Goal: Information Seeking & Learning: Check status

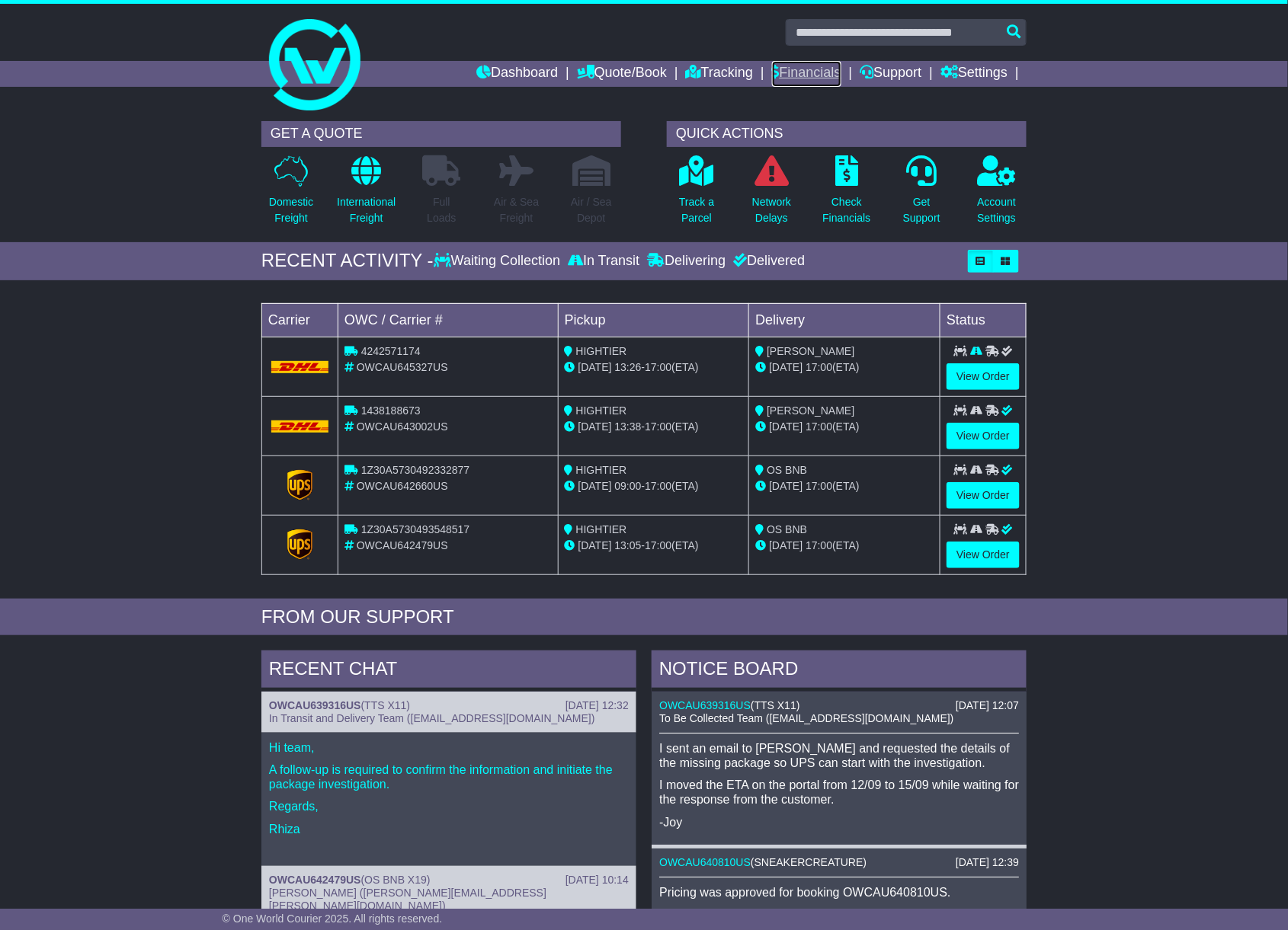
click at [792, 68] on link "Financials" at bounding box center [806, 74] width 69 height 26
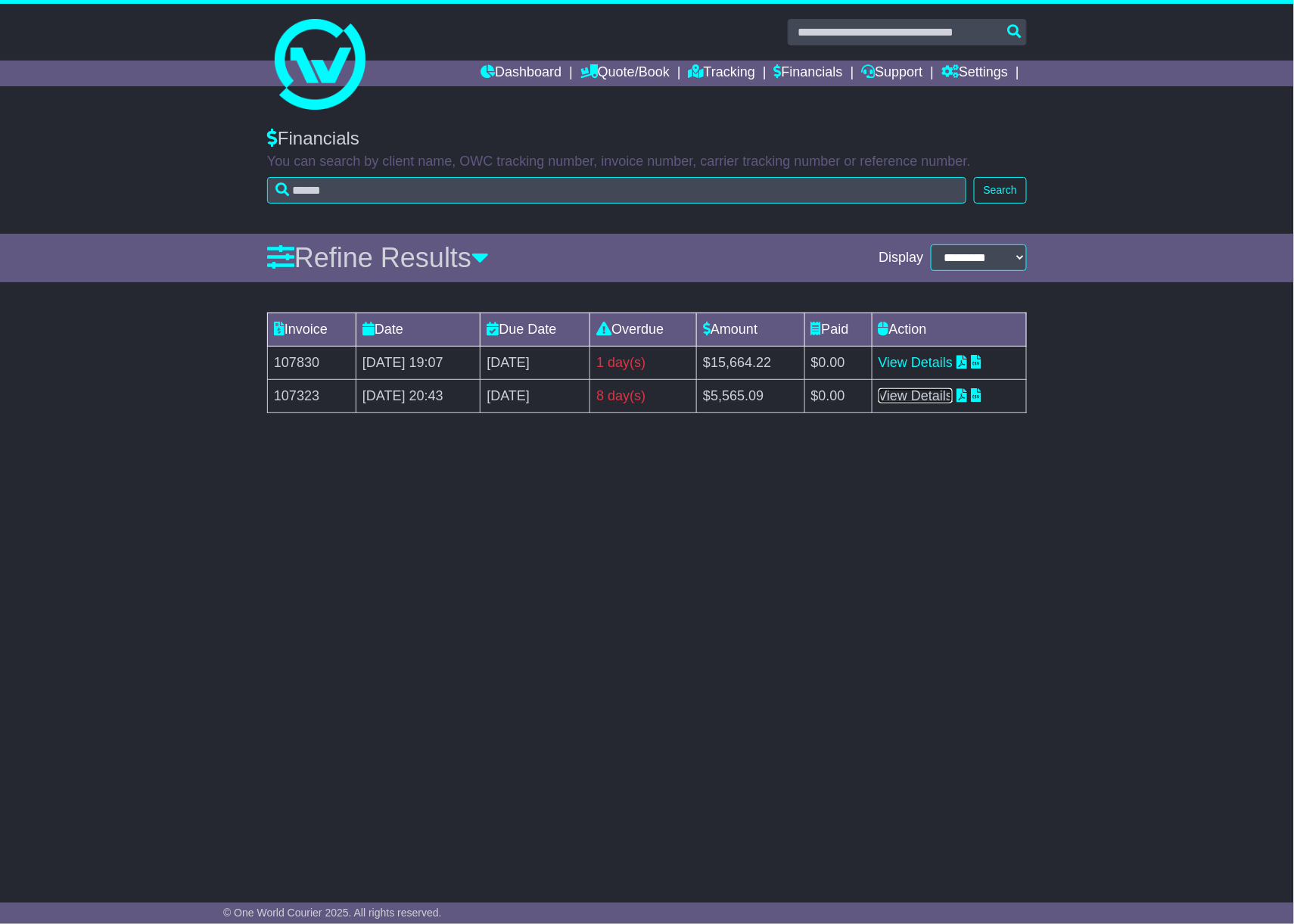
click at [946, 392] on link "View Details" at bounding box center [916, 396] width 75 height 15
click at [954, 397] on link "View Details" at bounding box center [916, 396] width 75 height 15
click at [715, 71] on link "Tracking" at bounding box center [722, 73] width 67 height 26
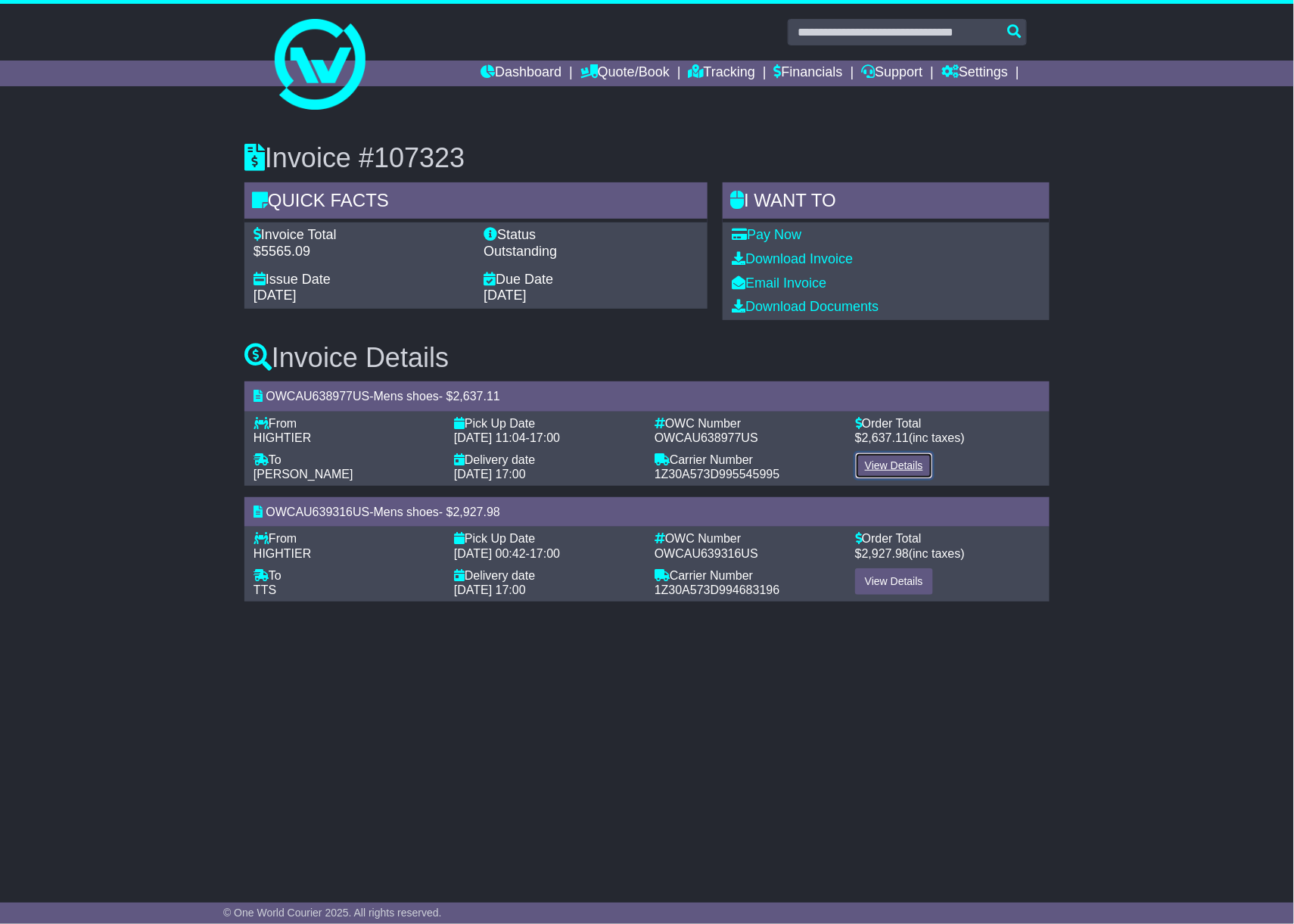
click at [893, 470] on link "View Details" at bounding box center [894, 466] width 78 height 27
drag, startPoint x: 276, startPoint y: 589, endPoint x: 252, endPoint y: 588, distance: 24.0
click at [253, 588] on div "TTS" at bounding box center [346, 590] width 186 height 15
copy span "TTS"
click at [911, 569] on link "View Details" at bounding box center [894, 582] width 78 height 27
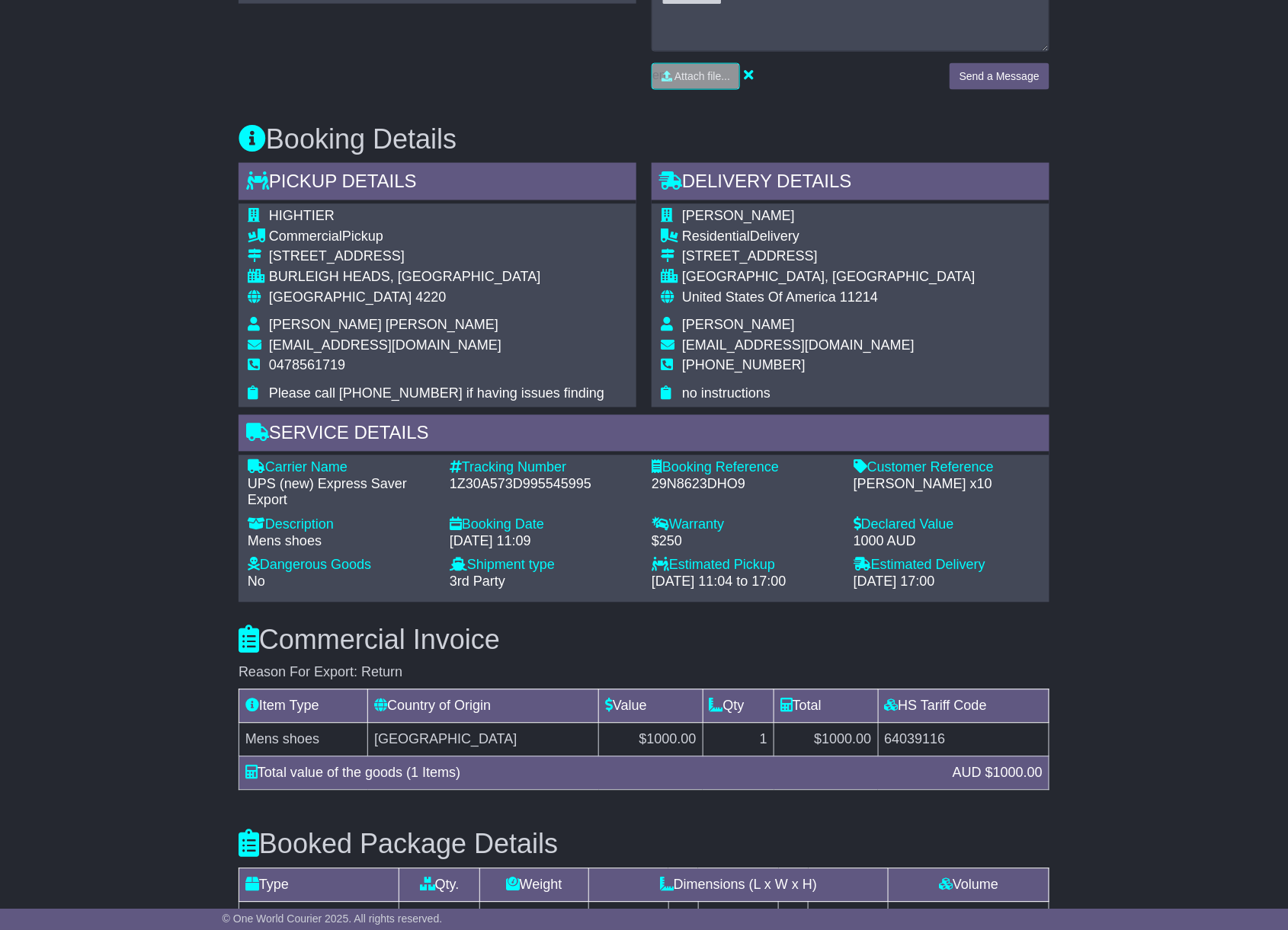
scroll to position [734, 0]
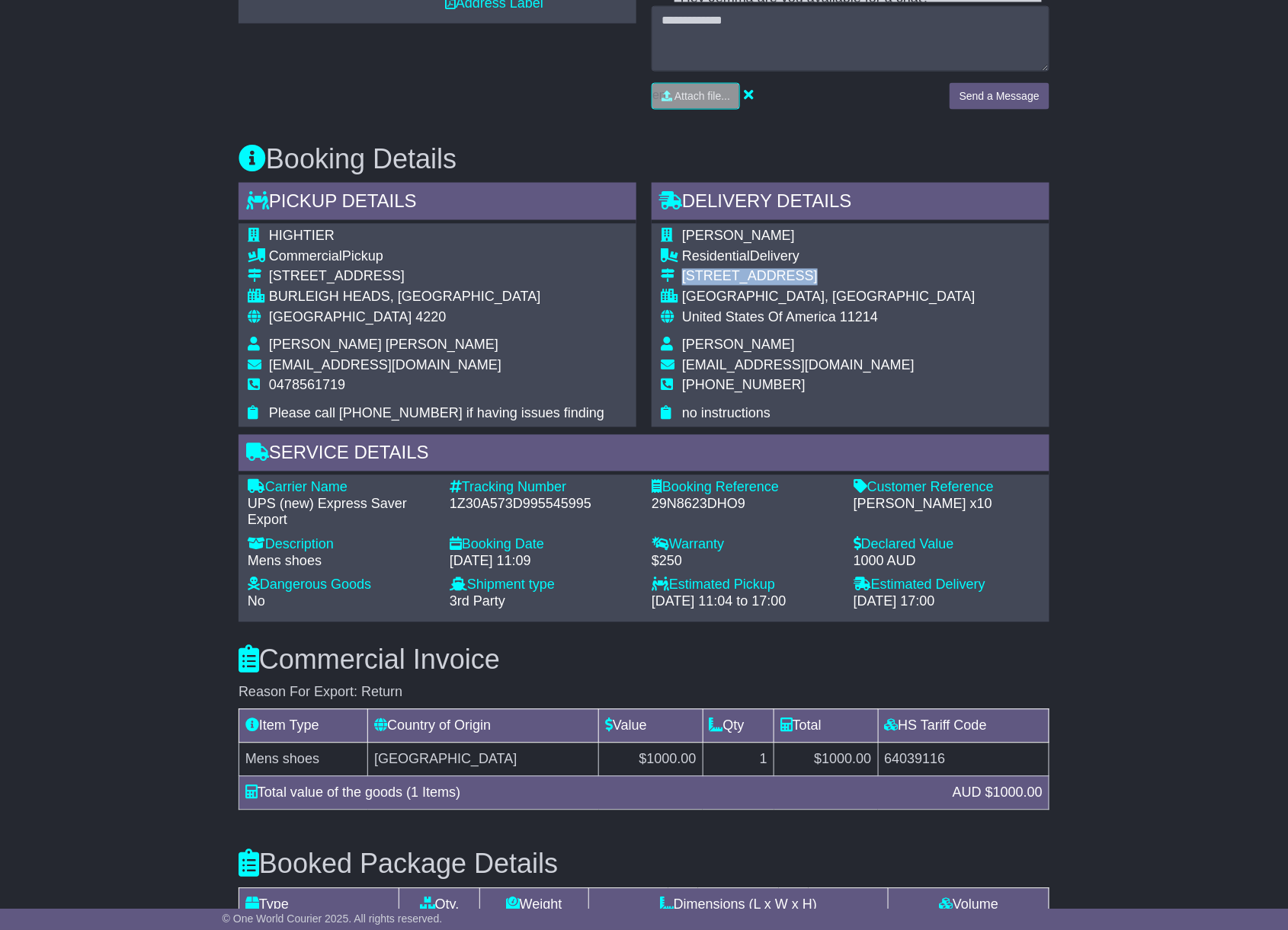
drag, startPoint x: 815, startPoint y: 275, endPoint x: 681, endPoint y: 271, distance: 134.1
click at [681, 271] on tr "[STREET_ADDRESS]" at bounding box center [817, 279] width 315 height 21
copy tr "1866 77TH STREET"
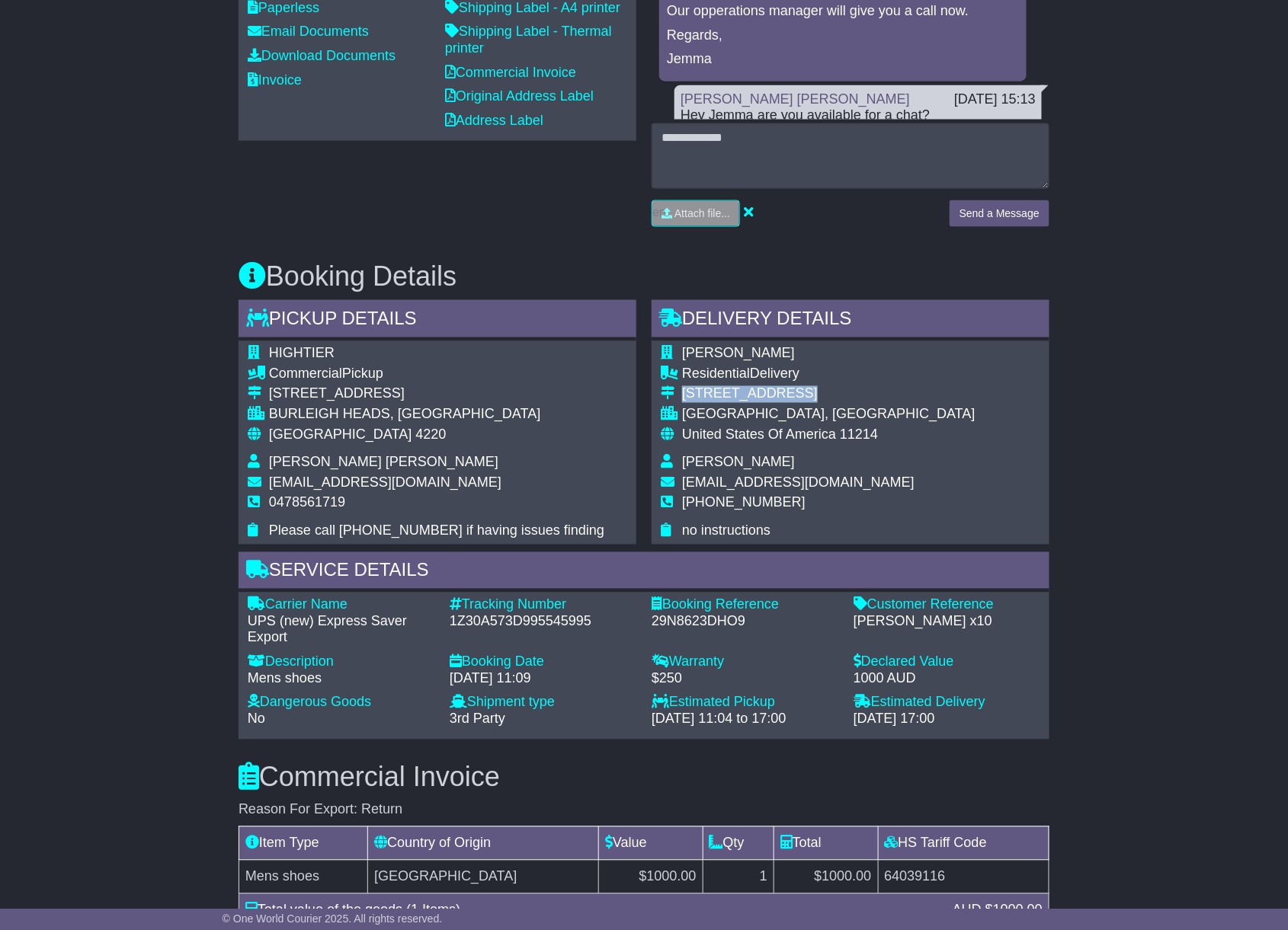
scroll to position [531, 0]
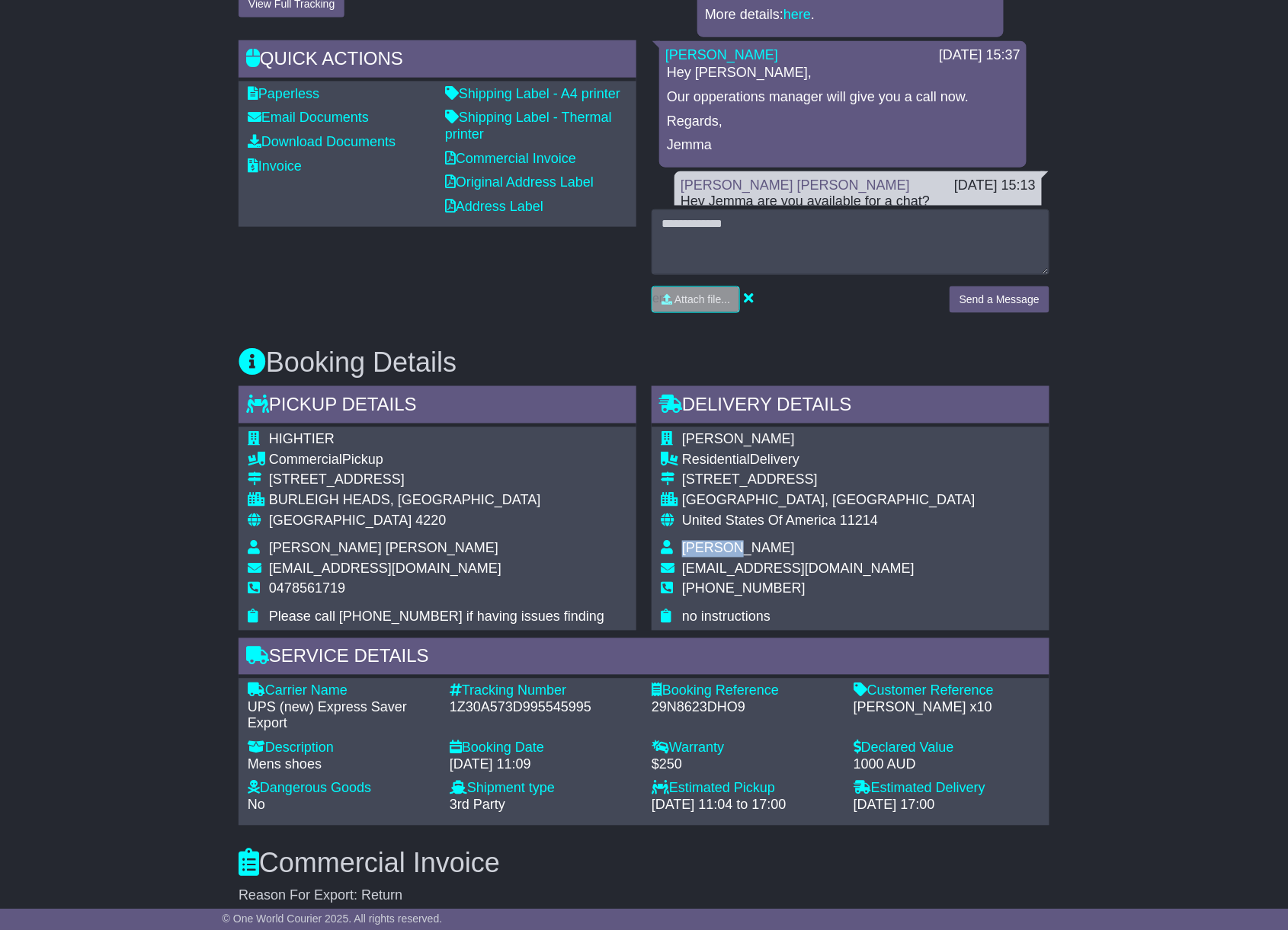
drag, startPoint x: 735, startPoint y: 546, endPoint x: 681, endPoint y: 548, distance: 54.0
click at [682, 548] on td "Eric Xu" at bounding box center [828, 551] width 293 height 21
copy span "Eric Xu"
drag, startPoint x: 768, startPoint y: 439, endPoint x: 681, endPoint y: 440, distance: 87.0
click at [682, 440] on td "ERIC WHOLESALES" at bounding box center [828, 443] width 293 height 21
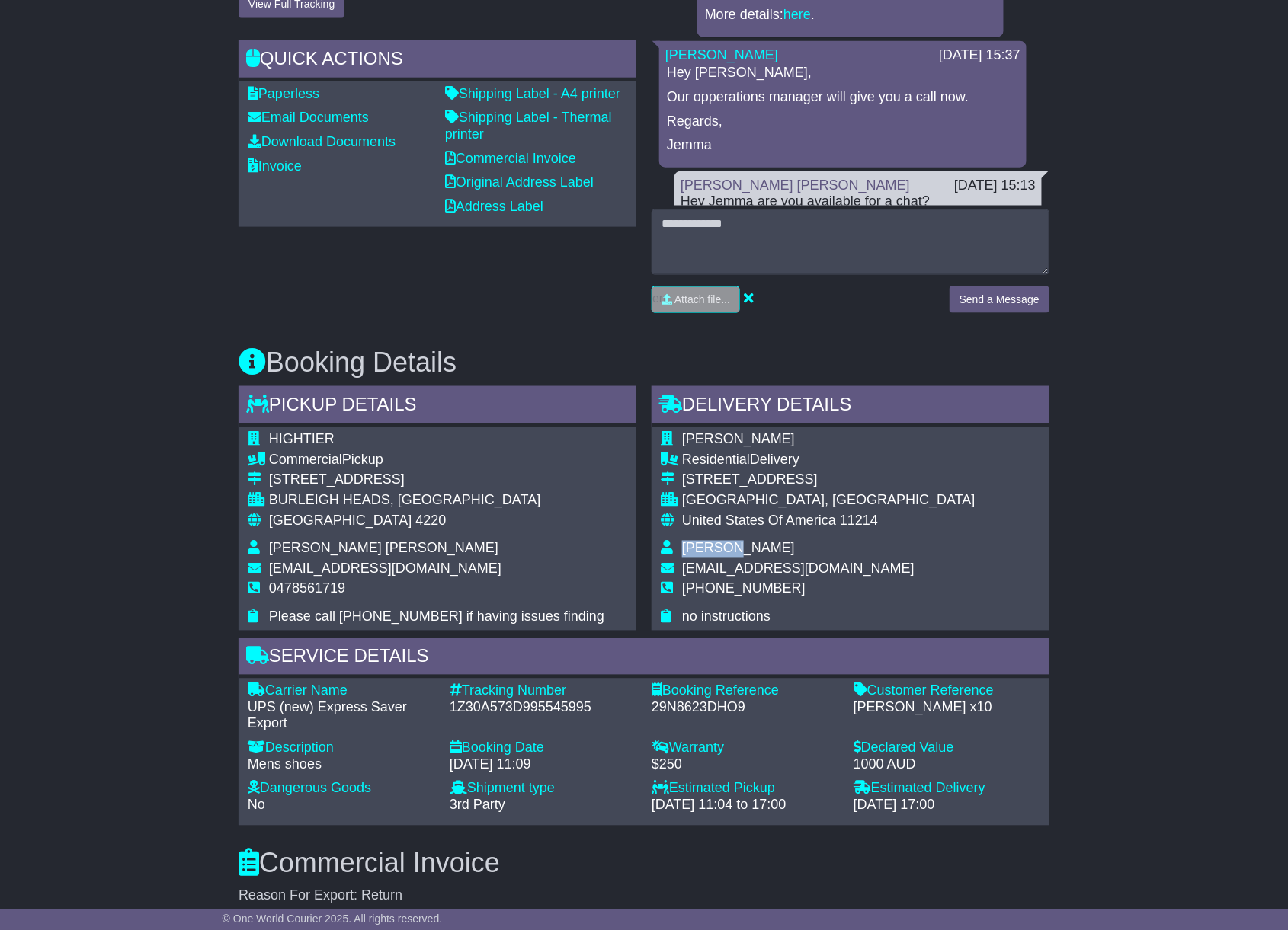
copy span "ERIC WHOLESALES"
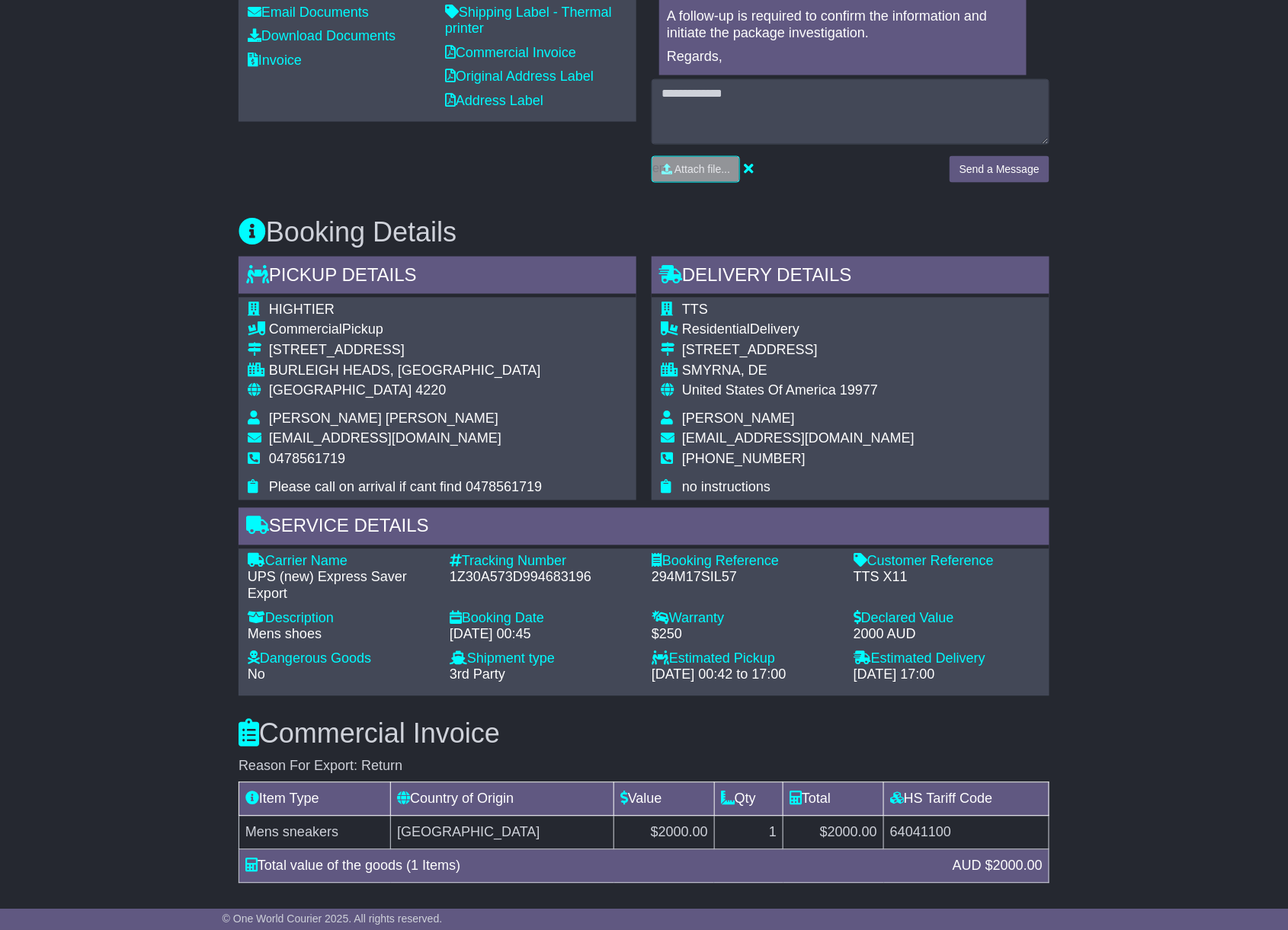
scroll to position [711, 0]
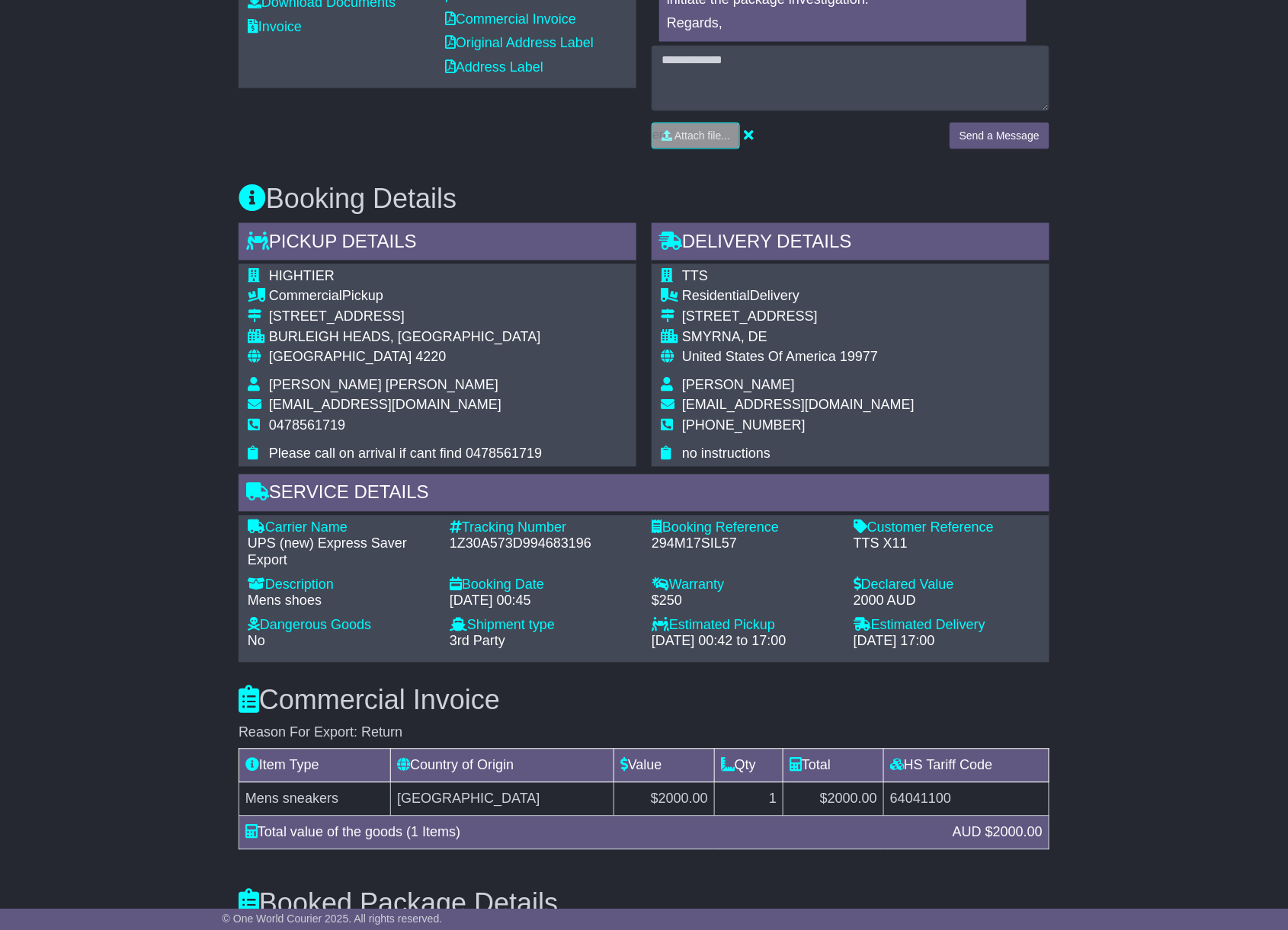
click at [693, 273] on span "TTS" at bounding box center [695, 276] width 26 height 15
click at [693, 275] on span "TTS" at bounding box center [695, 276] width 26 height 15
copy span "TTS"
drag, startPoint x: 780, startPoint y: 317, endPoint x: 686, endPoint y: 318, distance: 94.0
click at [686, 318] on div "[STREET_ADDRESS]" at bounding box center [798, 317] width 233 height 17
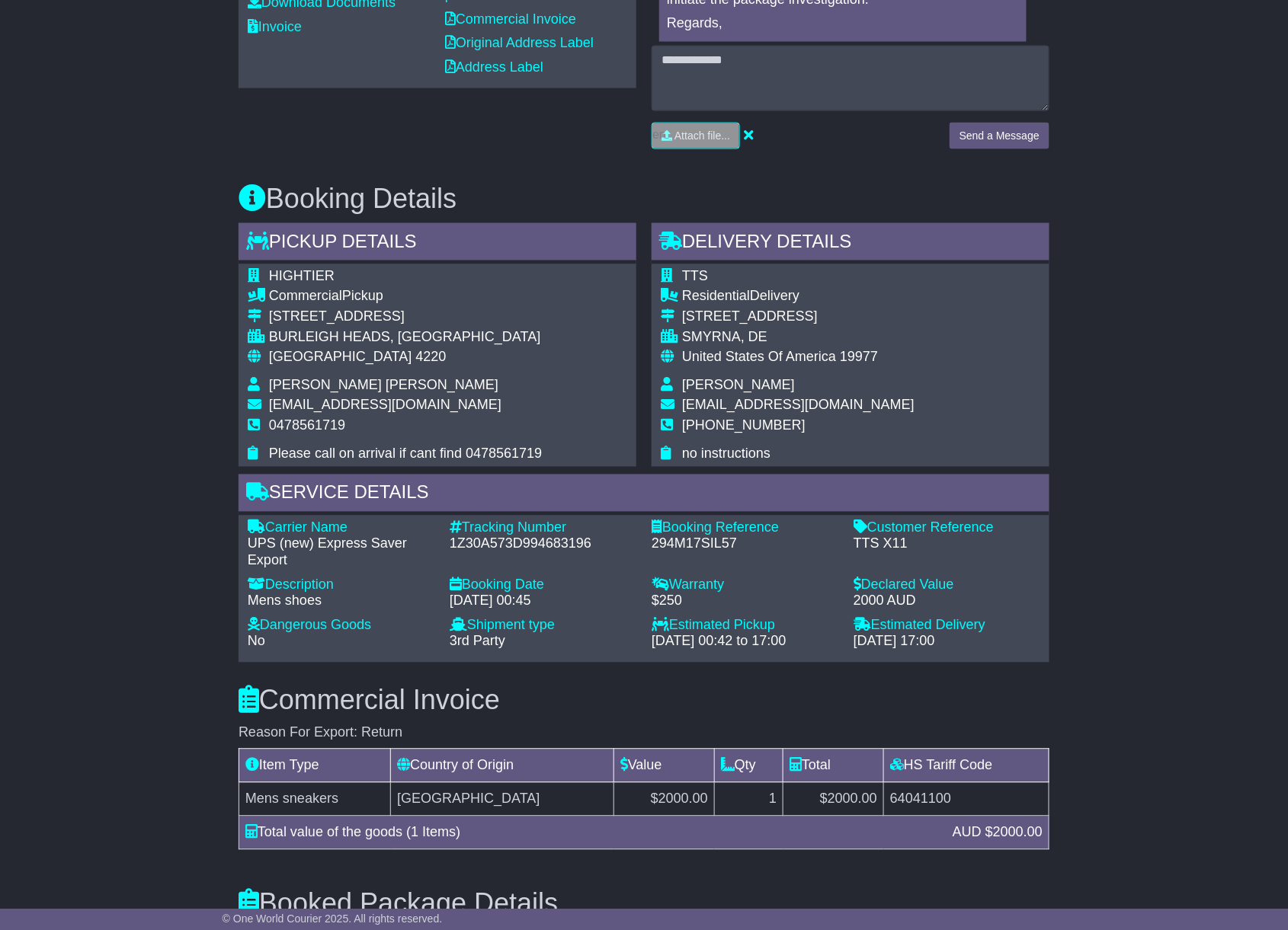
drag, startPoint x: 686, startPoint y: 318, endPoint x: 719, endPoint y: 331, distance: 35.5
click at [719, 331] on div "SMYRNA, DE" at bounding box center [798, 338] width 233 height 17
drag, startPoint x: 792, startPoint y: 314, endPoint x: 680, endPoint y: 315, distance: 112.0
click at [680, 315] on tr "101 Sedmont Cir" at bounding box center [787, 319] width 254 height 21
copy tr "101 Sedmont Cir"
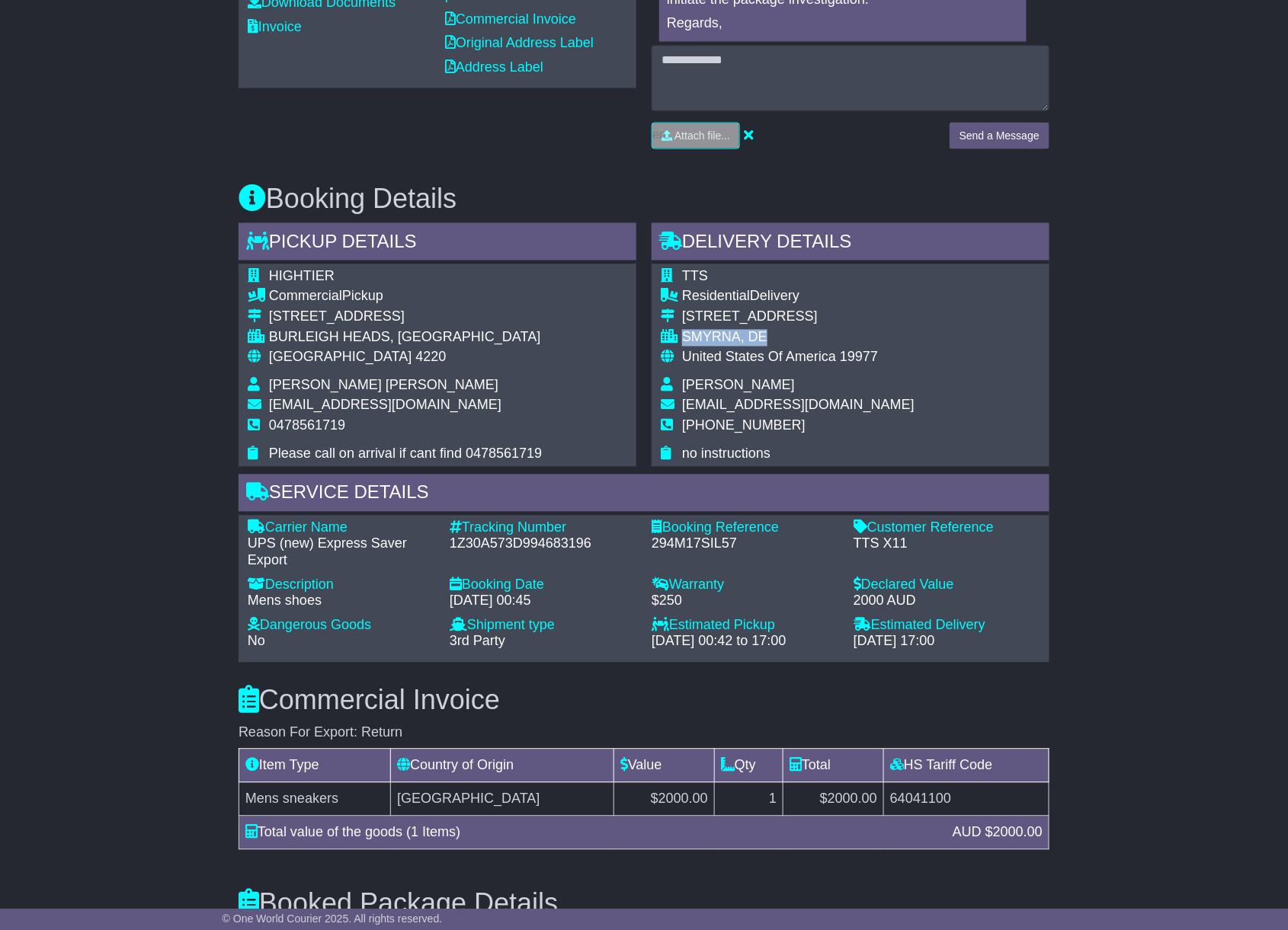
drag, startPoint x: 771, startPoint y: 335, endPoint x: 684, endPoint y: 333, distance: 87.0
click at [684, 333] on div "SMYRNA, DE" at bounding box center [798, 338] width 233 height 17
copy div "SMYRNA, DE"
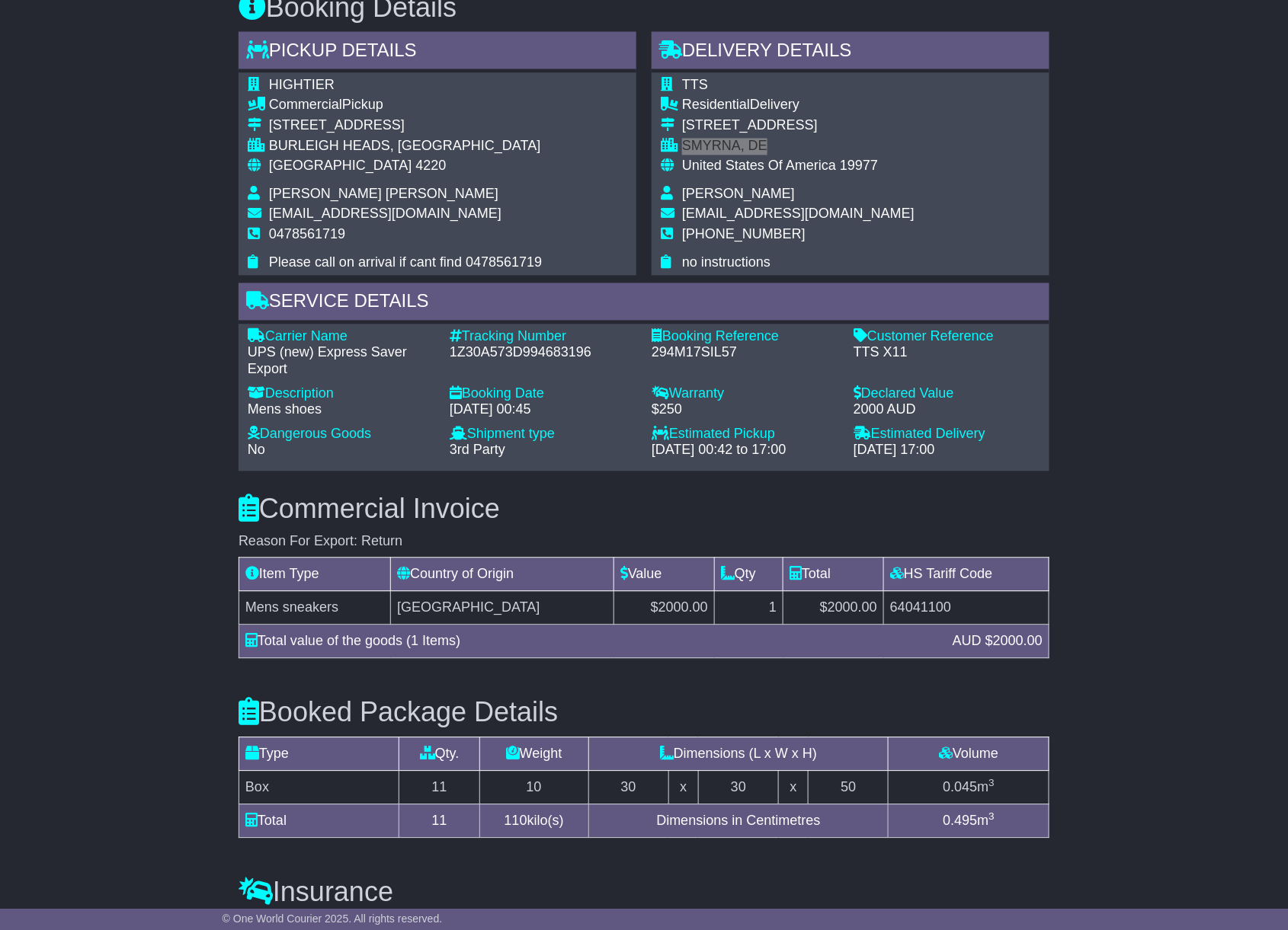
scroll to position [914, 0]
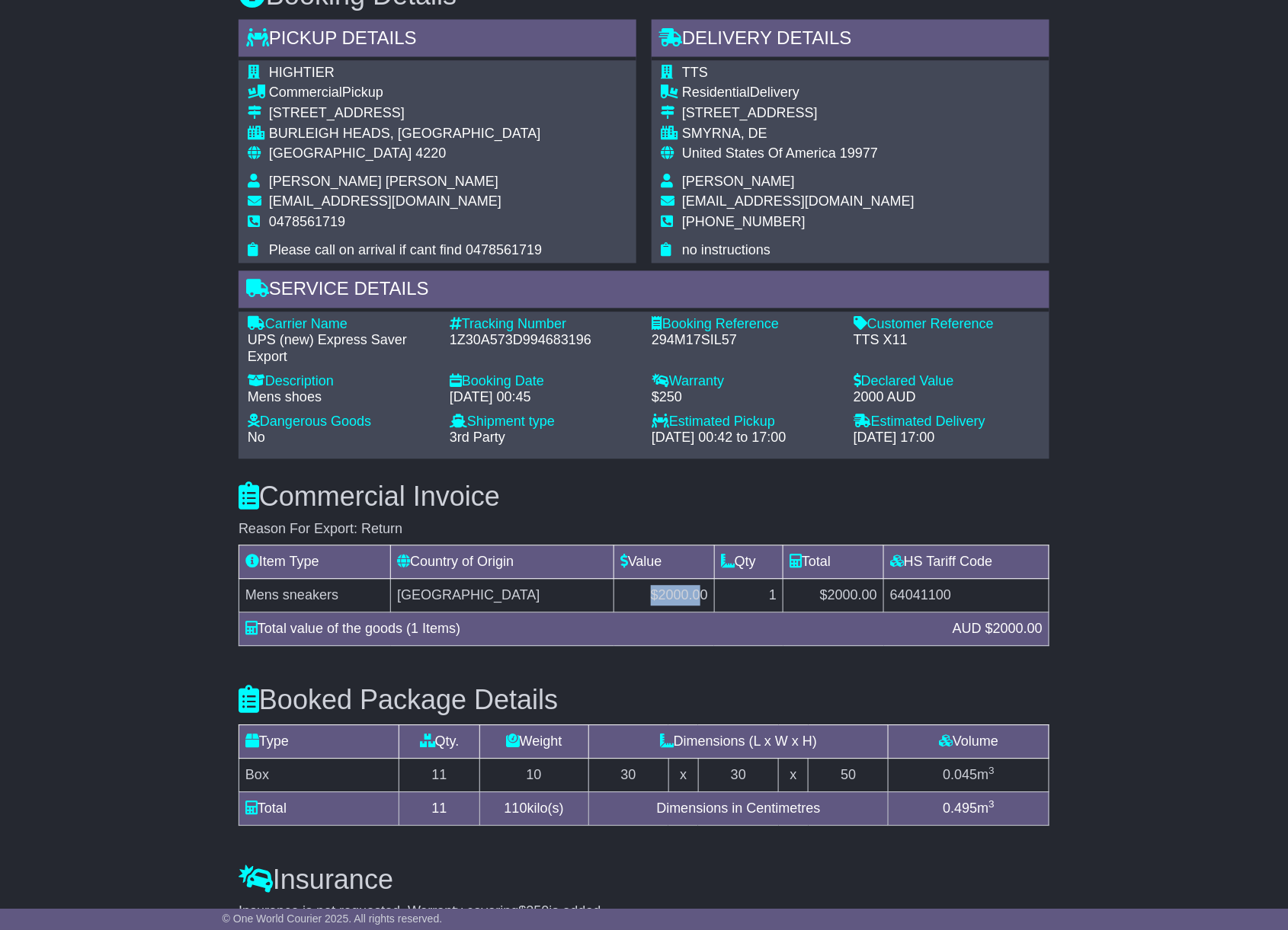
drag, startPoint x: 622, startPoint y: 594, endPoint x: 684, endPoint y: 598, distance: 62.1
click at [684, 598] on td "$2000.00" at bounding box center [665, 597] width 101 height 34
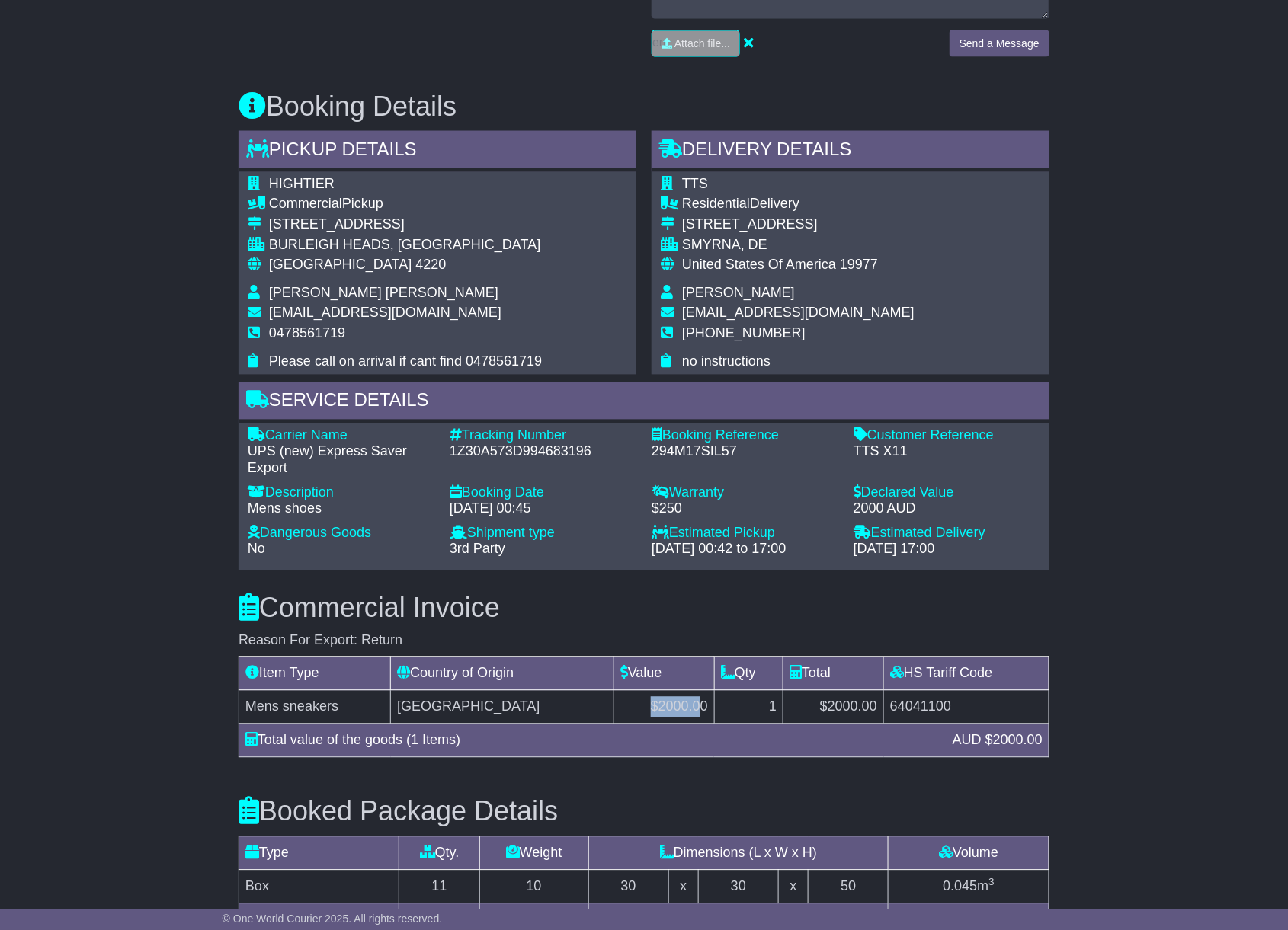
scroll to position [711, 0]
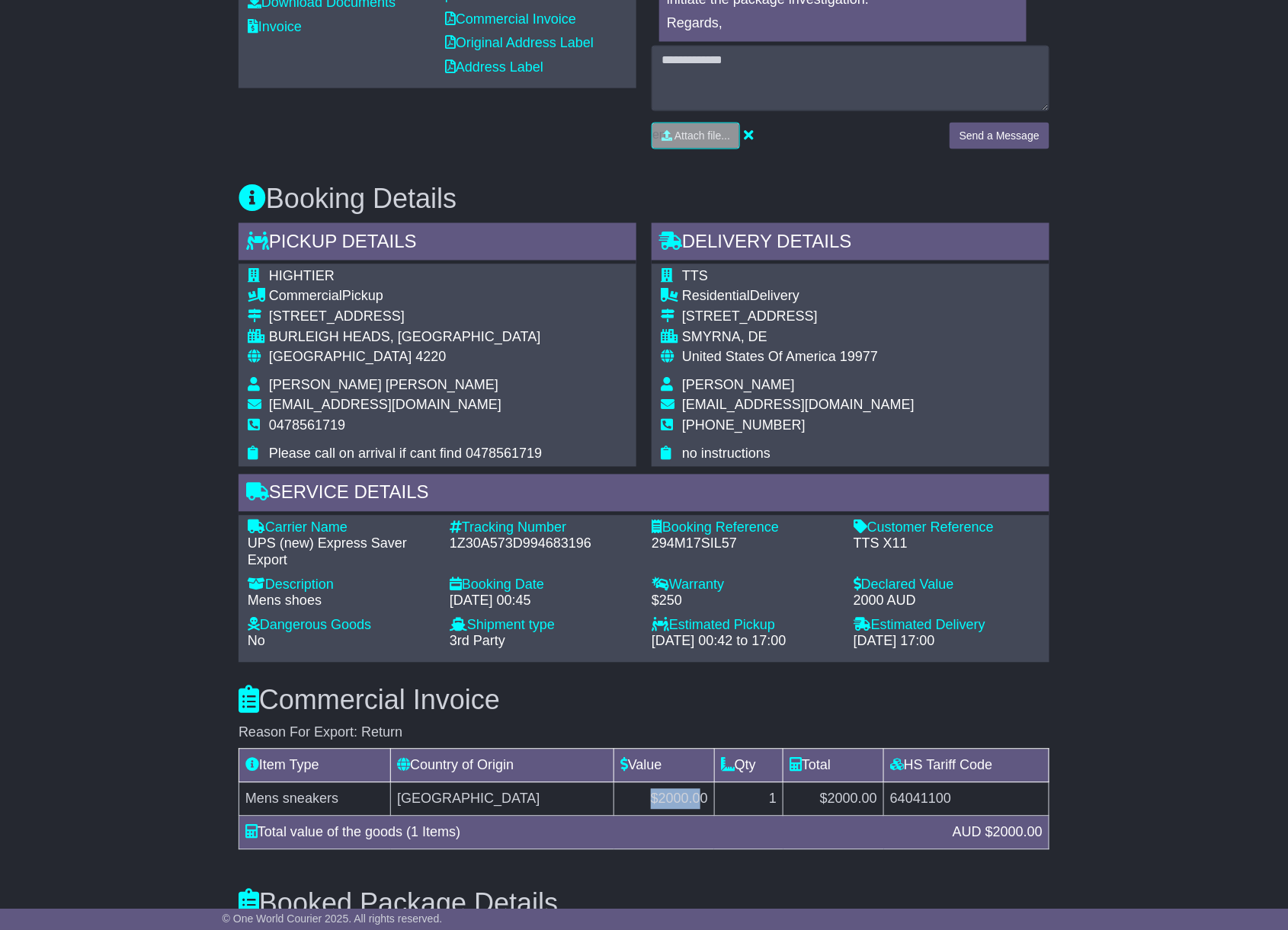
drag, startPoint x: 680, startPoint y: 273, endPoint x: 809, endPoint y: 303, distance: 132.4
click at [809, 303] on tbody "TTS Residential Delivery 101 Sedmont Cir SMYRNA, DE United States Of America 19…" at bounding box center [787, 365] width 254 height 193
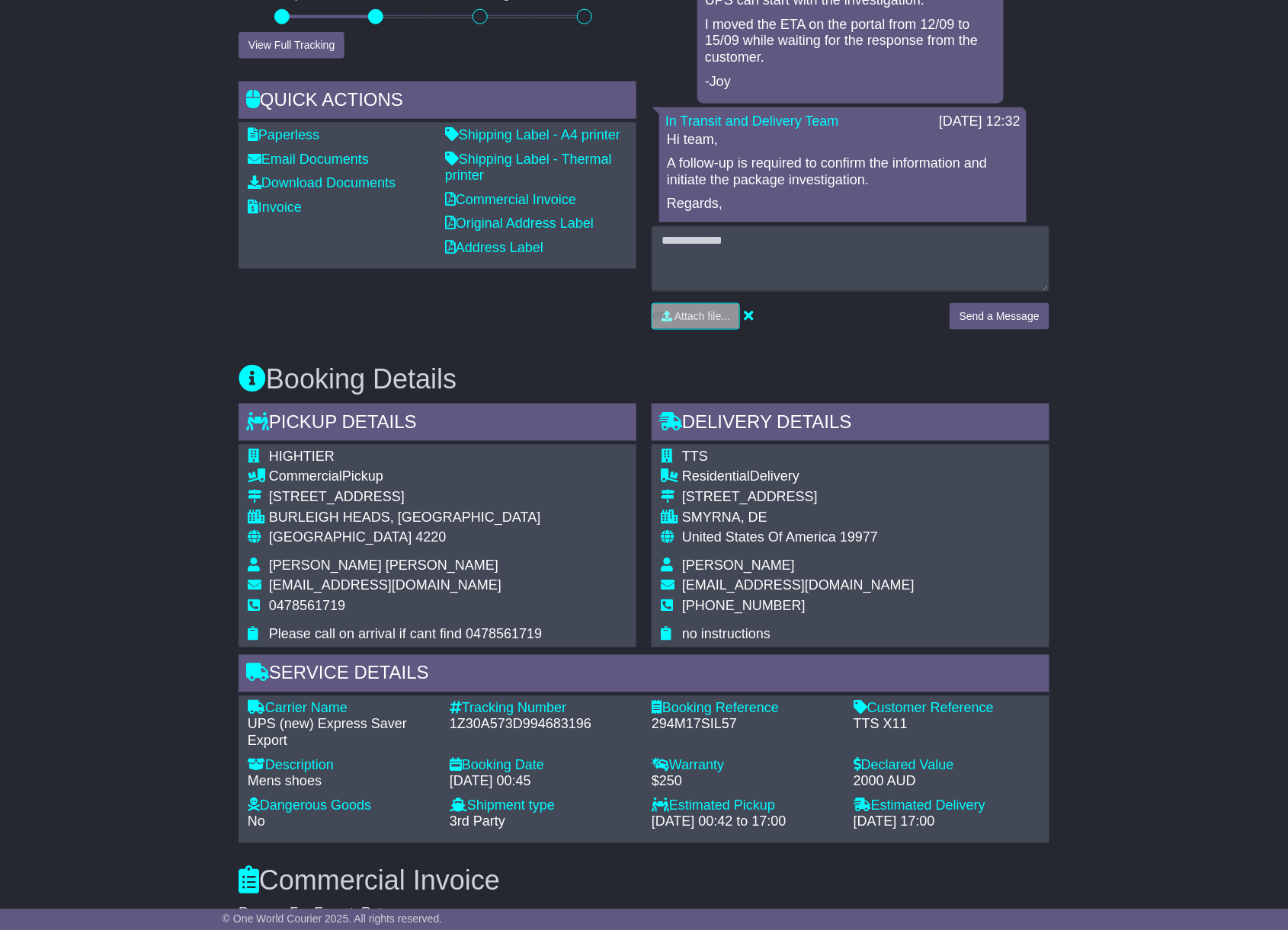
scroll to position [406, 0]
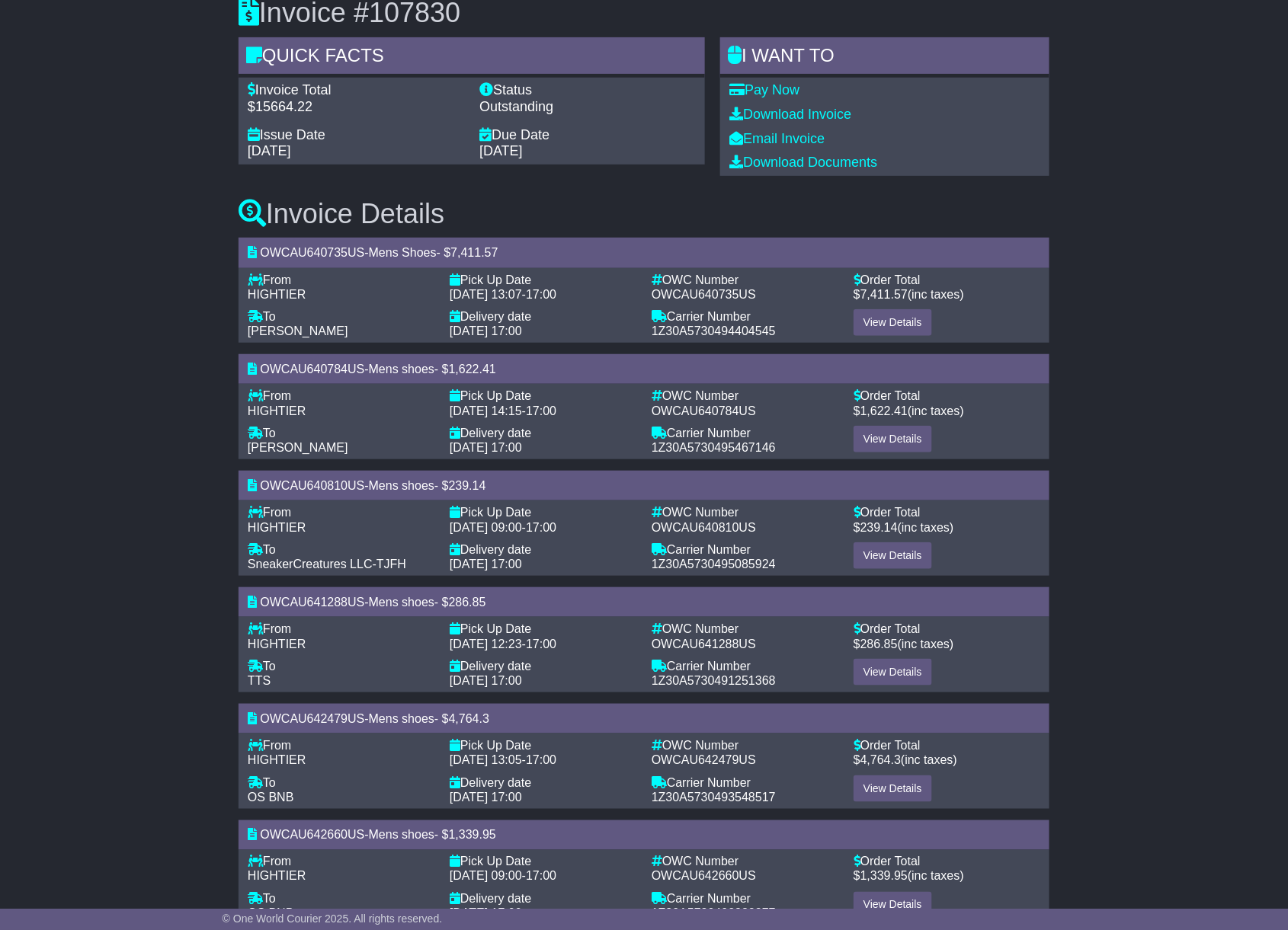
scroll to position [189, 0]
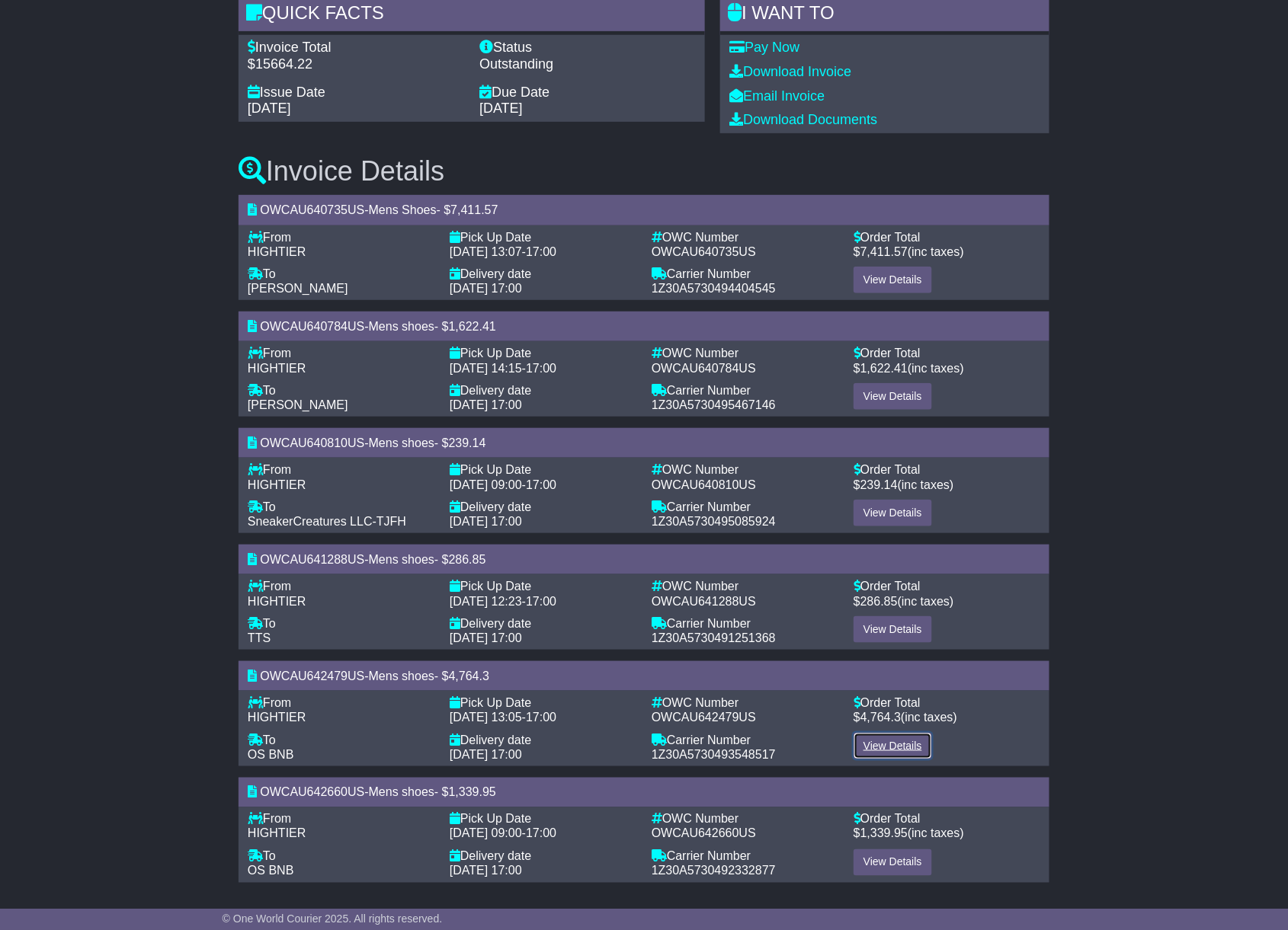
click at [887, 748] on link "View Details" at bounding box center [893, 746] width 78 height 27
click at [870, 275] on link "View Details" at bounding box center [893, 280] width 78 height 27
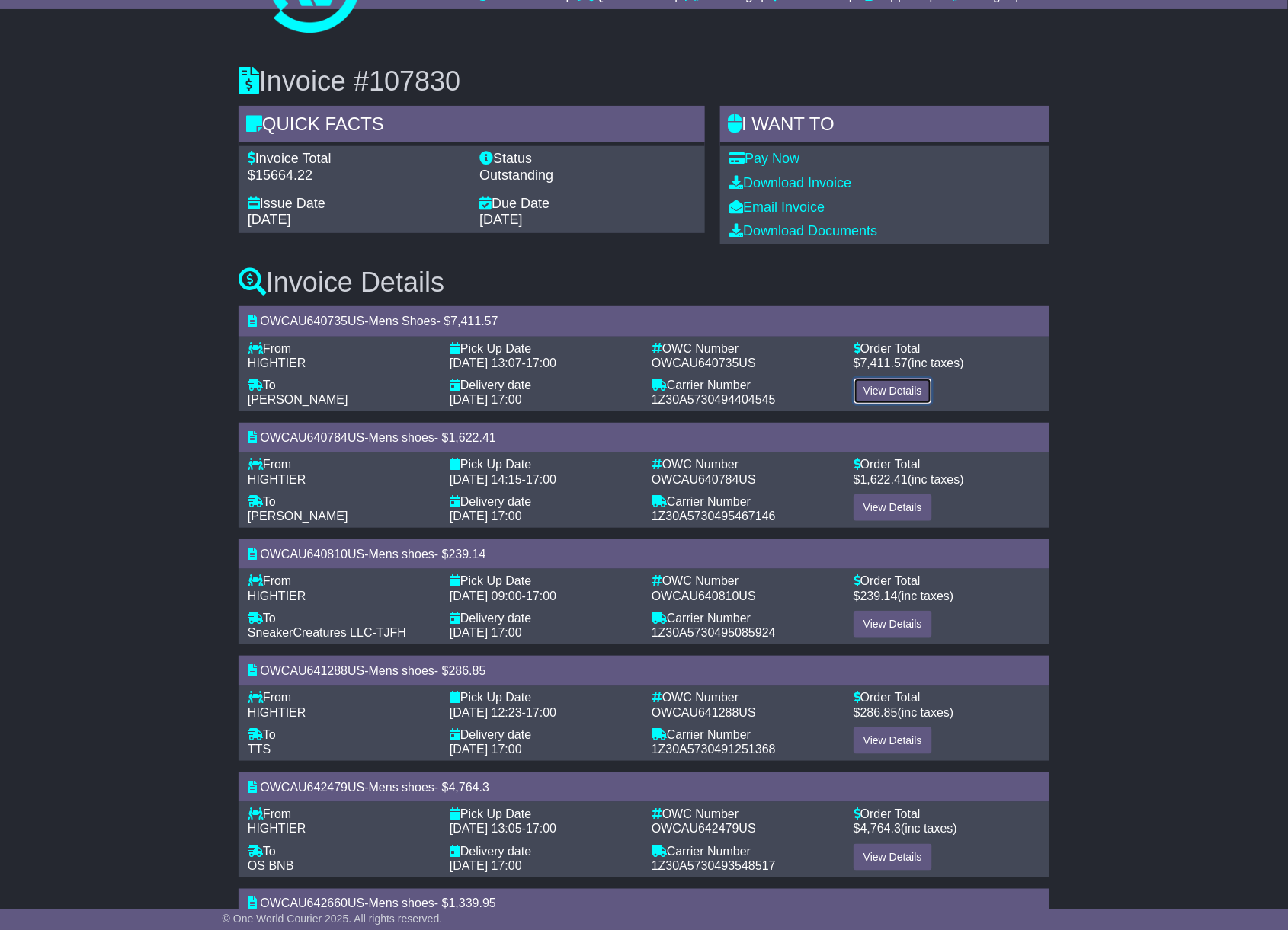
scroll to position [0, 0]
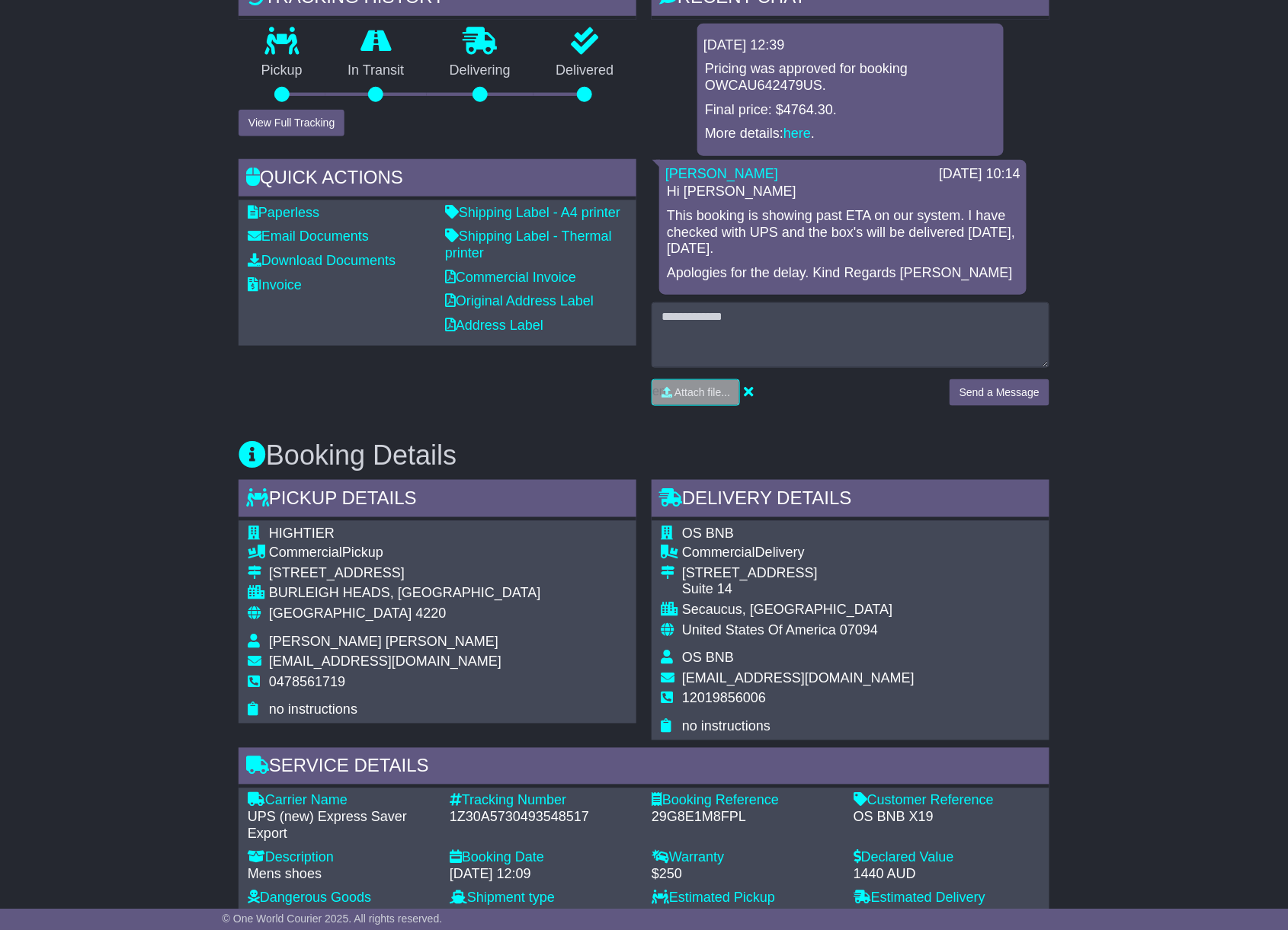
scroll to position [387, 0]
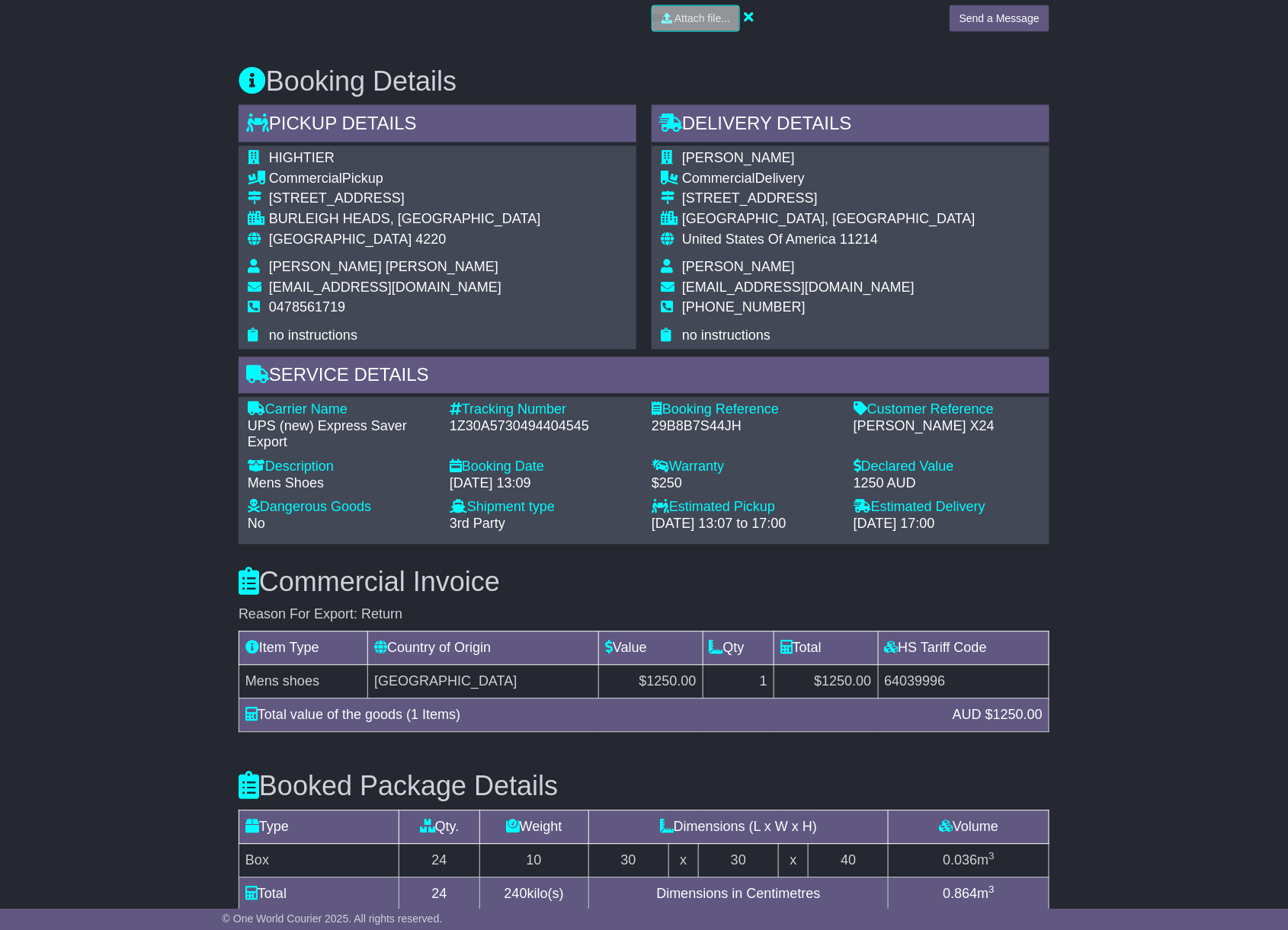
scroll to position [701, 0]
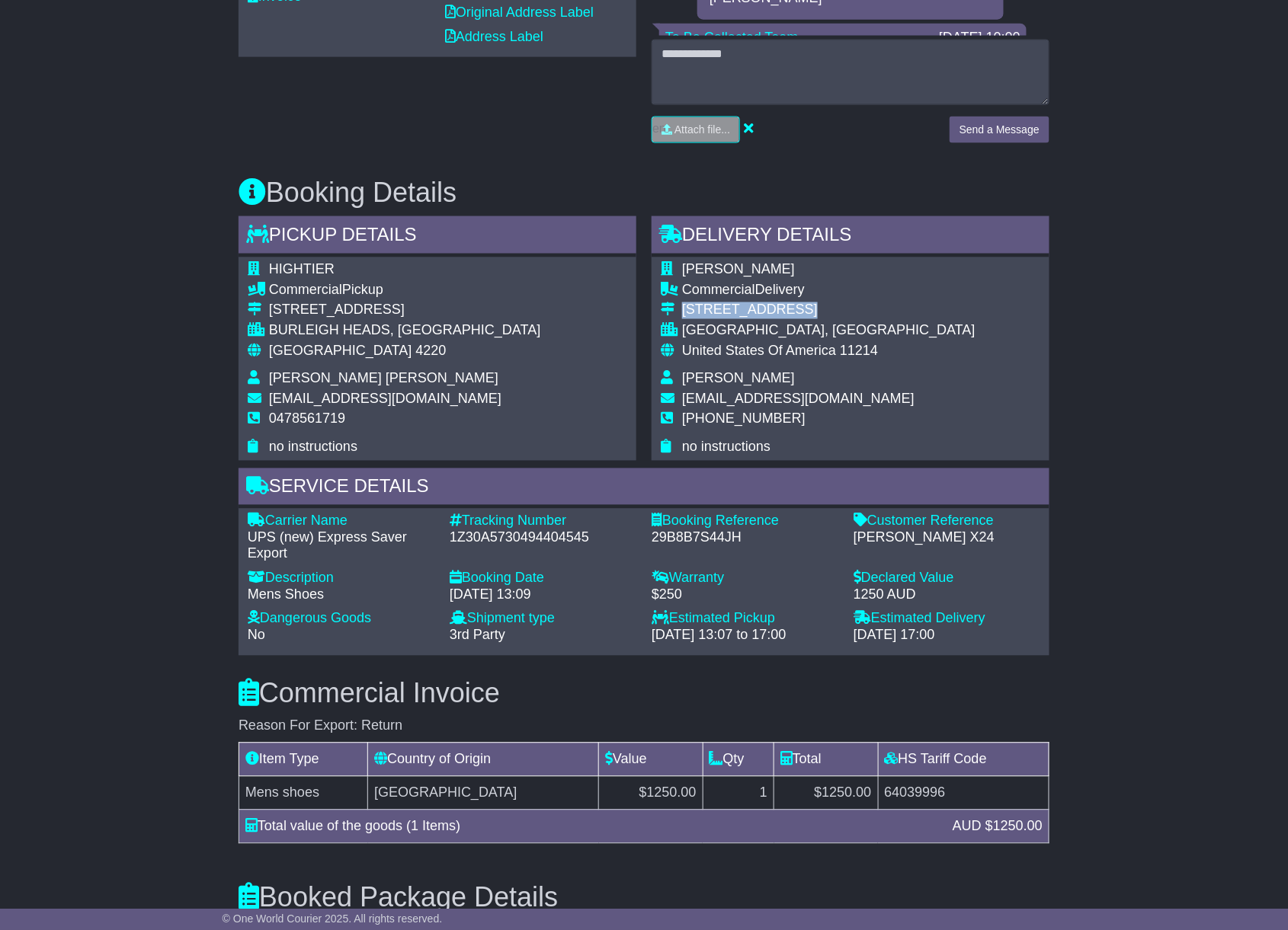
drag, startPoint x: 800, startPoint y: 304, endPoint x: 683, endPoint y: 308, distance: 117.1
click at [683, 308] on div "1866 77TH STREET" at bounding box center [828, 311] width 293 height 17
copy div "1866 77TH STREET"
drag, startPoint x: 817, startPoint y: 261, endPoint x: 823, endPoint y: 300, distance: 39.5
click at [818, 262] on td "[PERSON_NAME]" at bounding box center [828, 273] width 293 height 21
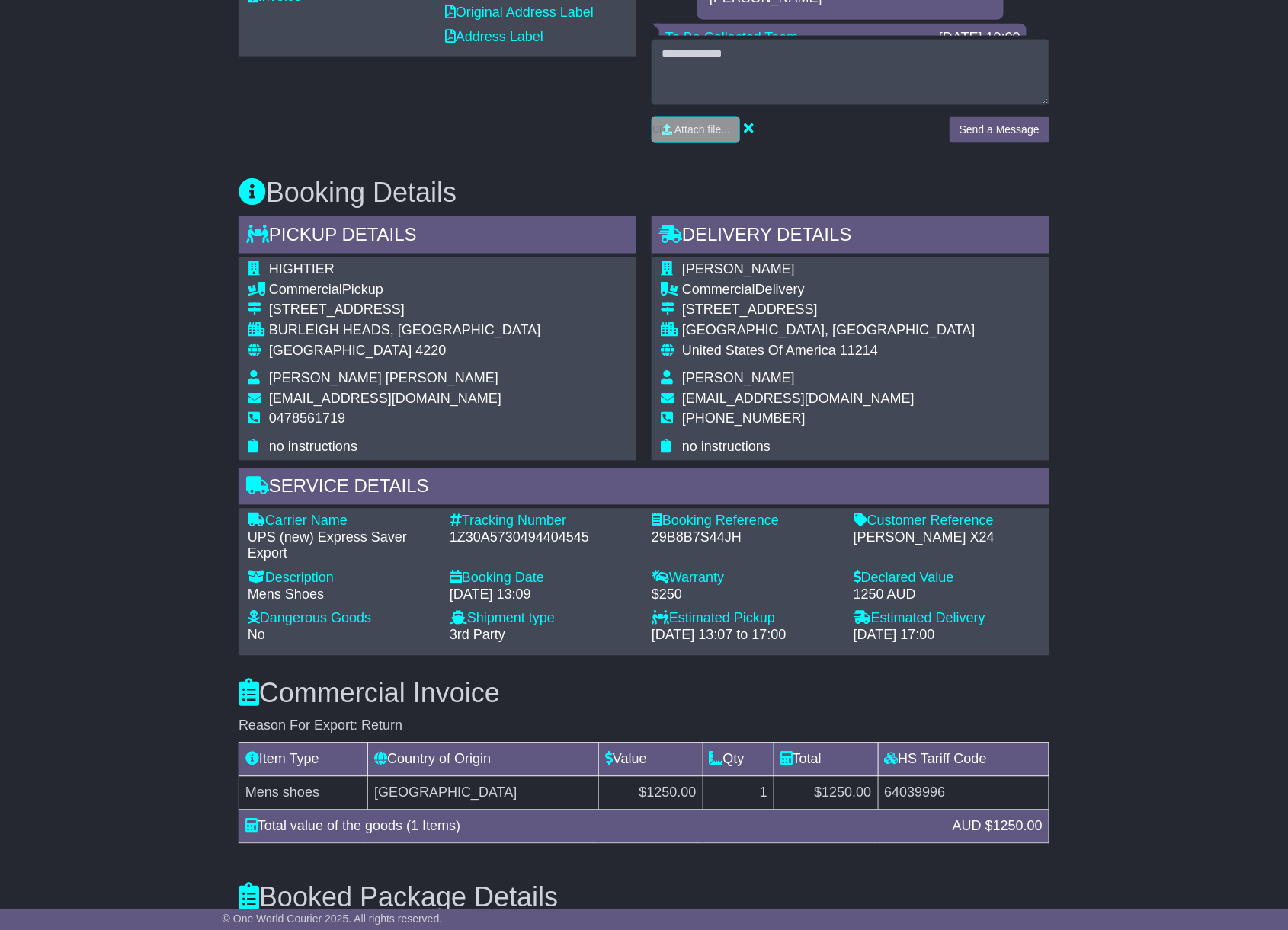
click at [821, 303] on div "1866 77TH STREET" at bounding box center [828, 311] width 293 height 17
click at [105, 769] on div "Email Download Tracking Pricing Insurance" at bounding box center [644, 486] width 1288 height 1839
drag, startPoint x: 813, startPoint y: 272, endPoint x: 681, endPoint y: 265, distance: 132.2
click at [682, 265] on td "[PERSON_NAME]" at bounding box center [828, 273] width 293 height 21
copy span "[PERSON_NAME]"
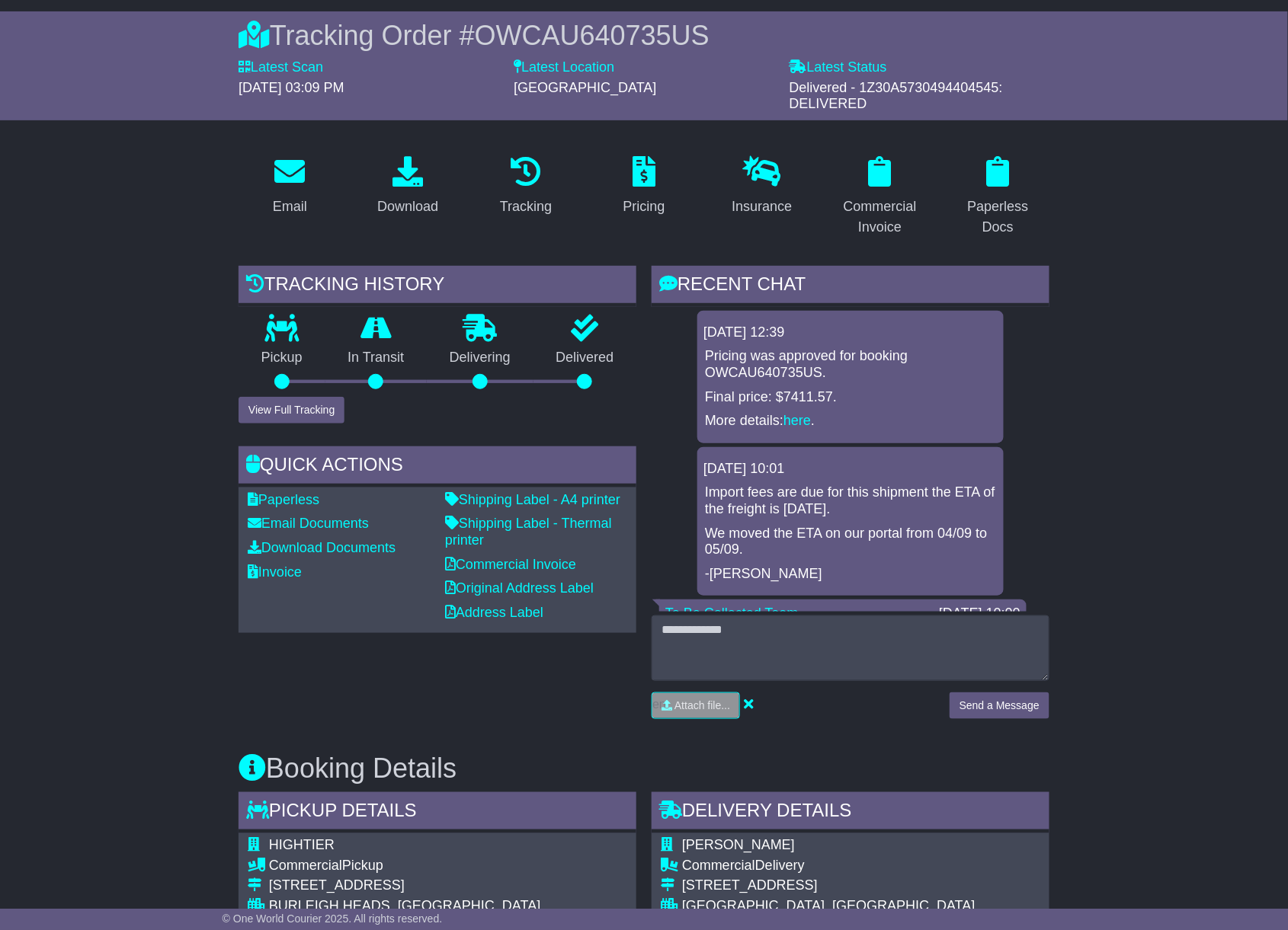
scroll to position [92, 0]
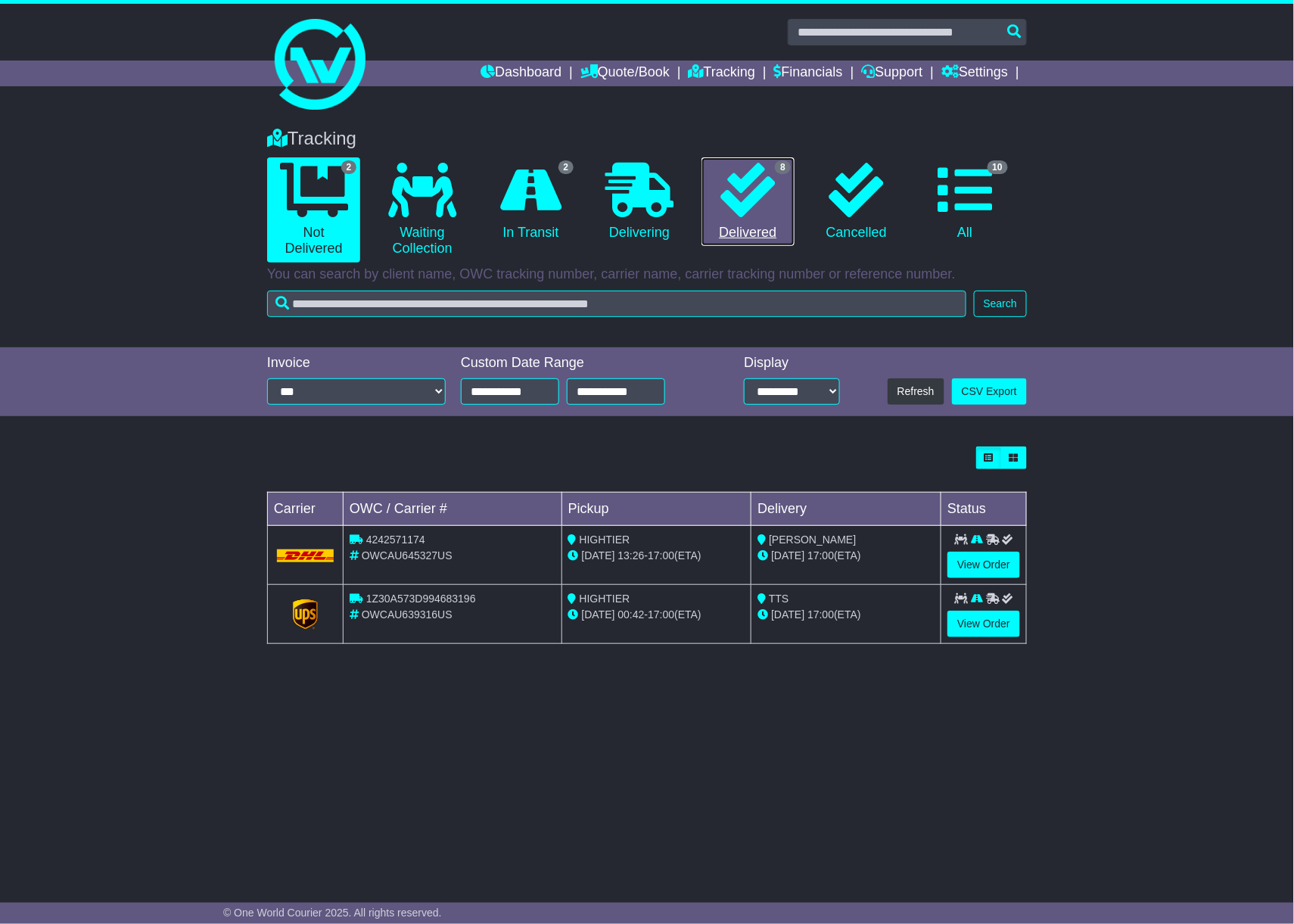
click at [764, 208] on icon at bounding box center [748, 189] width 55 height 55
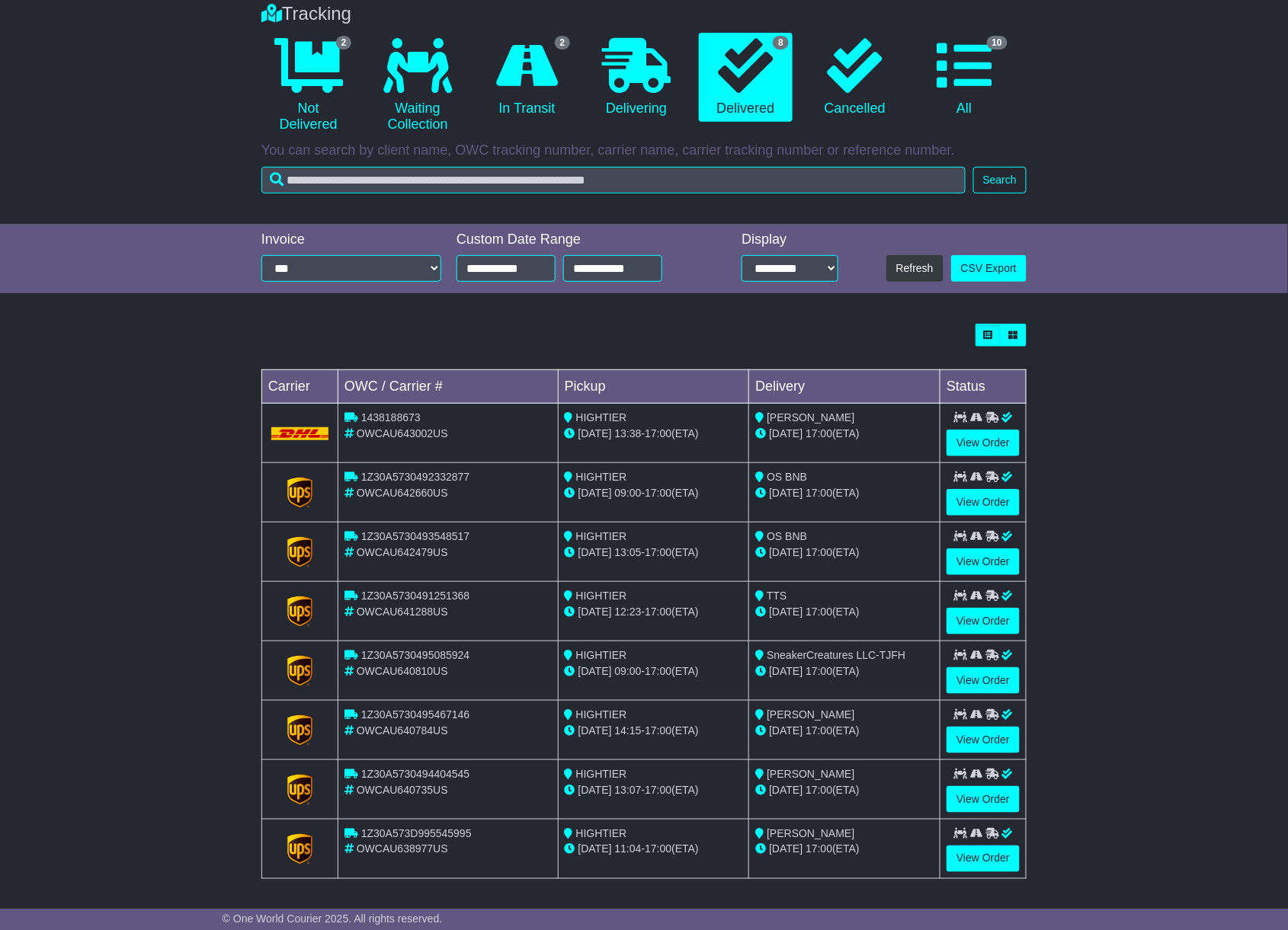
scroll to position [134, 0]
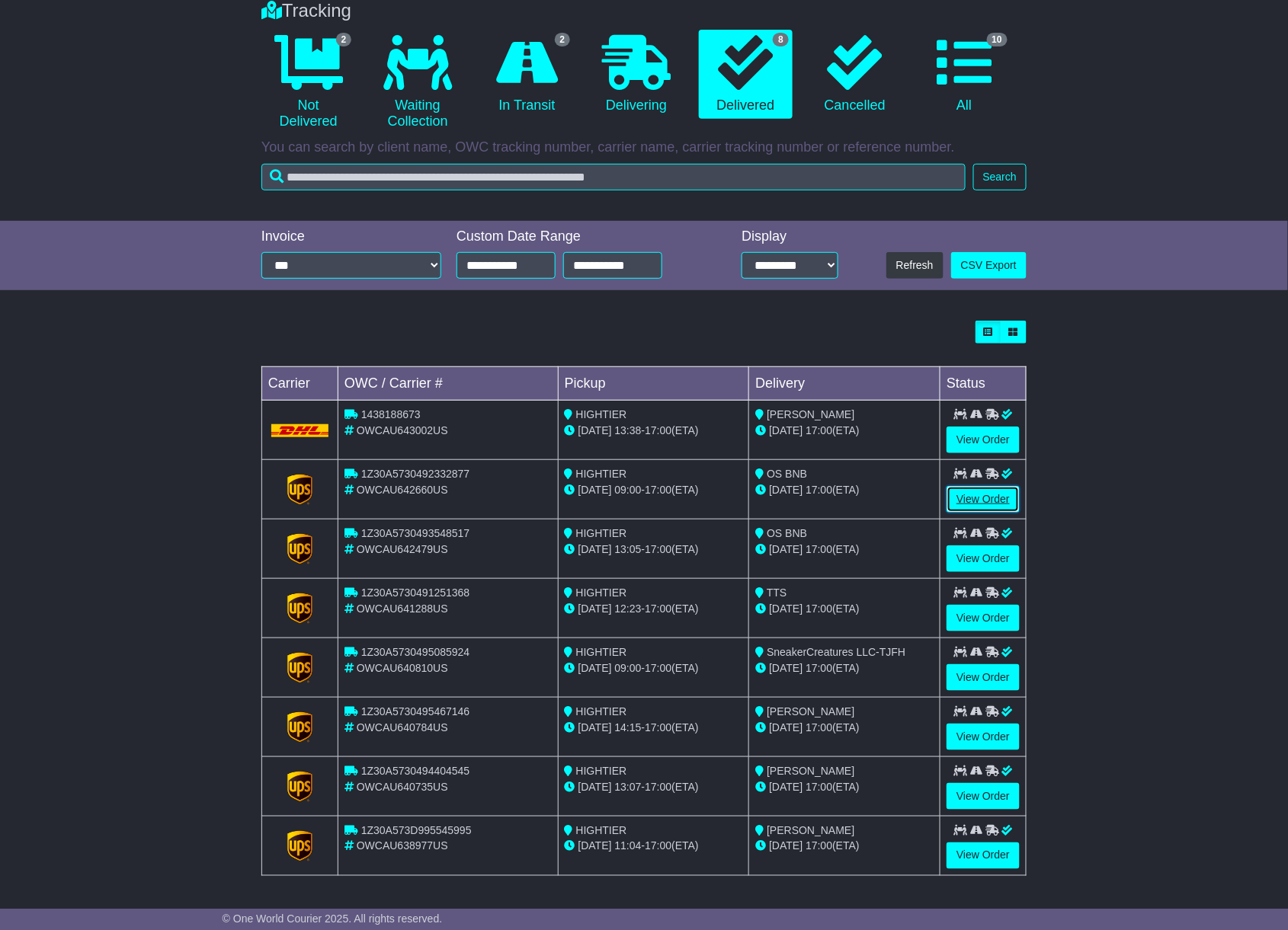
click at [983, 498] on link "View Order" at bounding box center [983, 499] width 73 height 27
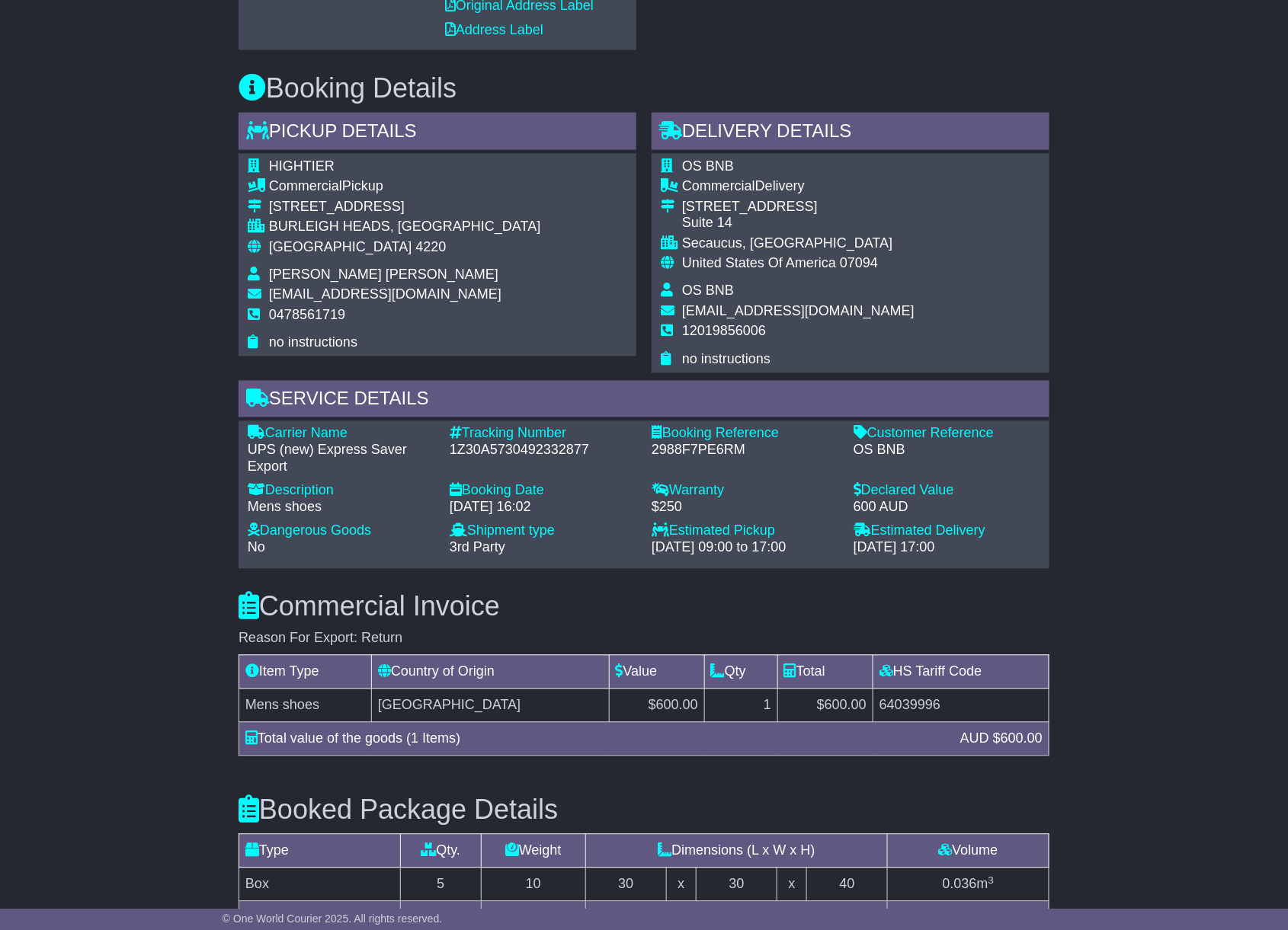
scroll to position [711, 0]
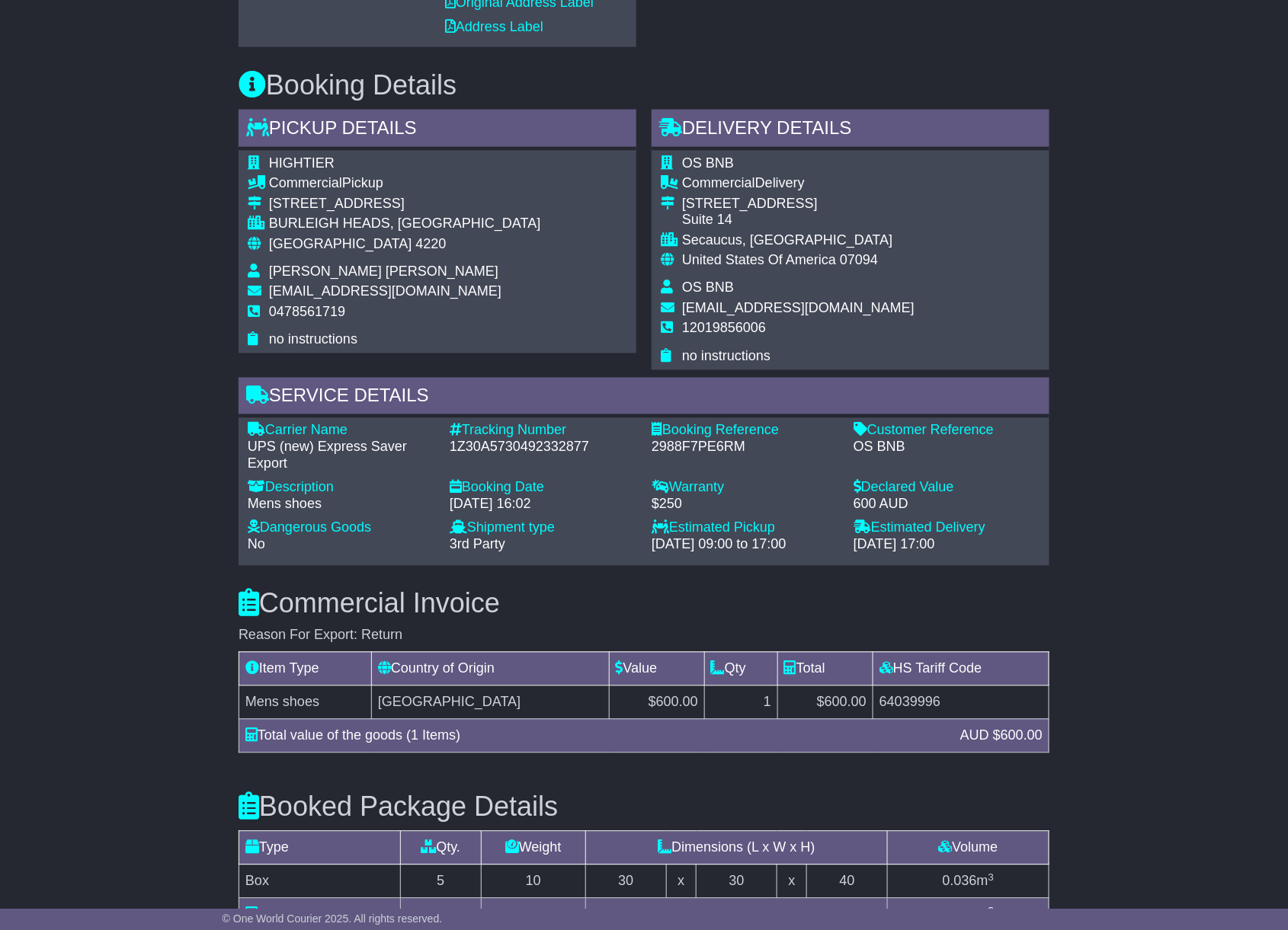
click at [525, 449] on div "1Z30A5730492332877" at bounding box center [543, 448] width 187 height 17
copy div "1Z30A5730492332877"
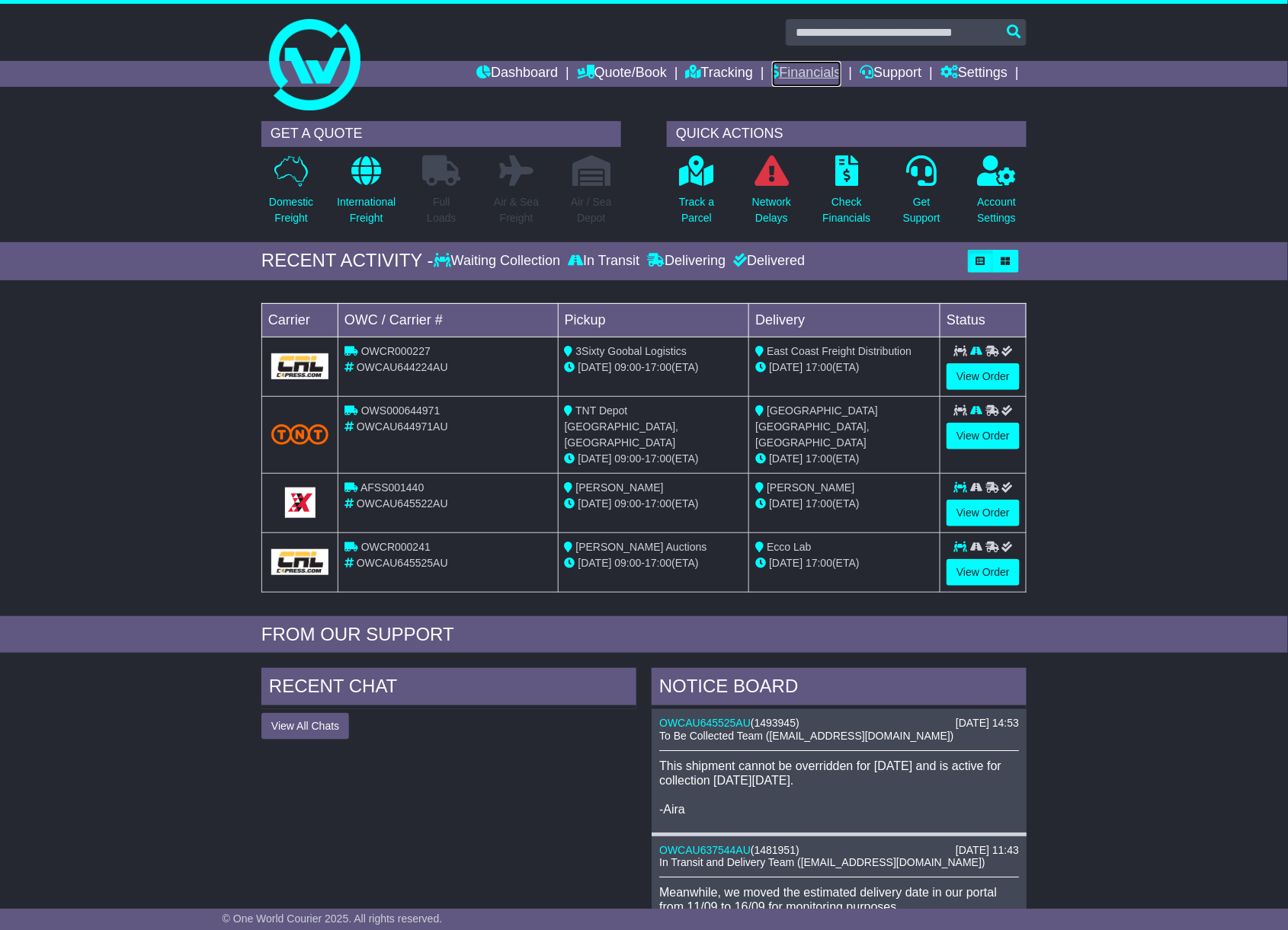
click at [836, 71] on link "Financials" at bounding box center [806, 74] width 69 height 26
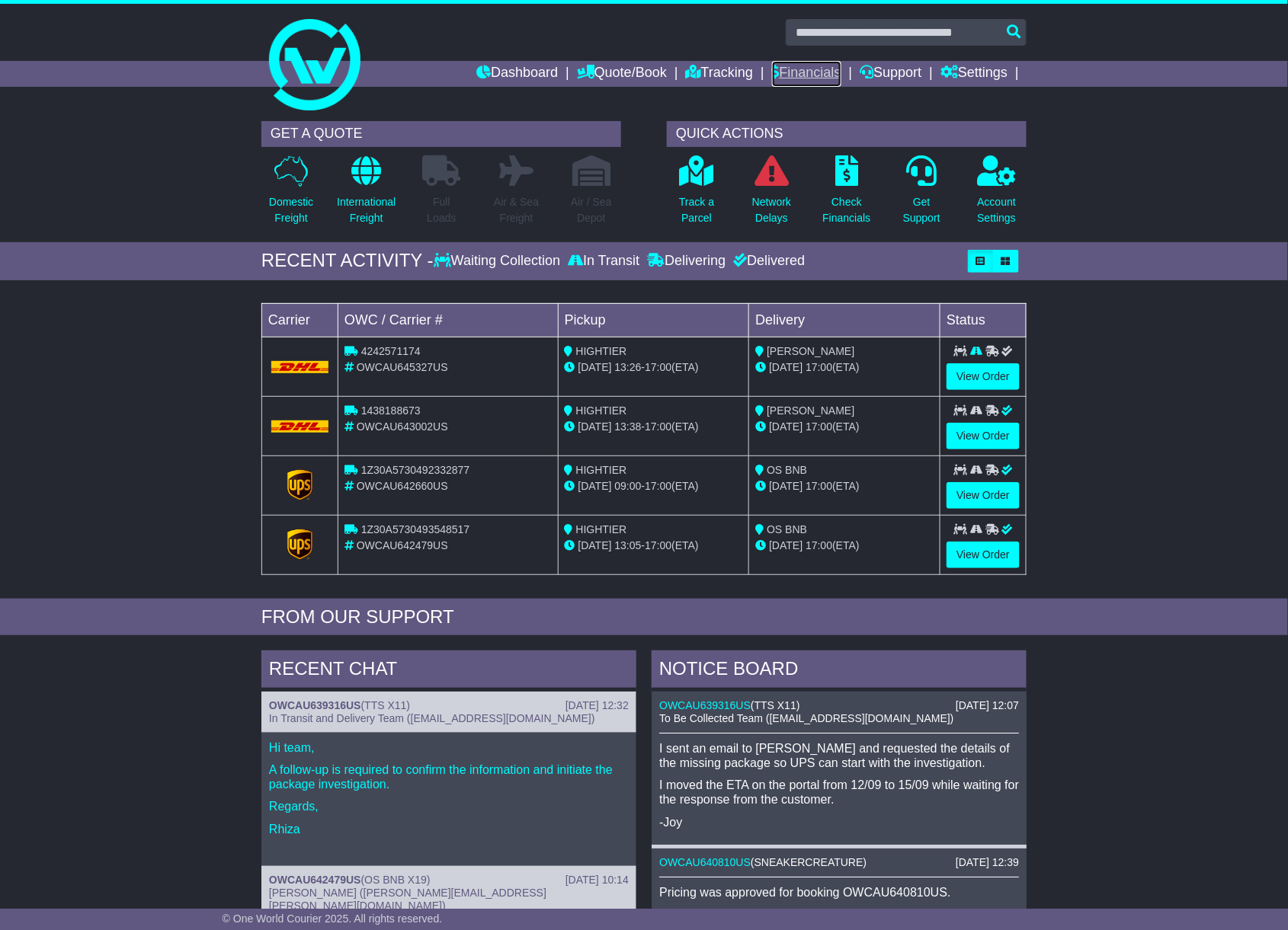
click at [820, 67] on link "Financials" at bounding box center [806, 74] width 69 height 26
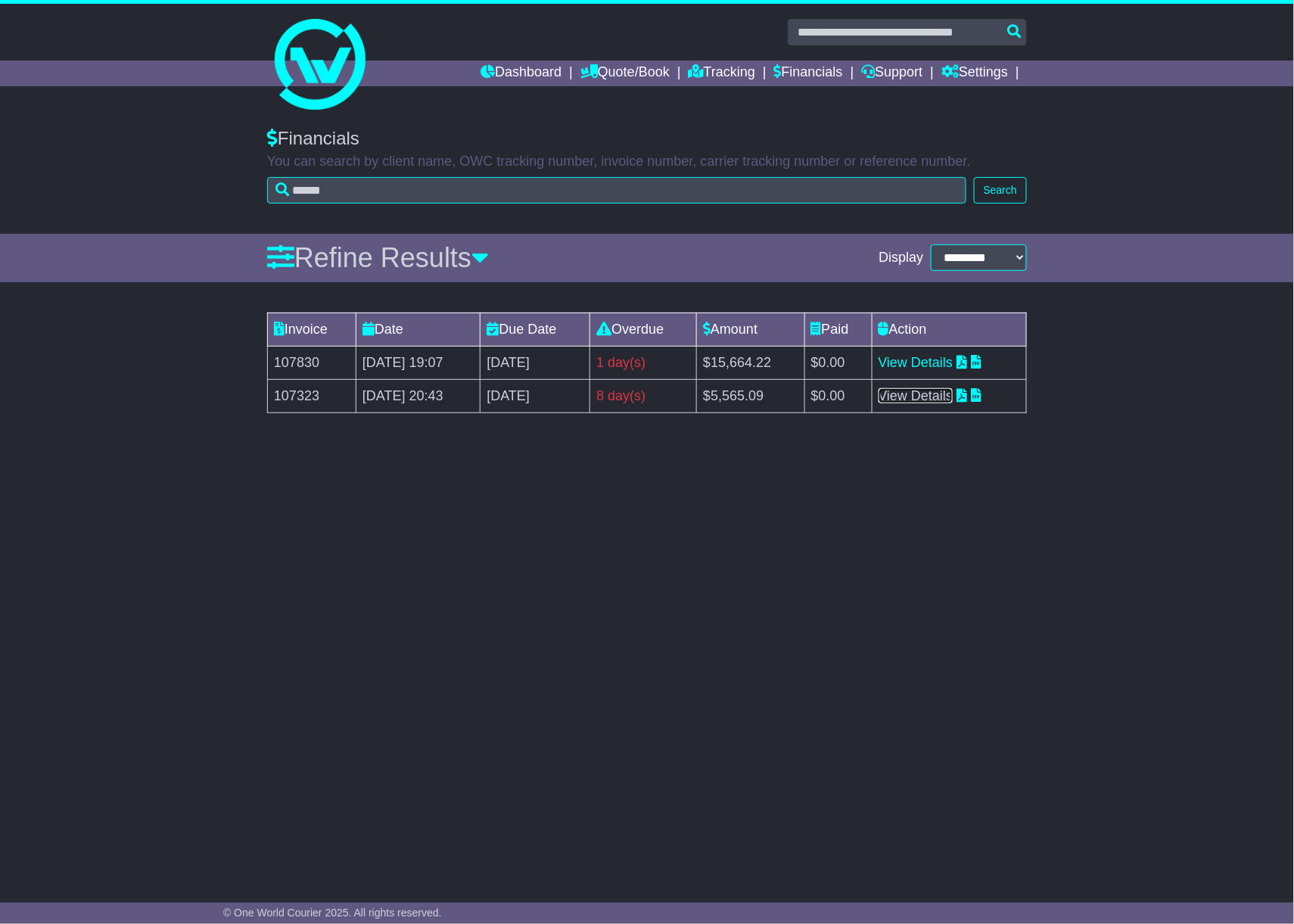
click at [954, 398] on link "View Details" at bounding box center [916, 396] width 75 height 15
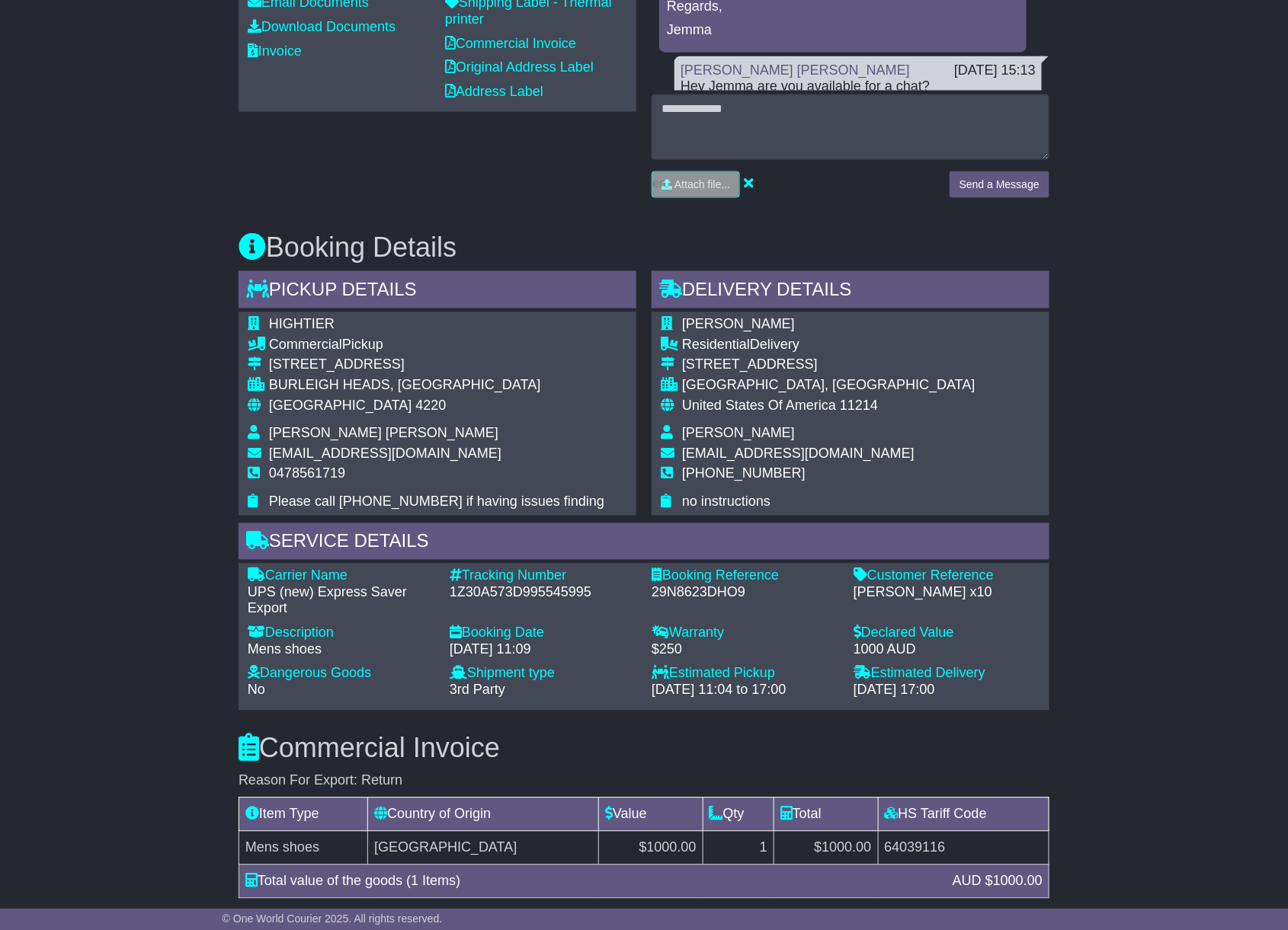
scroll to position [632, 0]
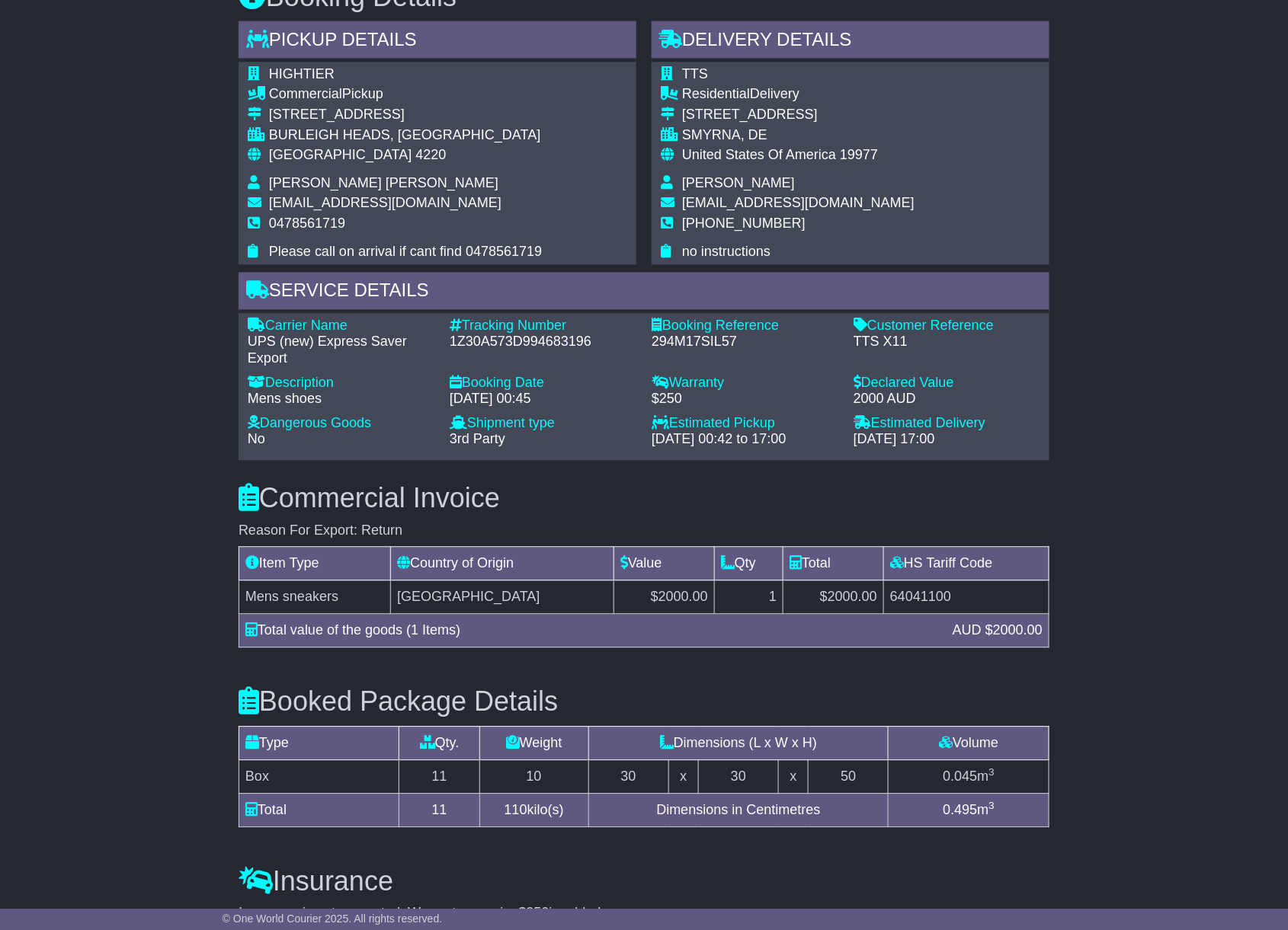
scroll to position [914, 0]
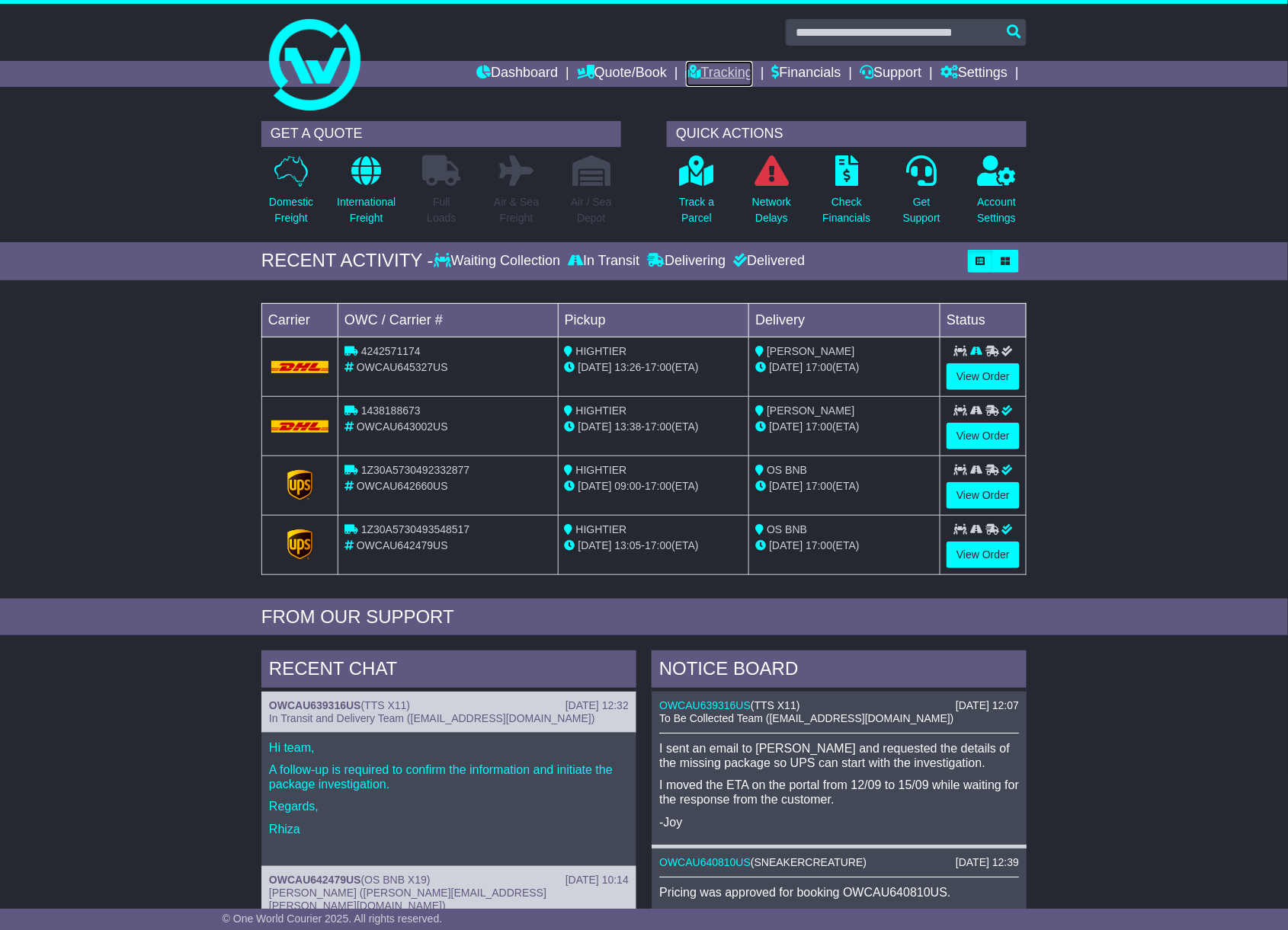
click at [686, 71] on icon at bounding box center [693, 71] width 15 height 14
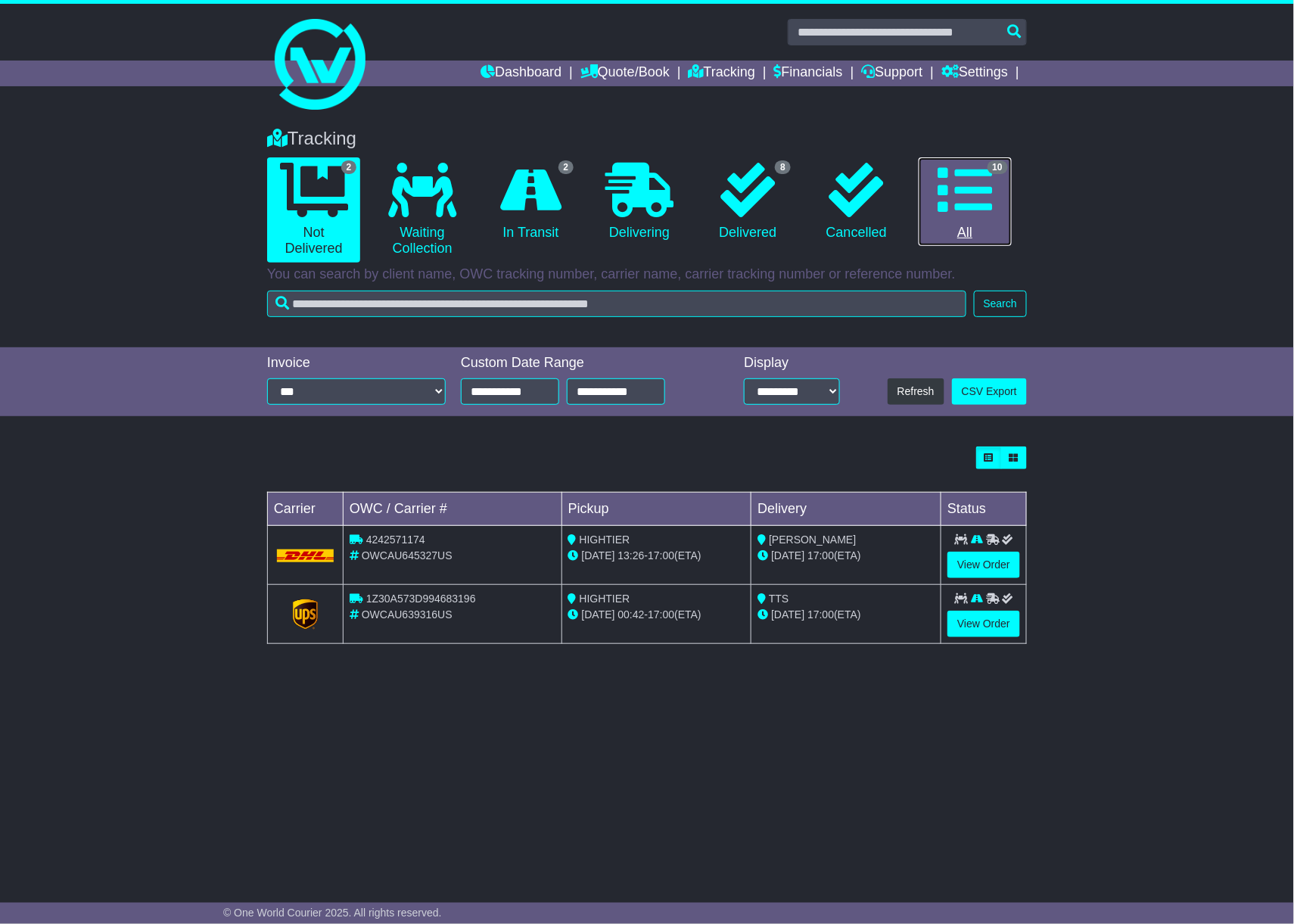
click at [971, 225] on link "10 All" at bounding box center [965, 202] width 93 height 89
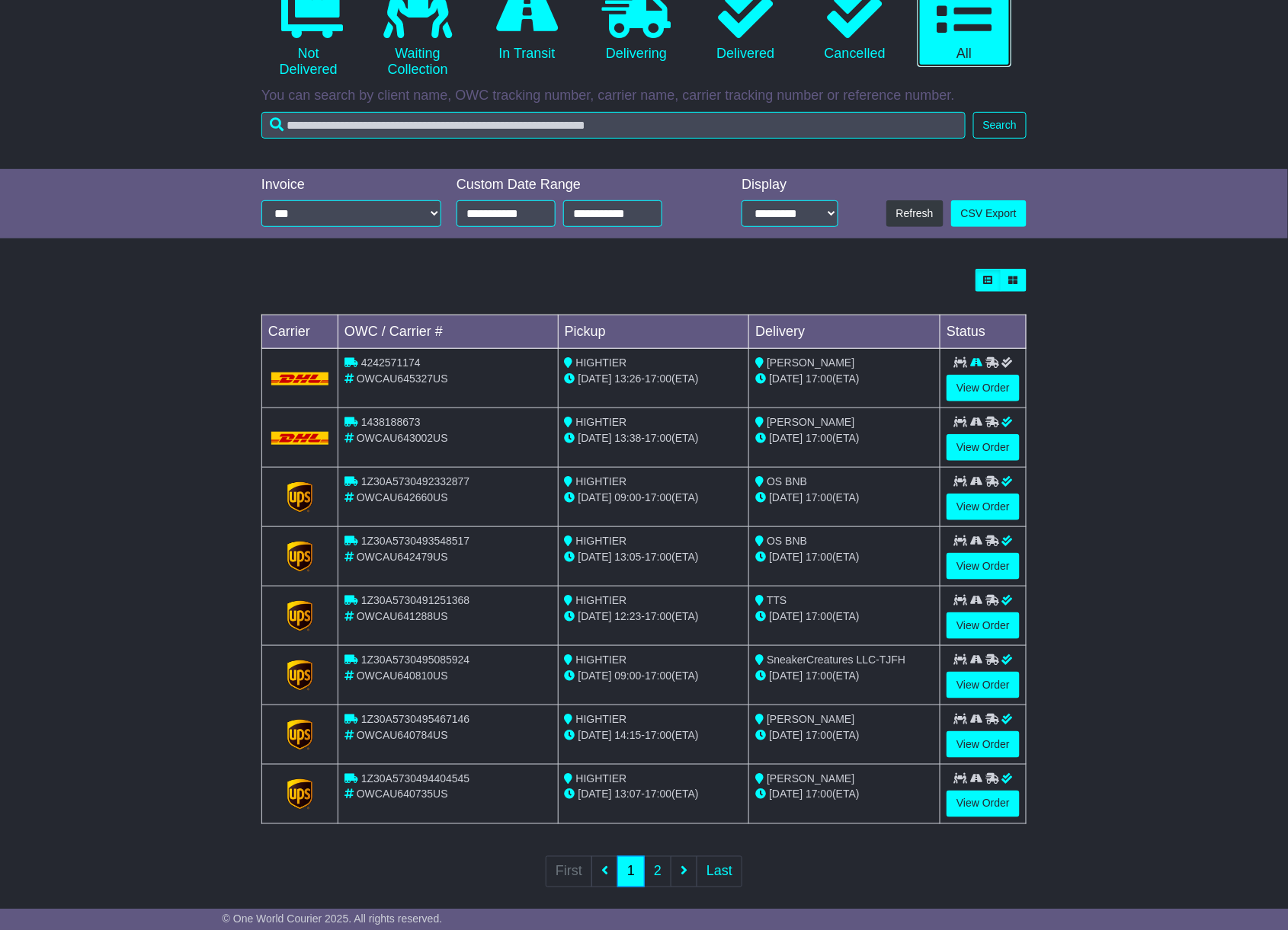
scroll to position [202, 0]
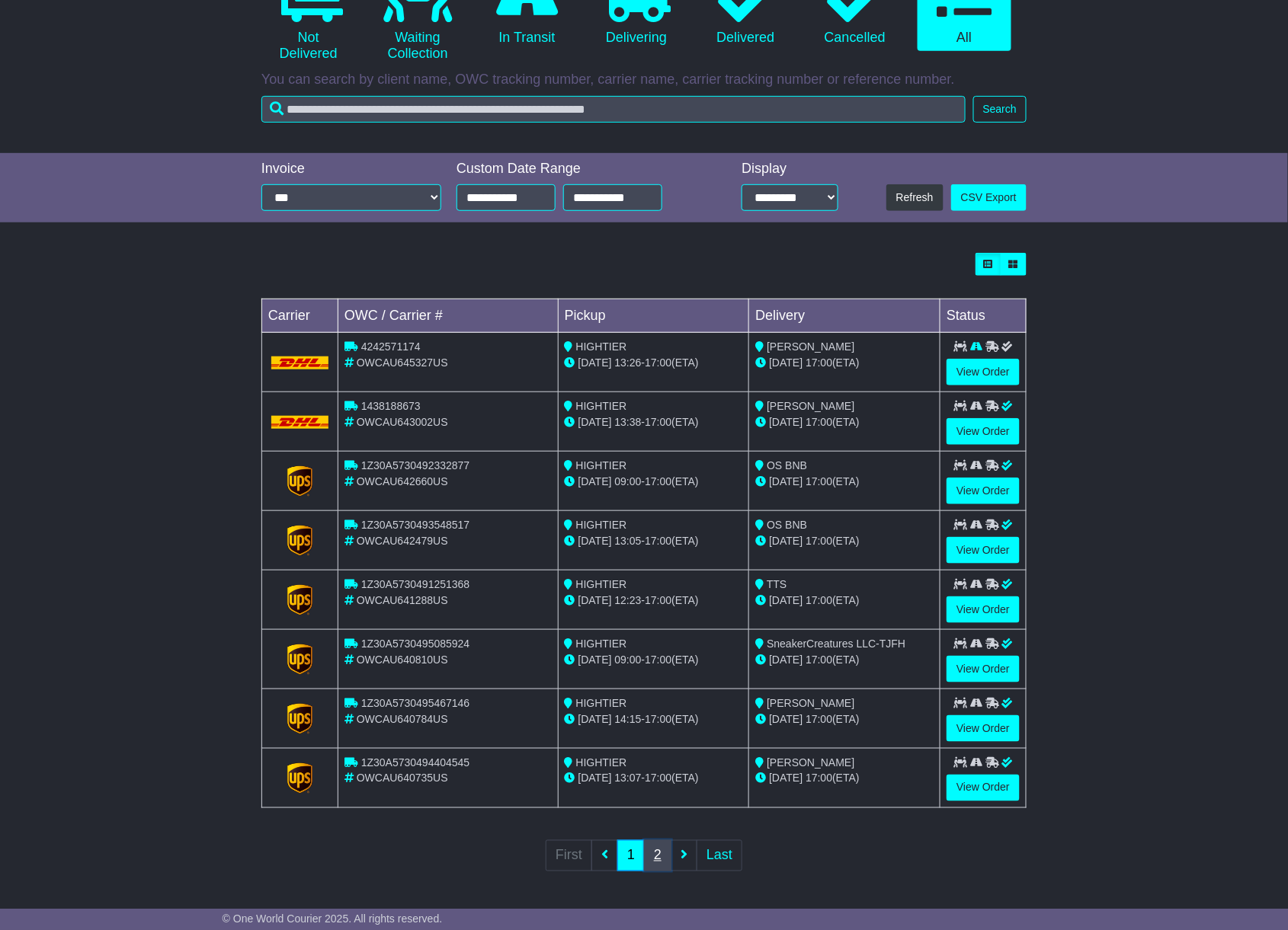
click at [646, 867] on link "2" at bounding box center [657, 855] width 27 height 31
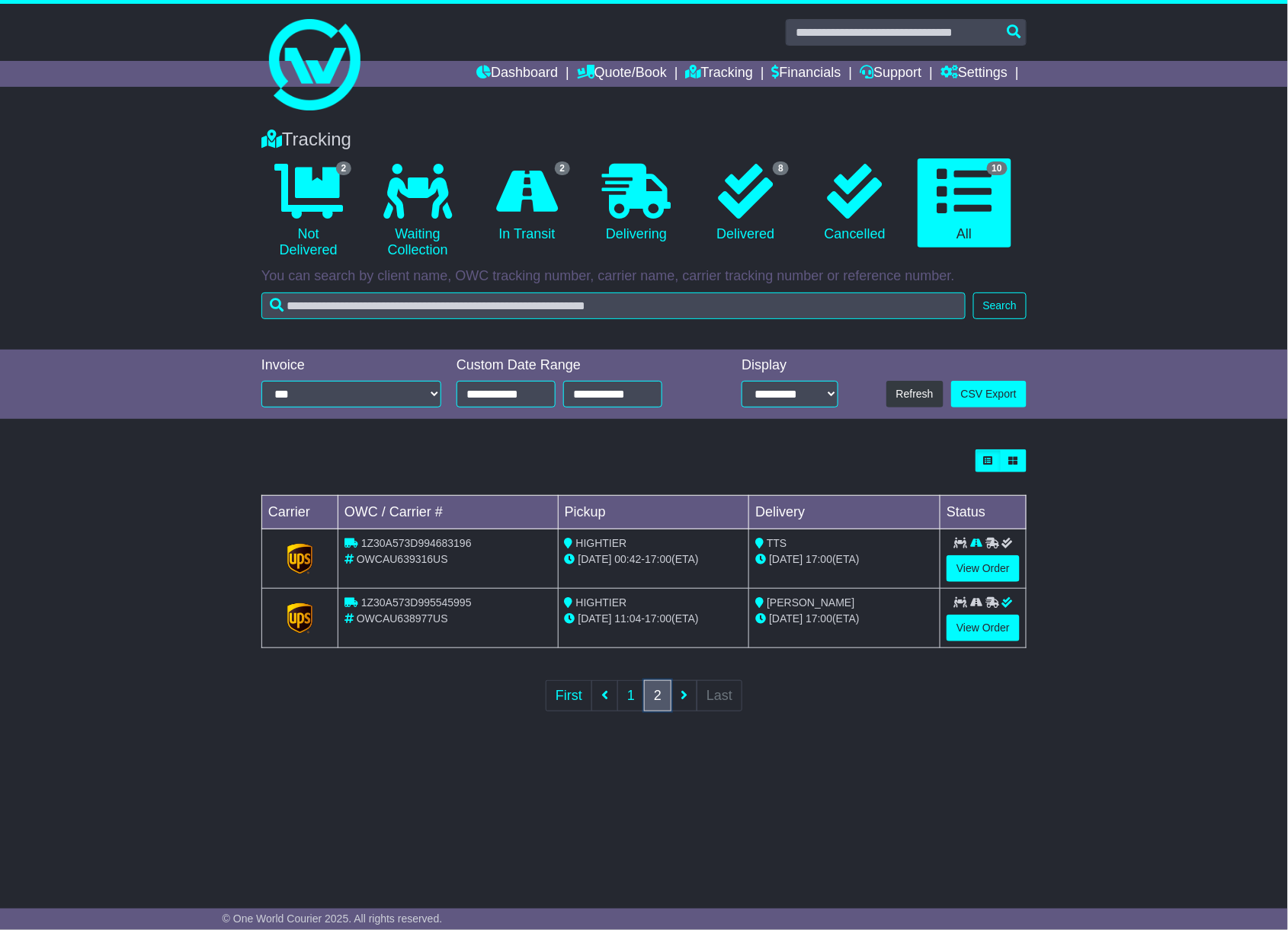
scroll to position [0, 0]
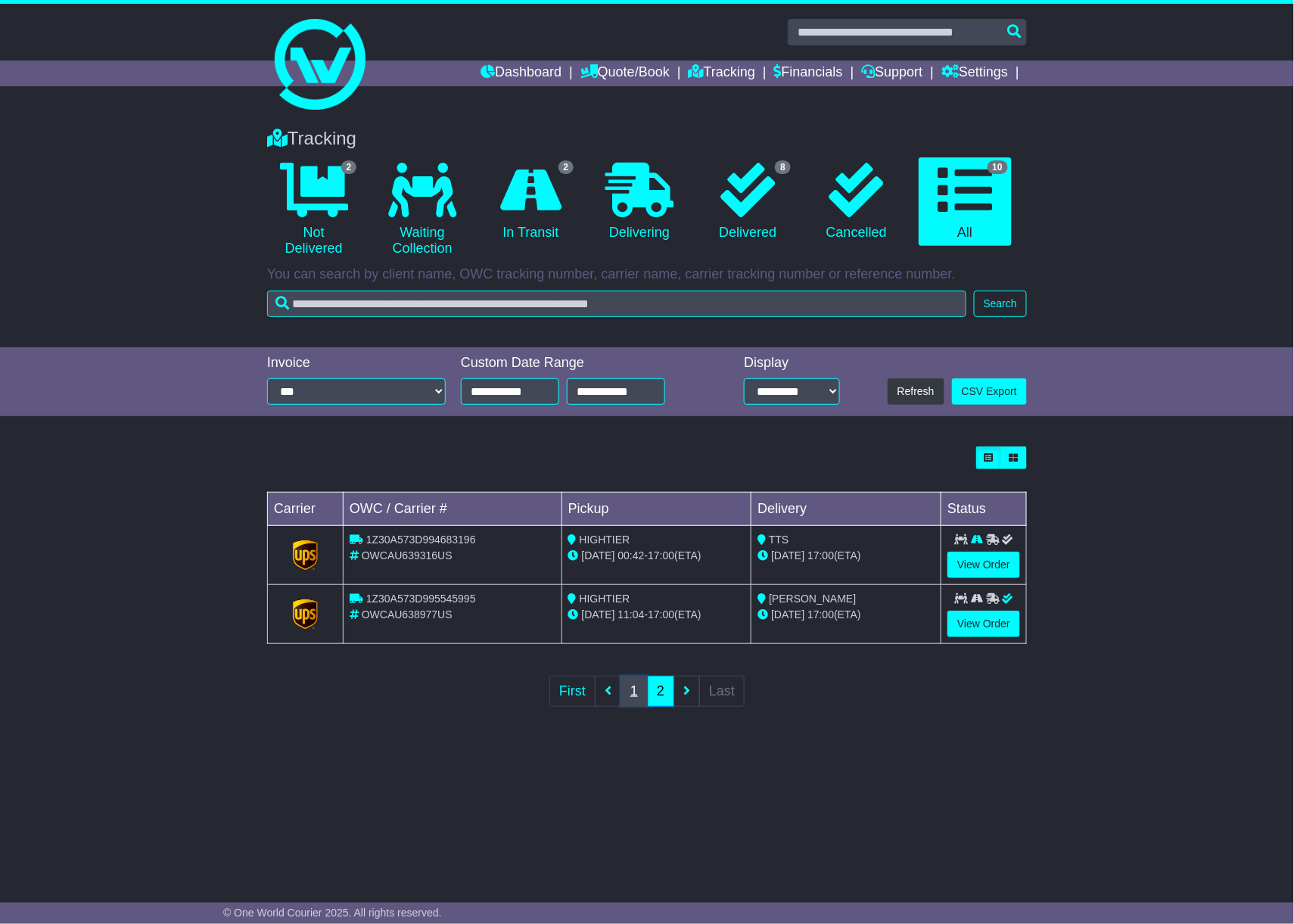
click at [636, 694] on link "1" at bounding box center [634, 691] width 27 height 31
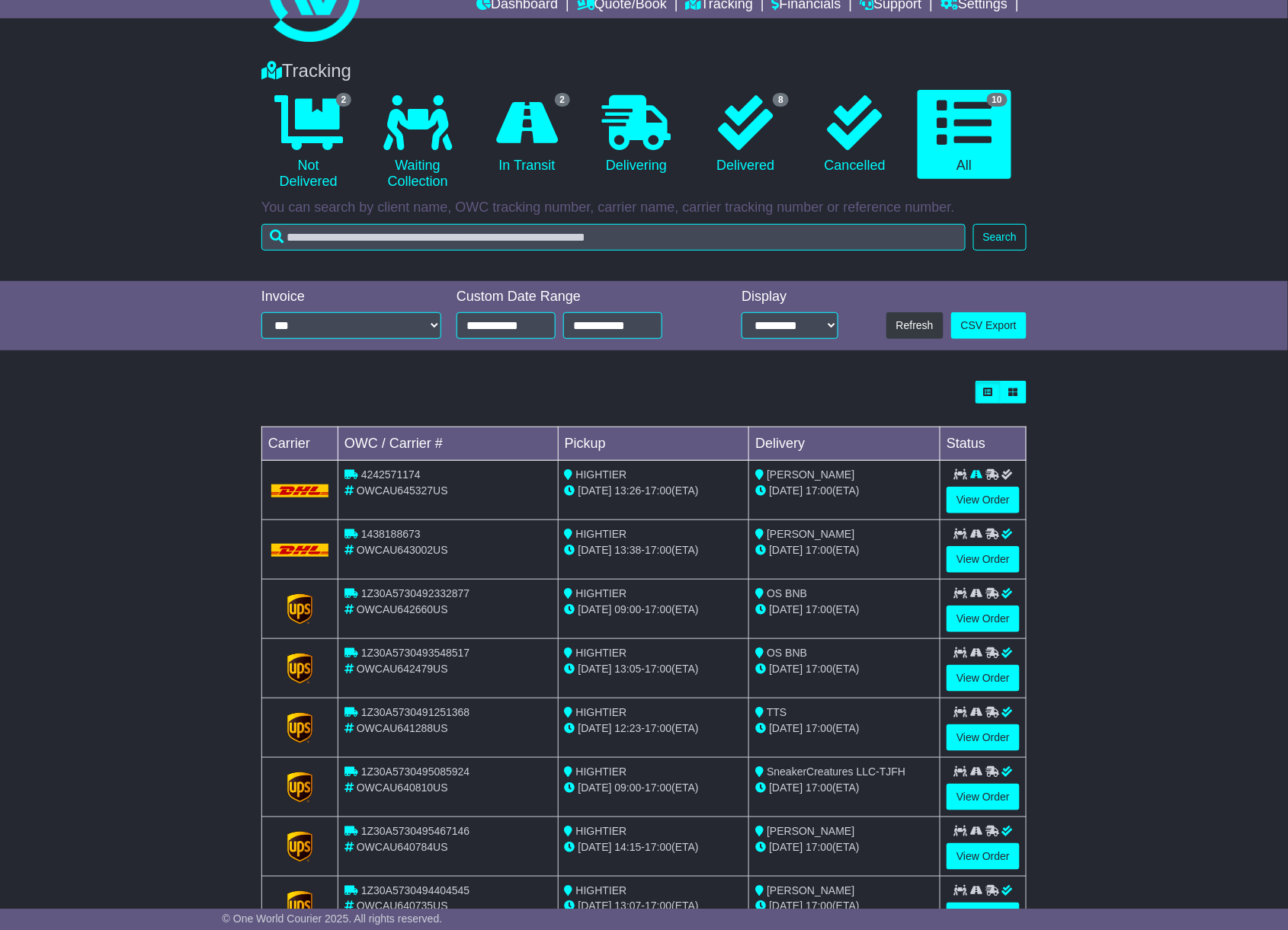
scroll to position [202, 0]
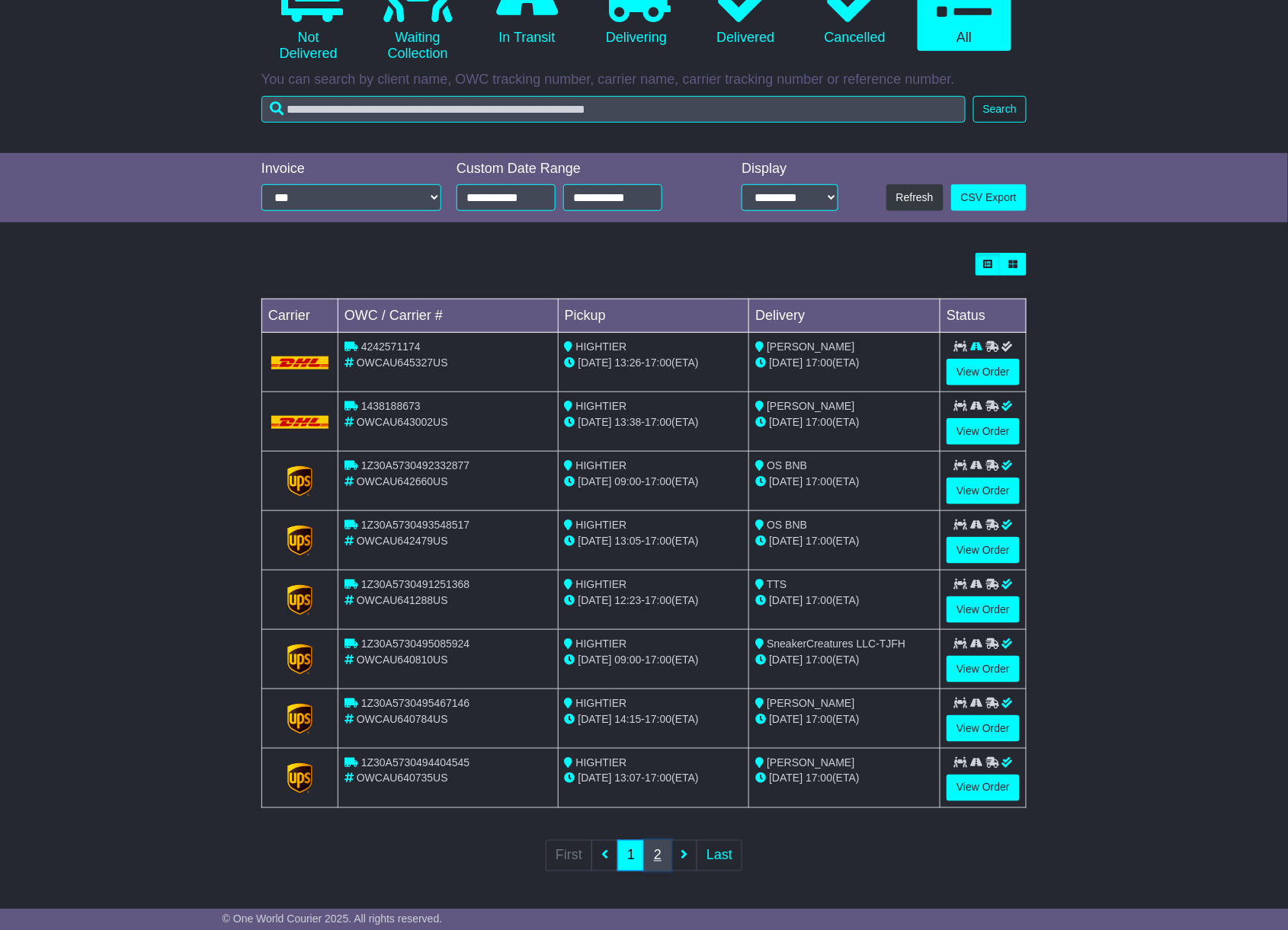
click at [662, 857] on link "2" at bounding box center [657, 855] width 27 height 31
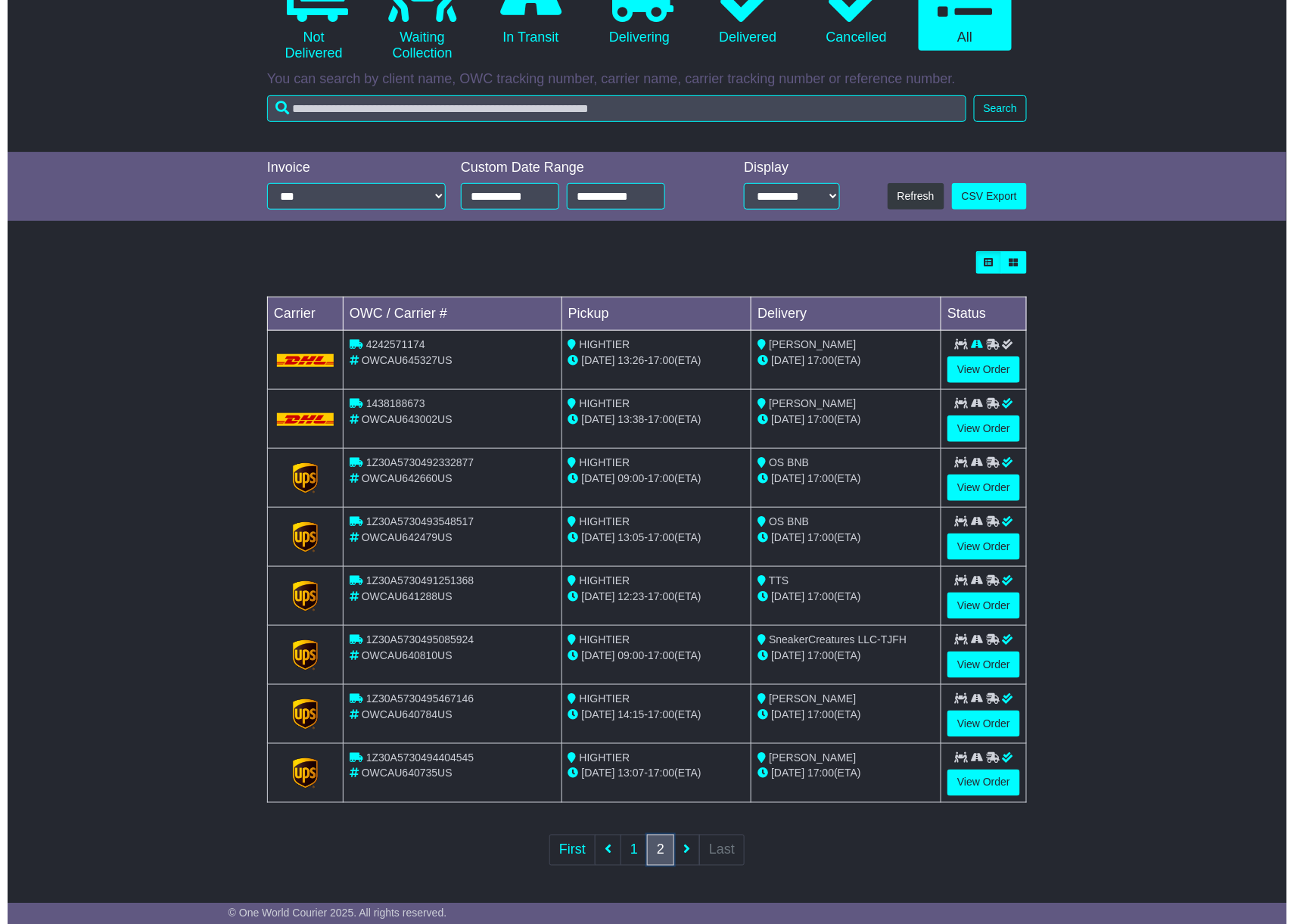
scroll to position [0, 0]
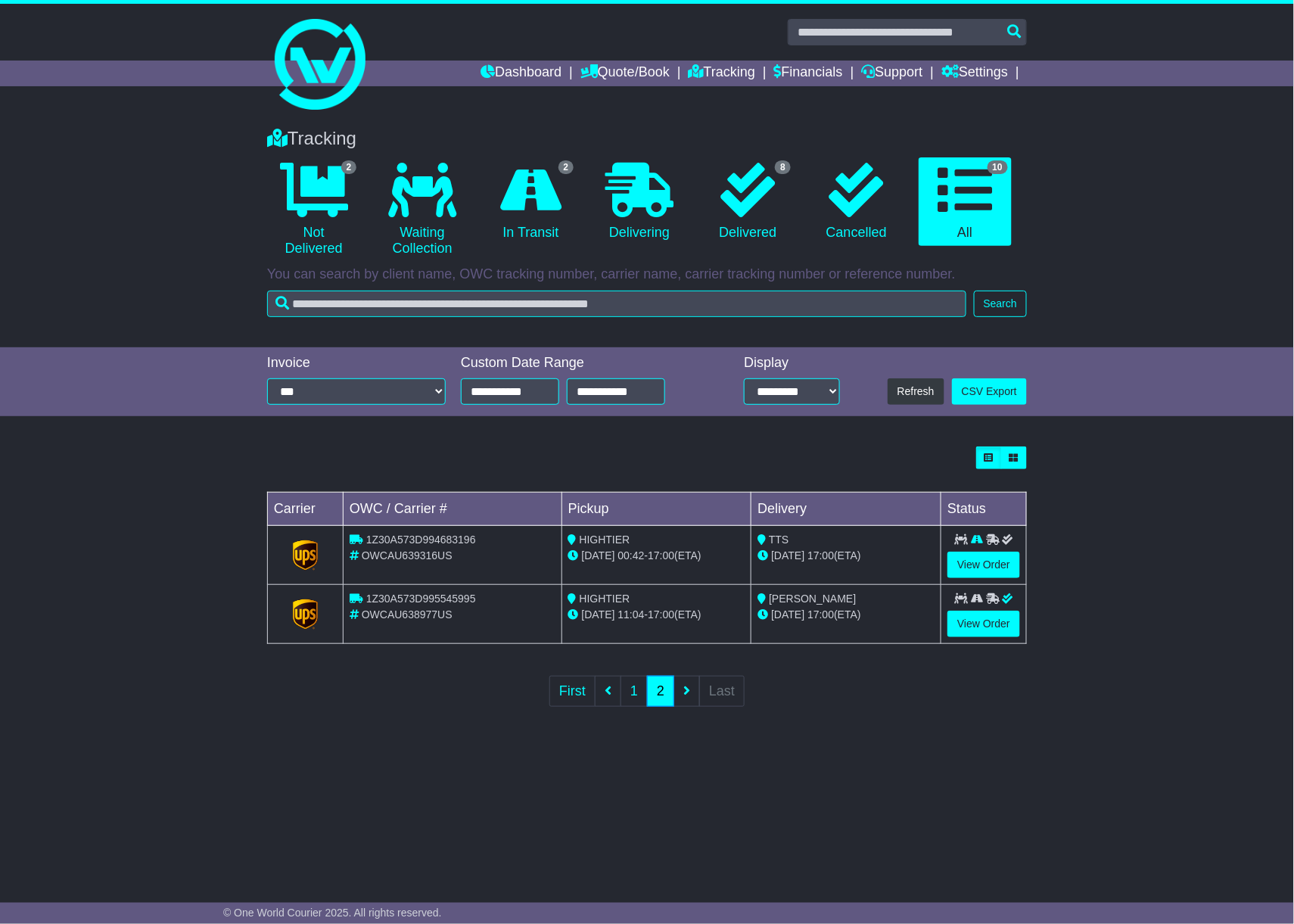
click at [386, 594] on span "1Z30A573D995545995" at bounding box center [421, 598] width 109 height 12
copy span "1Z30A573D995545995"
click at [970, 627] on link "View Order" at bounding box center [983, 623] width 72 height 27
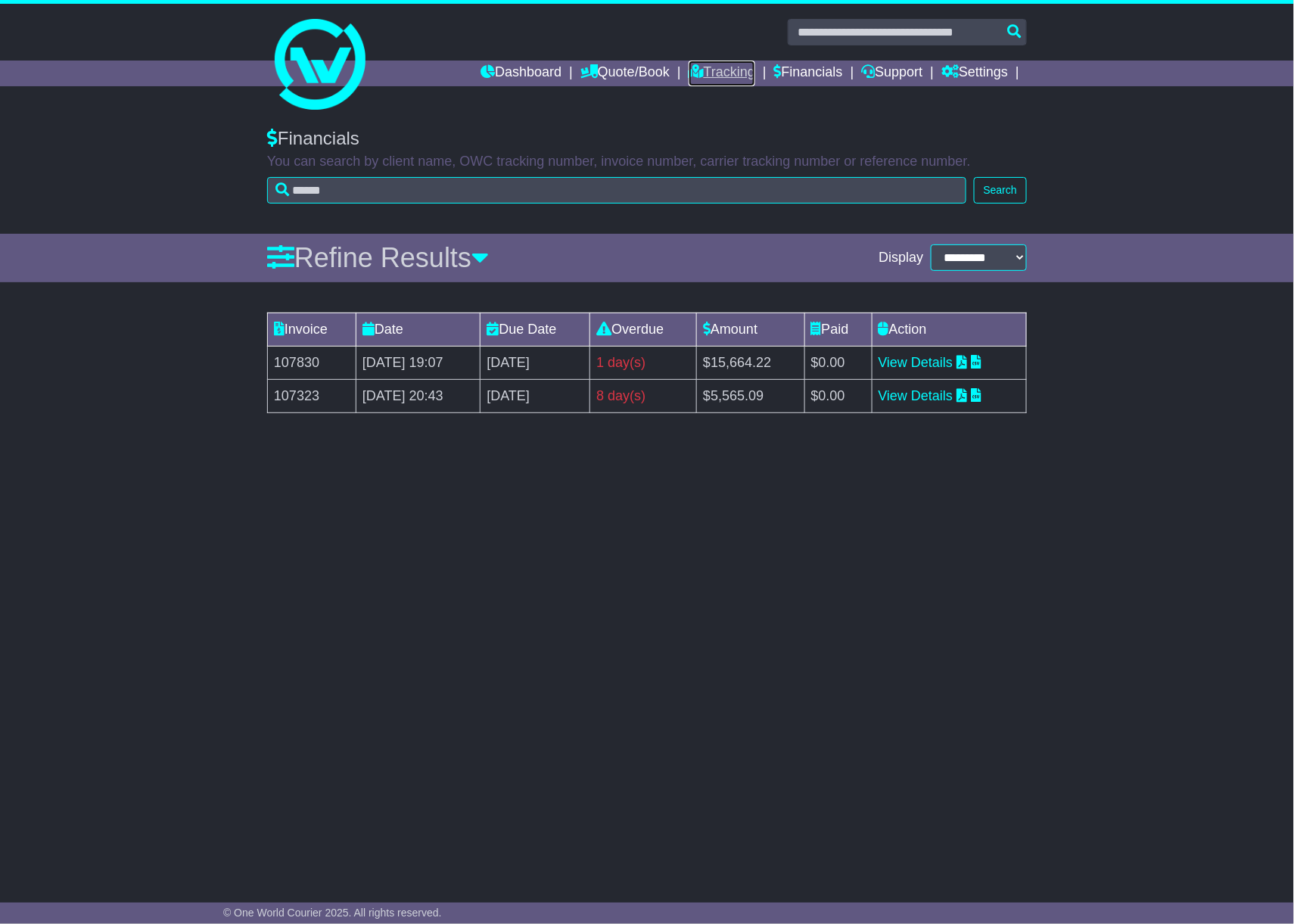
click at [721, 70] on link "Tracking" at bounding box center [722, 73] width 67 height 26
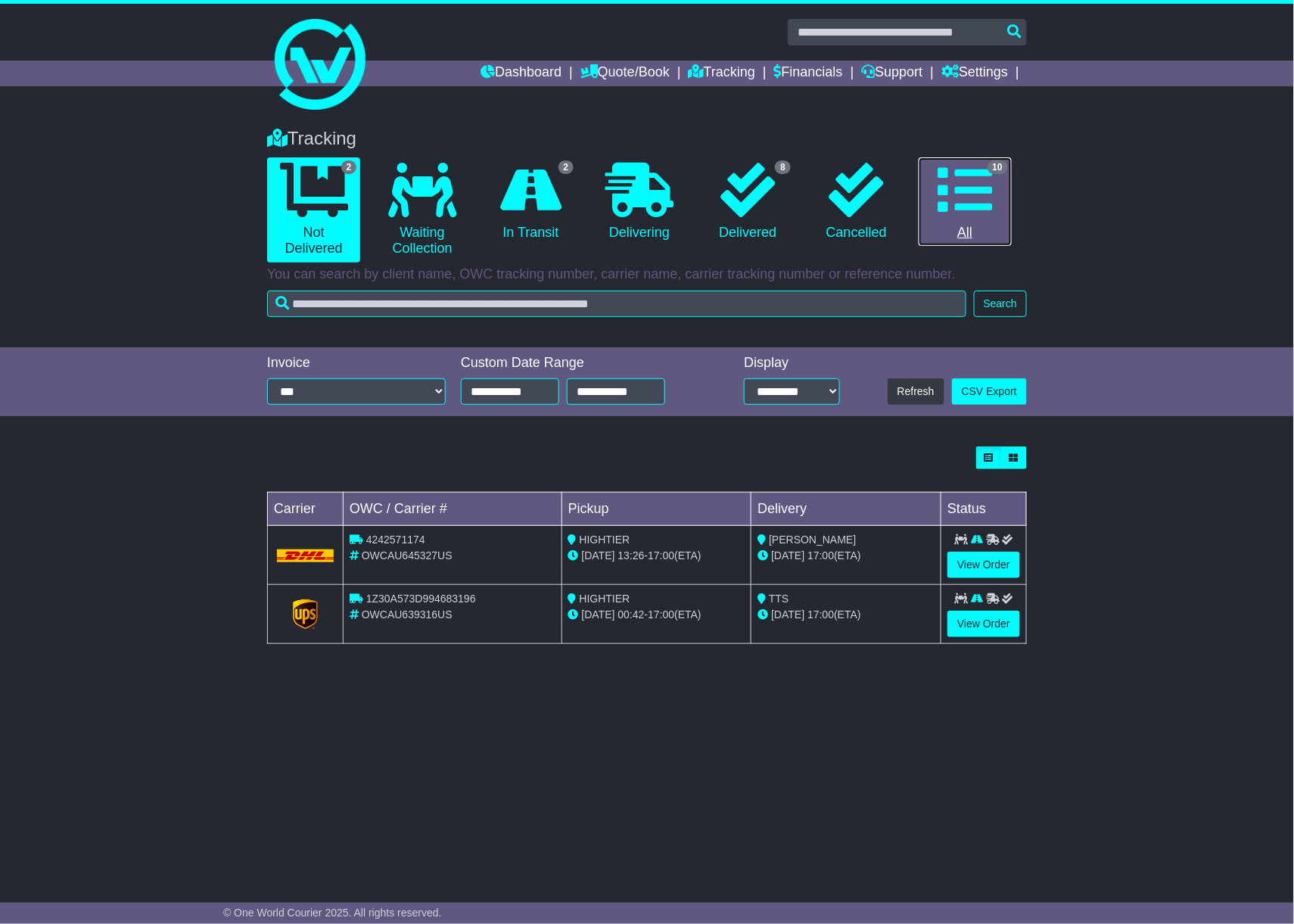
click at [955, 199] on icon at bounding box center [965, 189] width 55 height 55
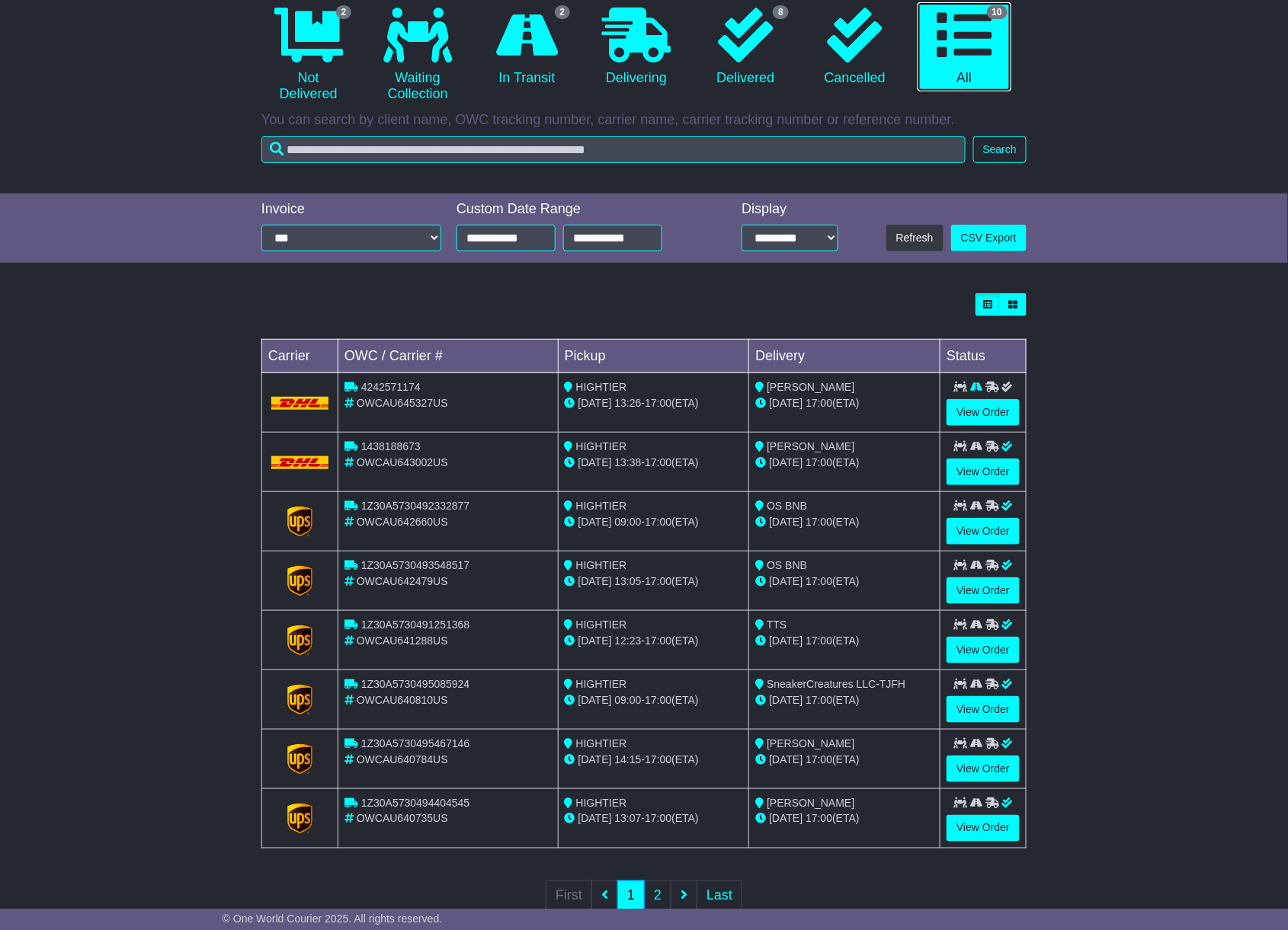
scroll to position [202, 0]
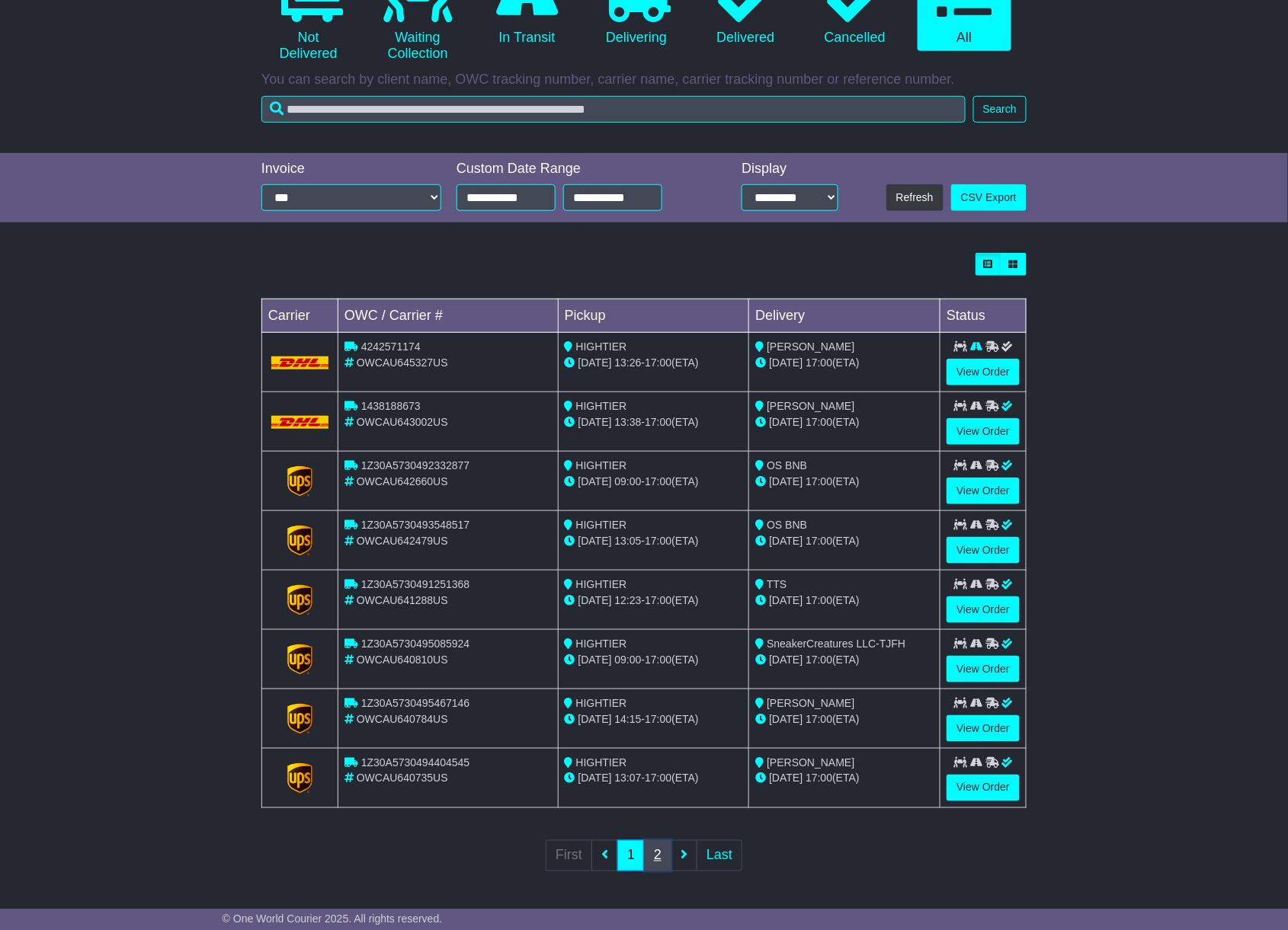
click at [651, 856] on link "2" at bounding box center [657, 855] width 27 height 31
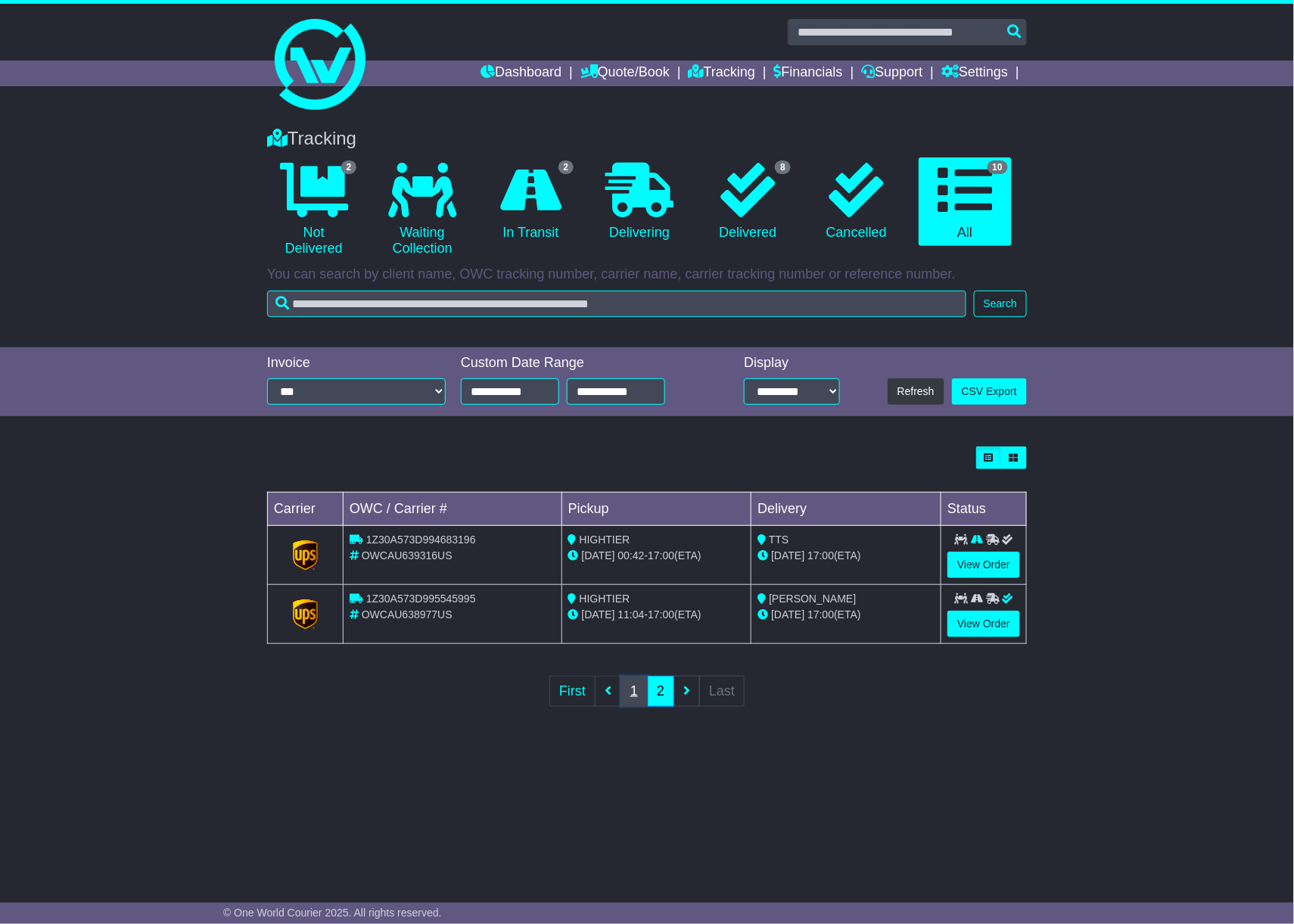
click at [633, 695] on link "1" at bounding box center [634, 691] width 27 height 31
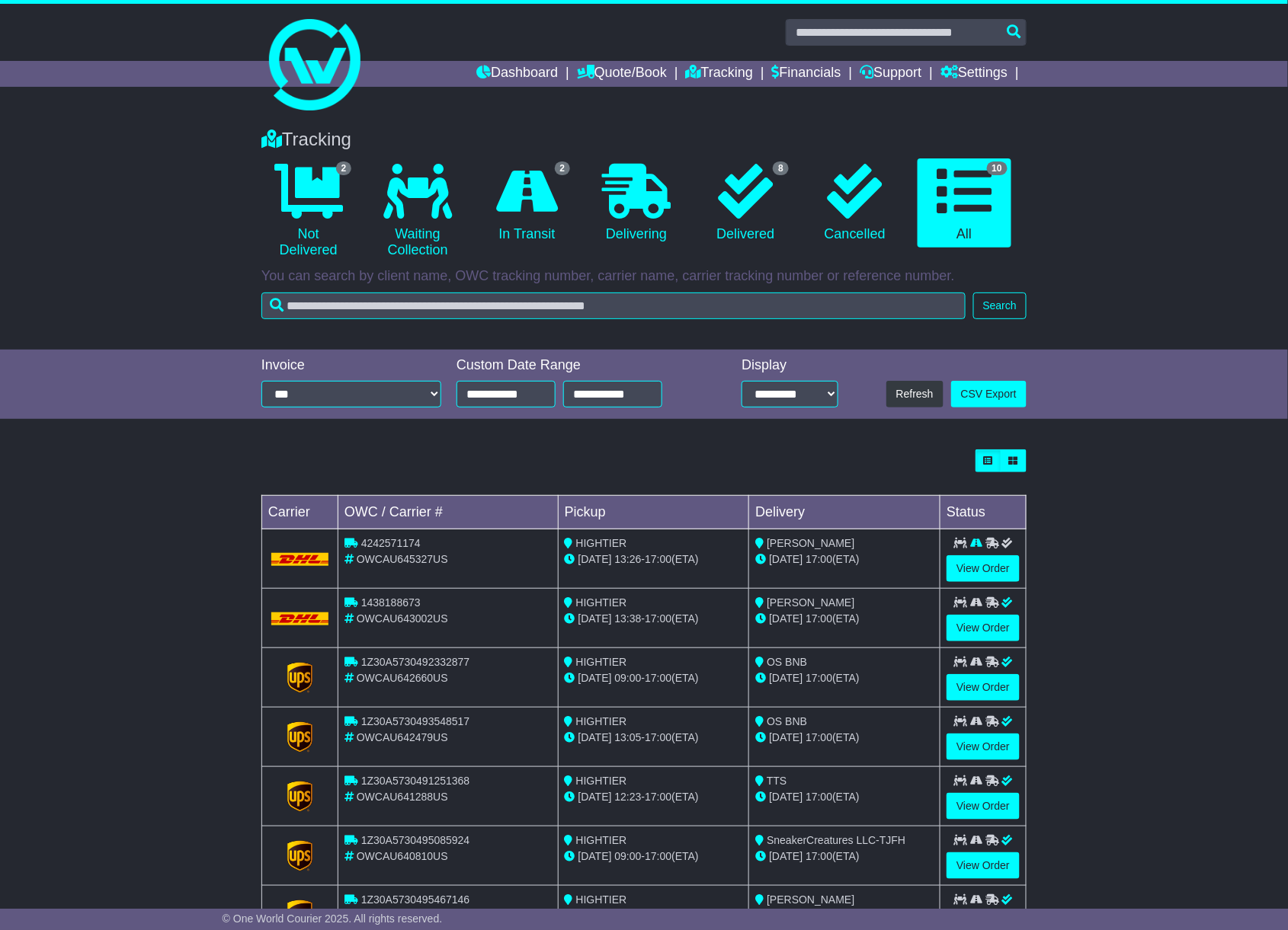
click at [1149, 646] on div "Loading... No bookings found Carrier OWC / Carrier # Pickup Delivery Status 424…" at bounding box center [644, 768] width 1288 height 655
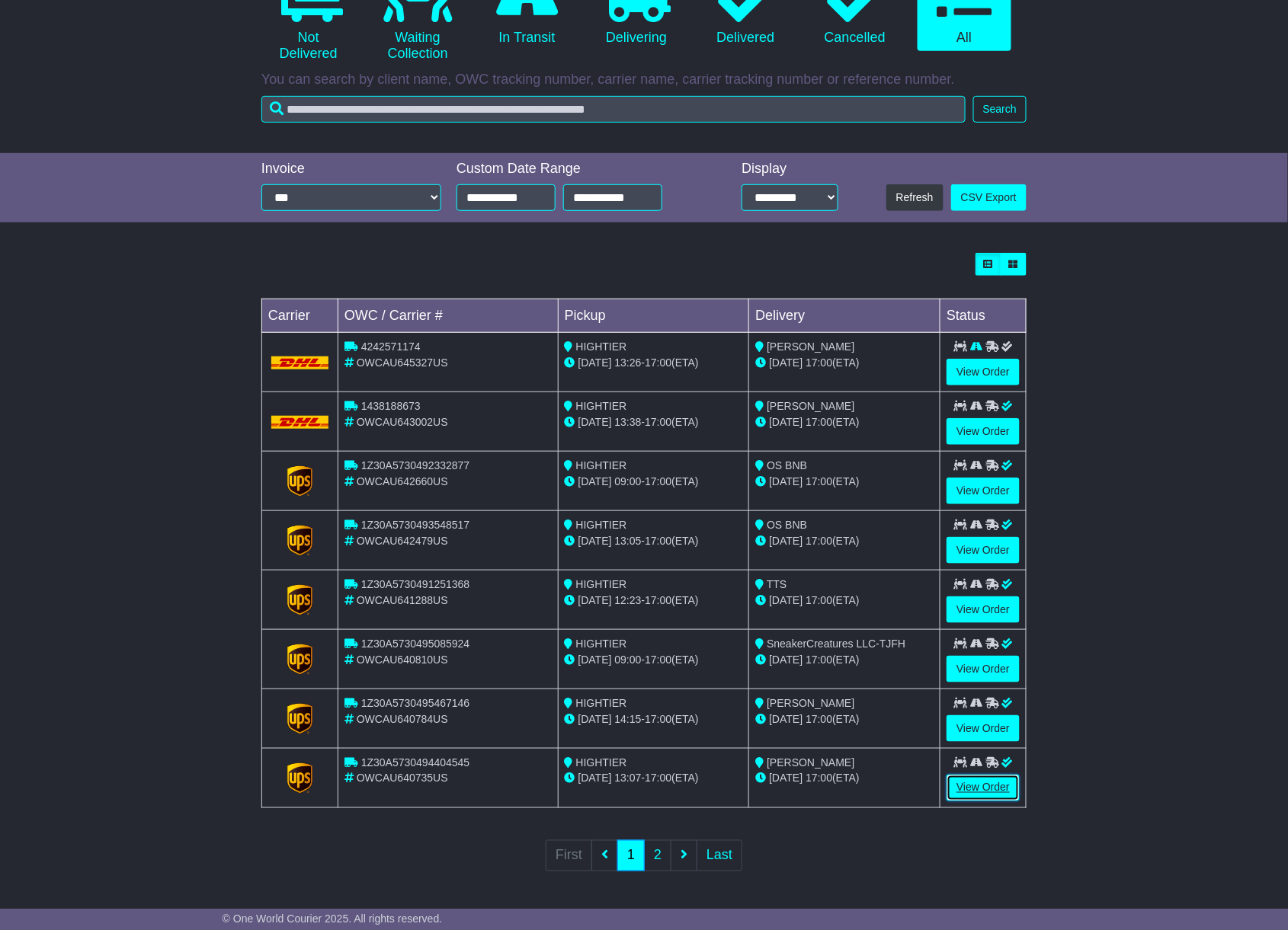
click at [998, 791] on link "View Order" at bounding box center [983, 788] width 73 height 27
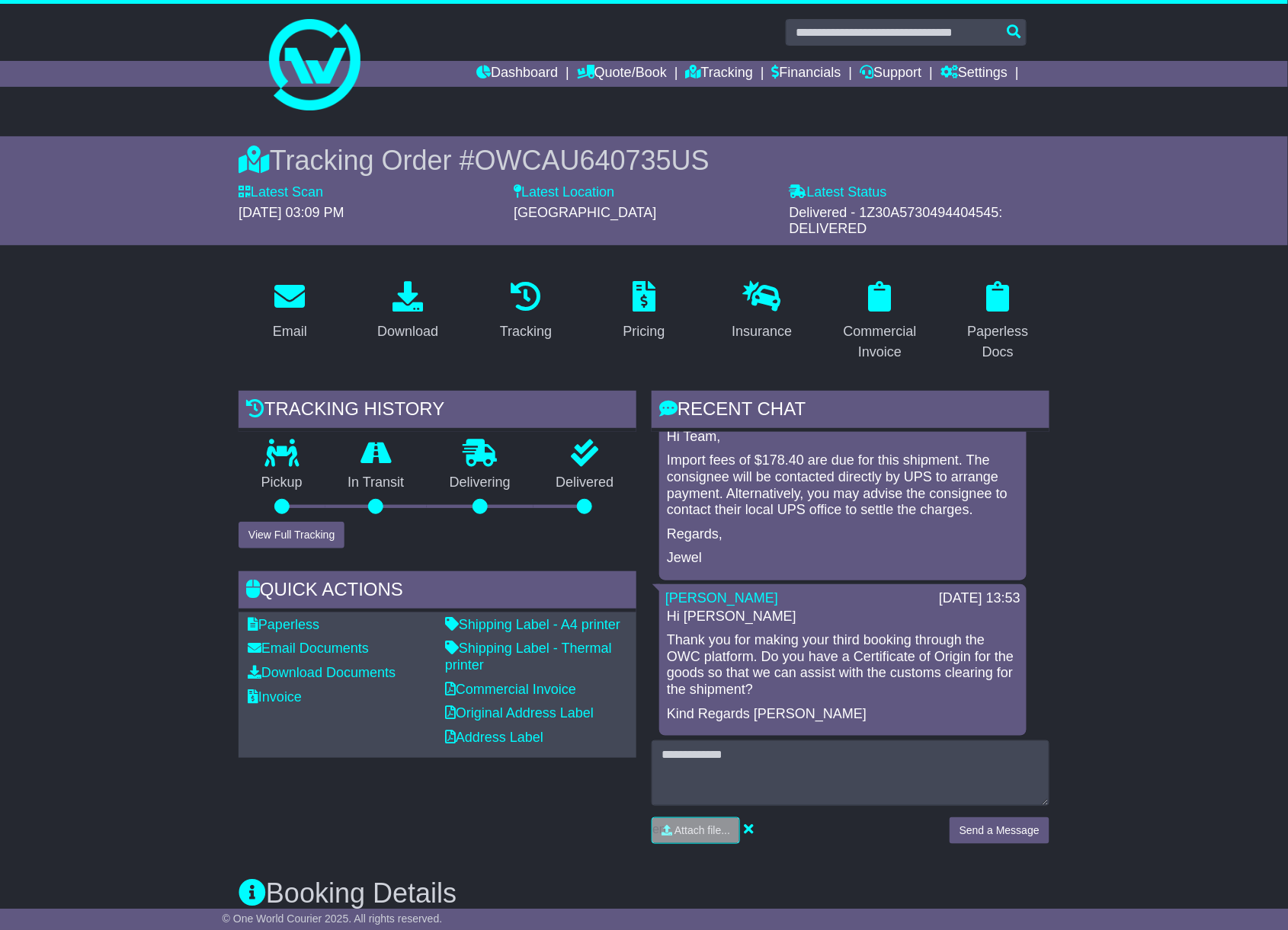
scroll to position [323, 0]
click at [724, 64] on link "Tracking" at bounding box center [719, 74] width 67 height 26
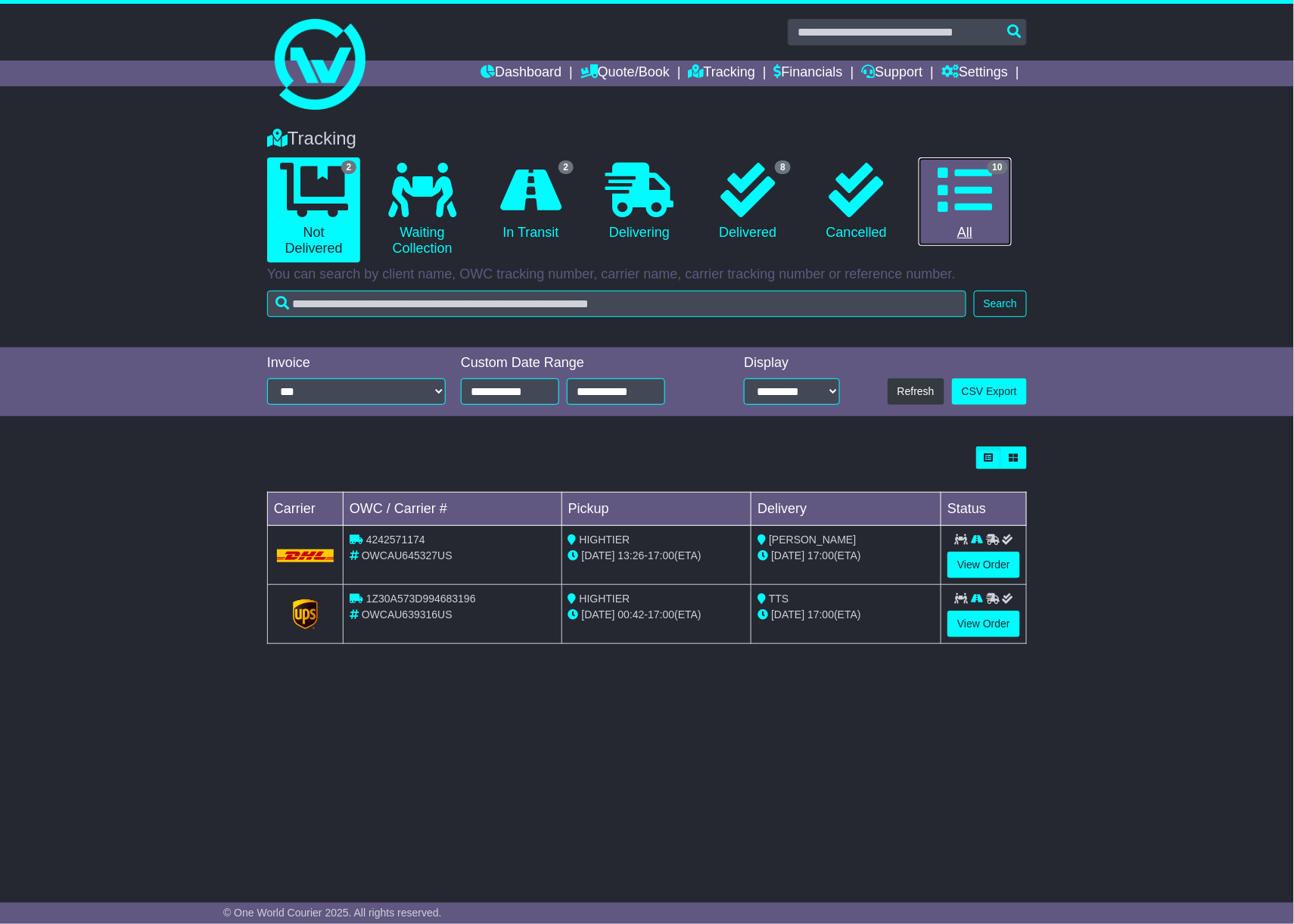
click at [979, 195] on icon at bounding box center [965, 189] width 55 height 55
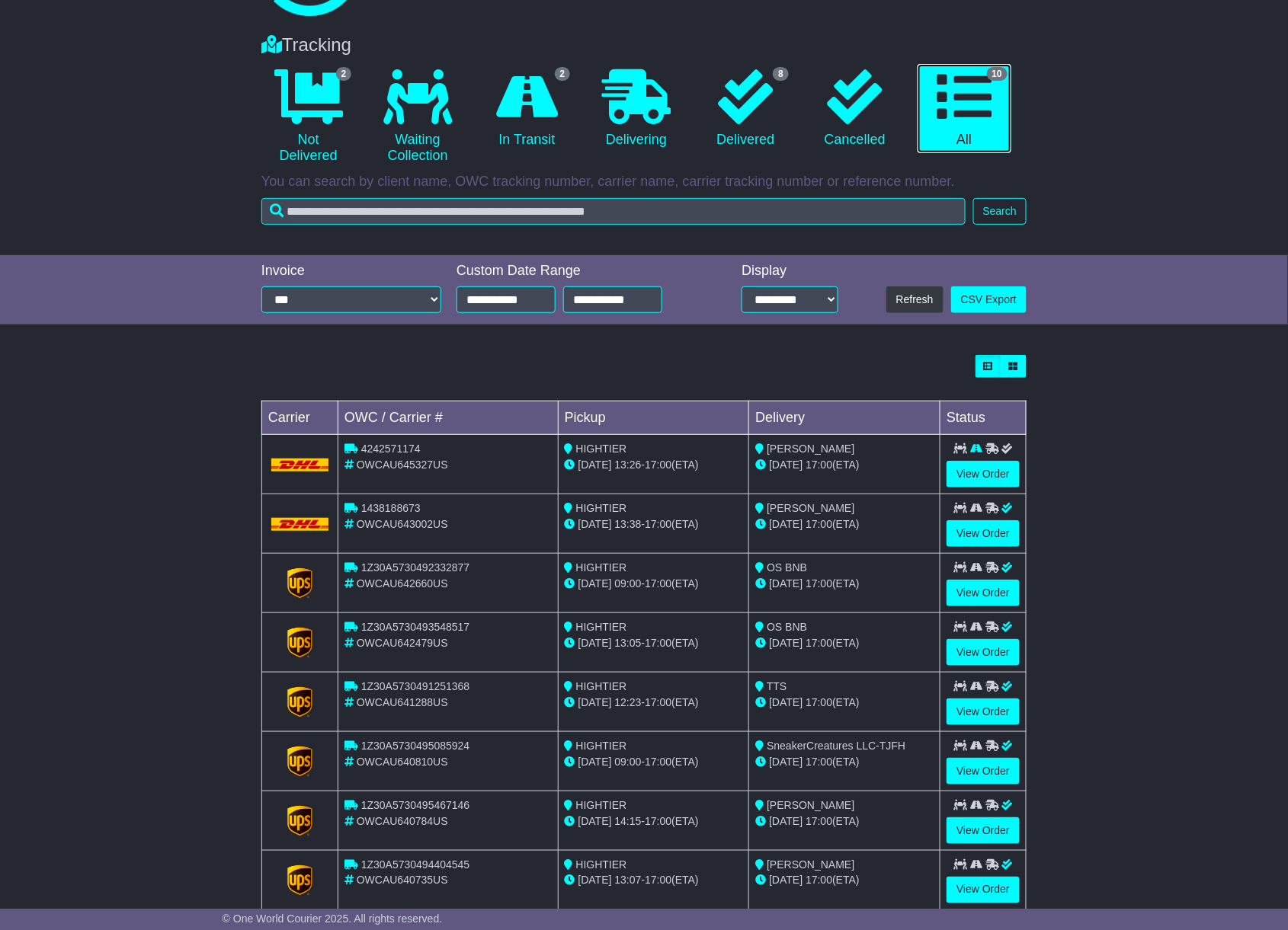
scroll to position [202, 0]
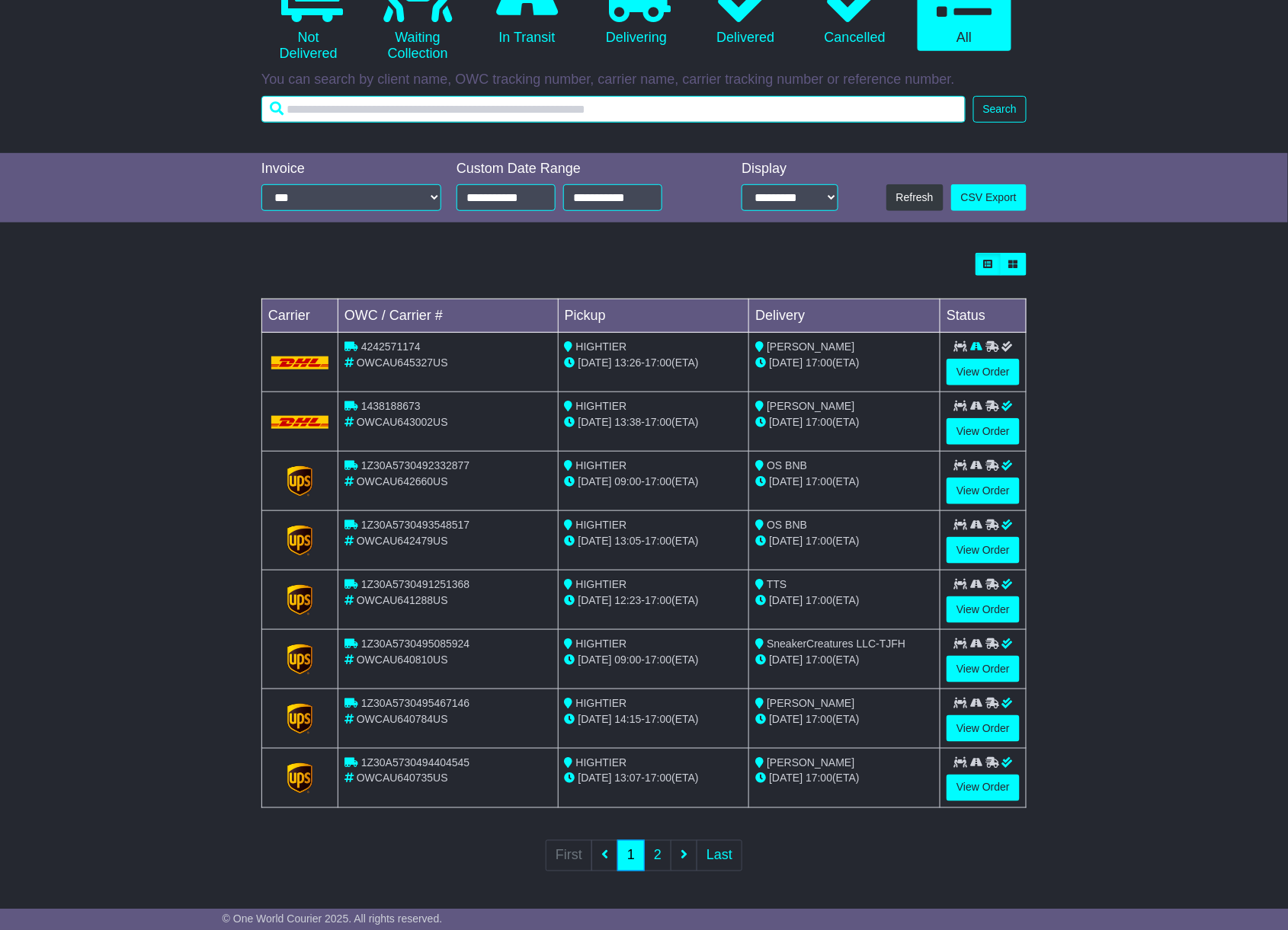
click at [486, 106] on input "text" at bounding box center [614, 109] width 704 height 27
type input "****"
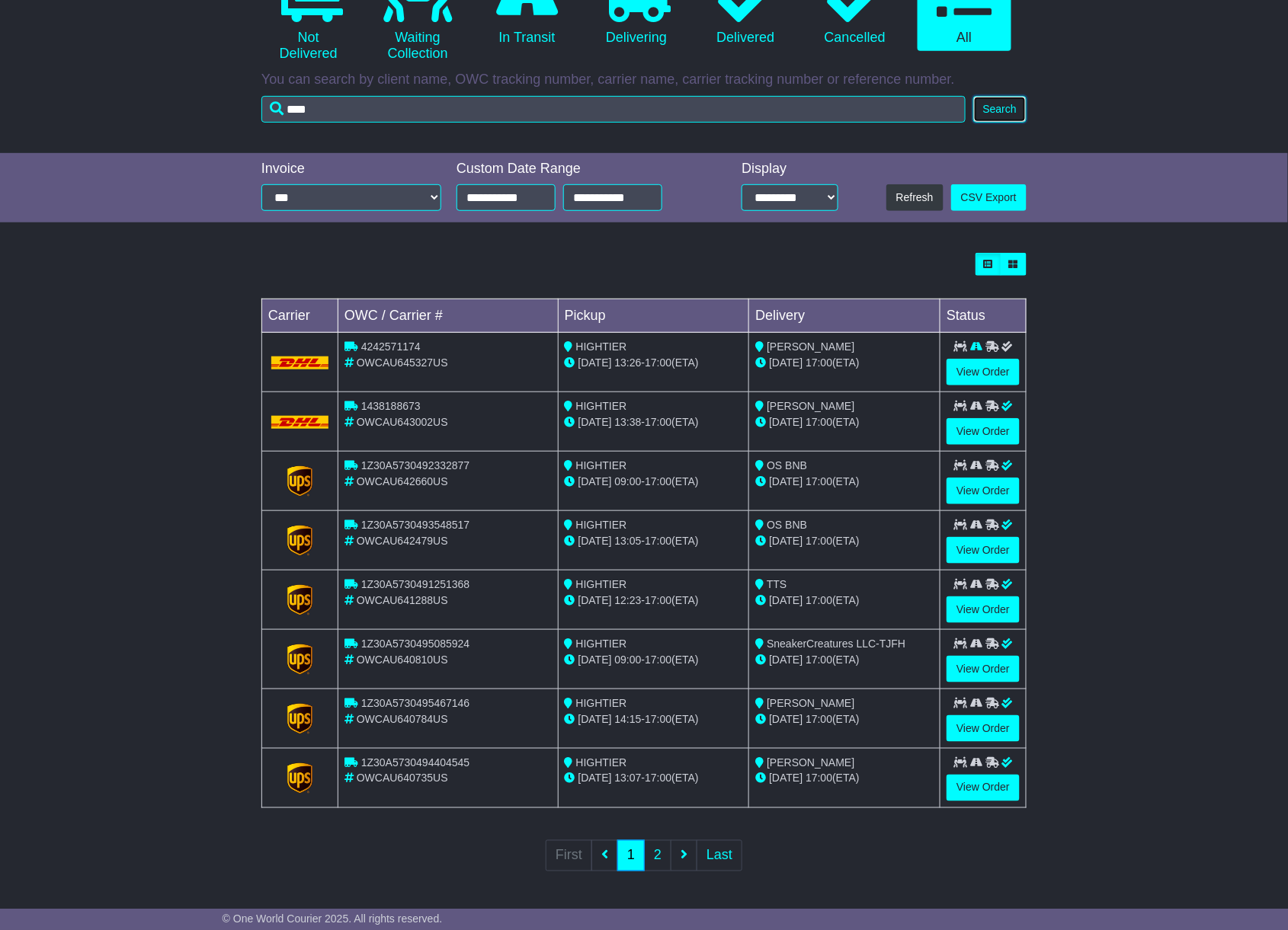
drag, startPoint x: 991, startPoint y: 102, endPoint x: 988, endPoint y: 109, distance: 7.6
click at [991, 104] on button "Search" at bounding box center [999, 109] width 53 height 27
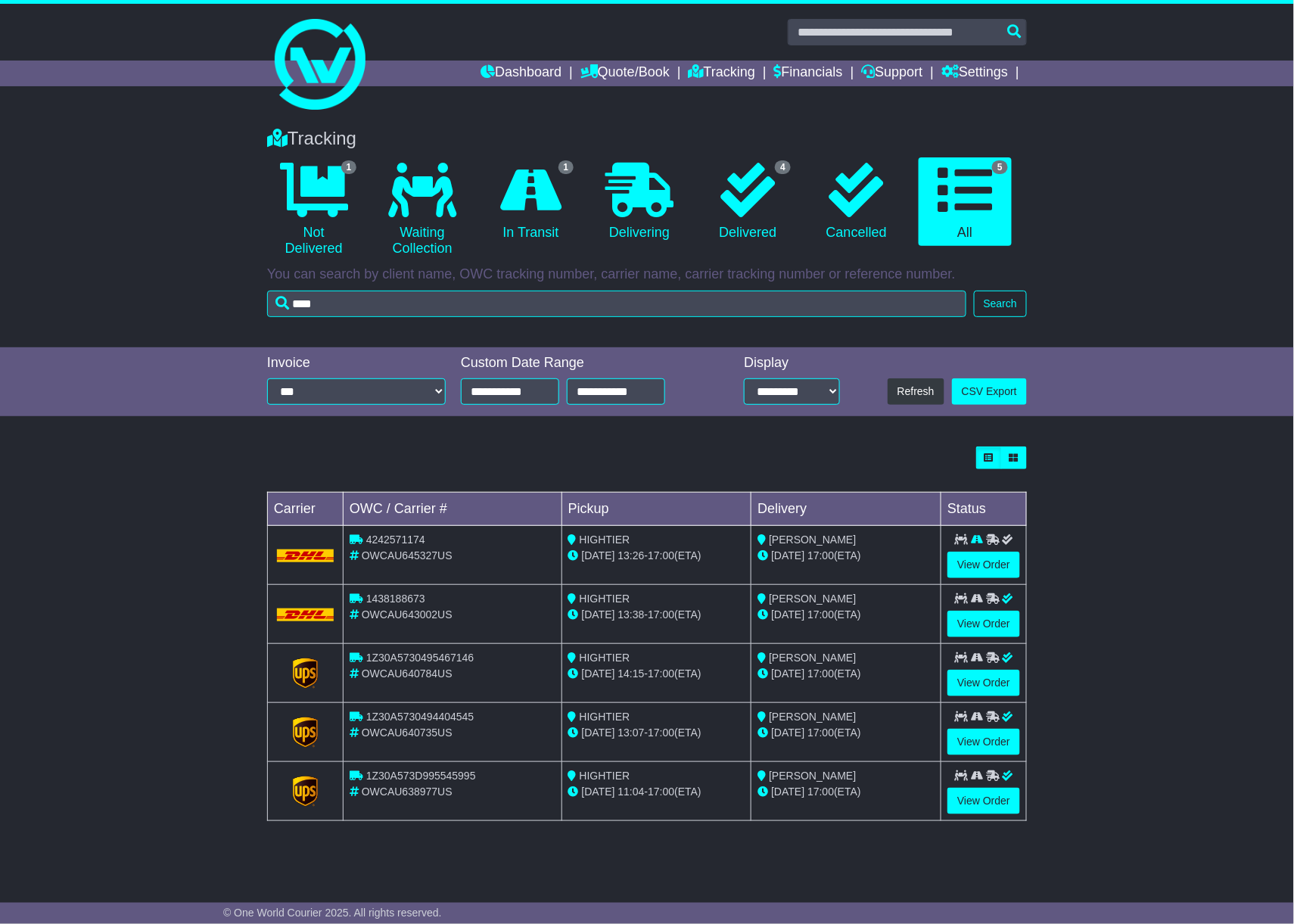
click at [412, 778] on span "1Z30A573D995545995" at bounding box center [421, 776] width 109 height 12
copy span "1Z30A573D995545995"
click at [409, 715] on span "1Z30A5730494404545" at bounding box center [420, 716] width 108 height 12
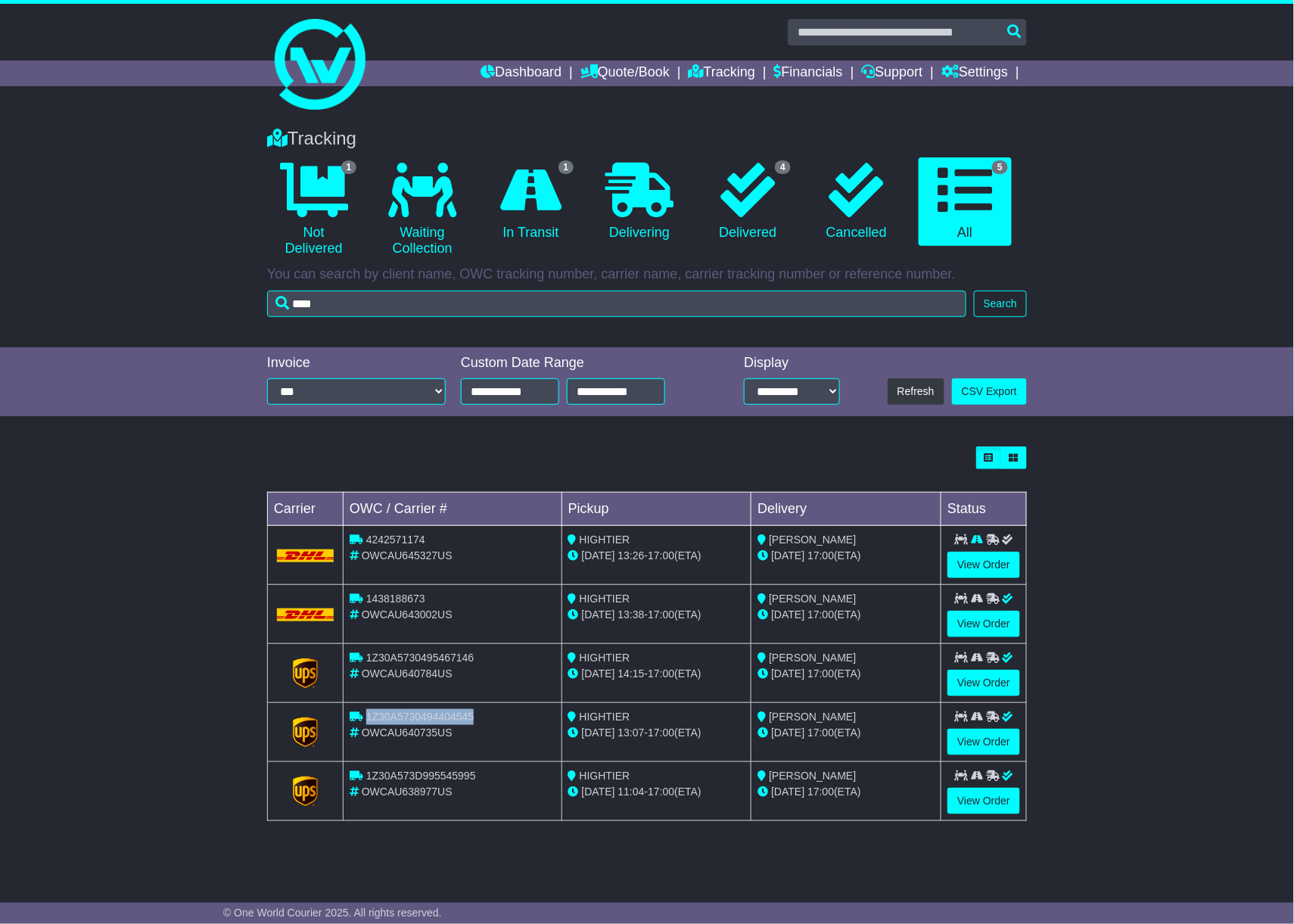
copy span "1Z30A5730494404545"
click at [429, 782] on span "1Z30A573D995545995" at bounding box center [421, 776] width 109 height 12
click at [415, 781] on span "1Z30A573D995545995" at bounding box center [421, 776] width 109 height 12
copy span "1Z30A573D995545995"
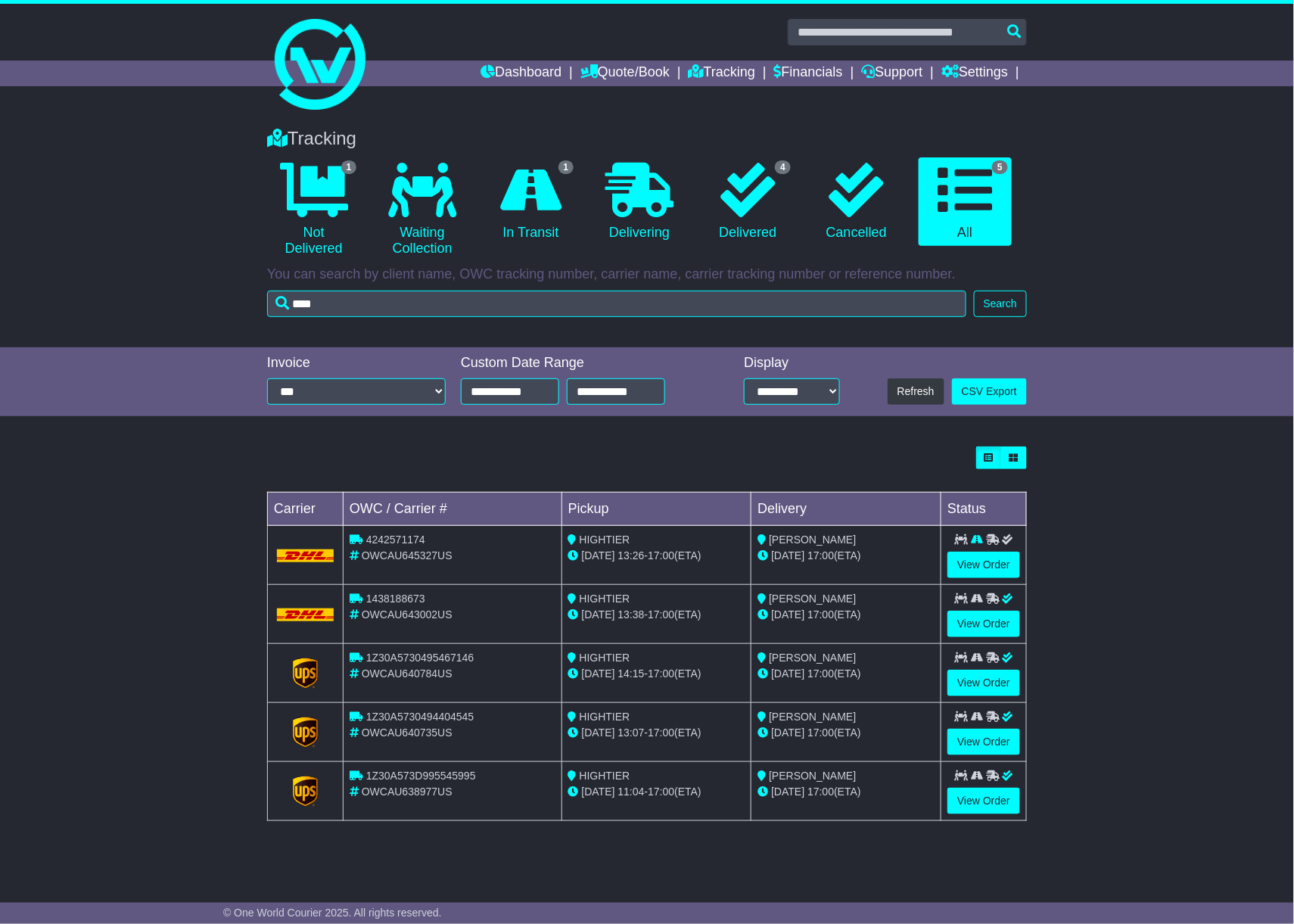
click at [430, 663] on span "1Z30A5730495467146" at bounding box center [420, 657] width 108 height 12
click at [431, 663] on span "1Z30A5730495467146" at bounding box center [420, 657] width 108 height 12
copy span "1Z30A5730495467146"
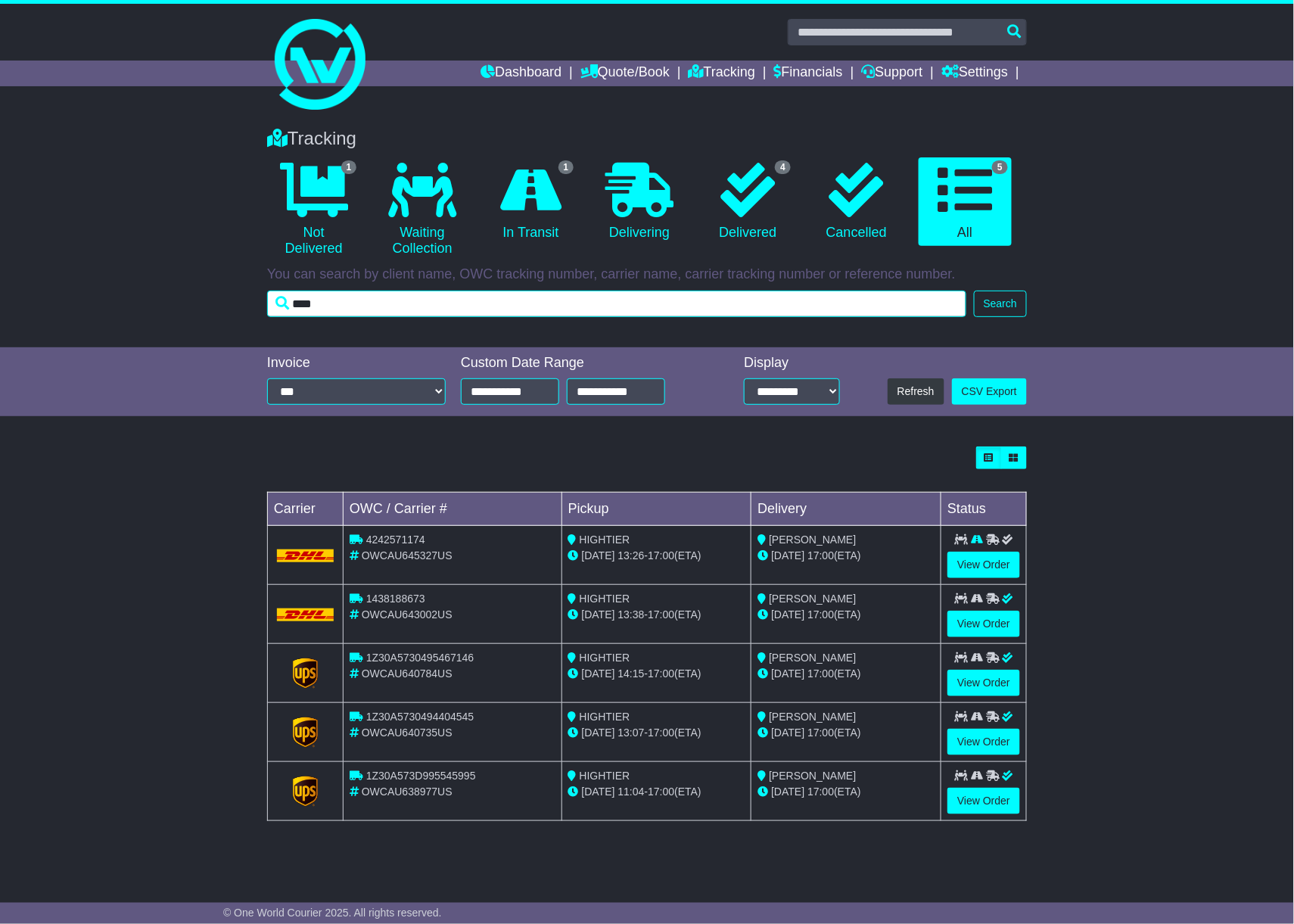
drag, startPoint x: 328, startPoint y: 300, endPoint x: 244, endPoint y: 309, distance: 84.5
click at [244, 309] on div "Tracking 1 Not Delivered 0 Waiting Collection 1 In Transit 0 Delivering 4" at bounding box center [647, 230] width 1294 height 235
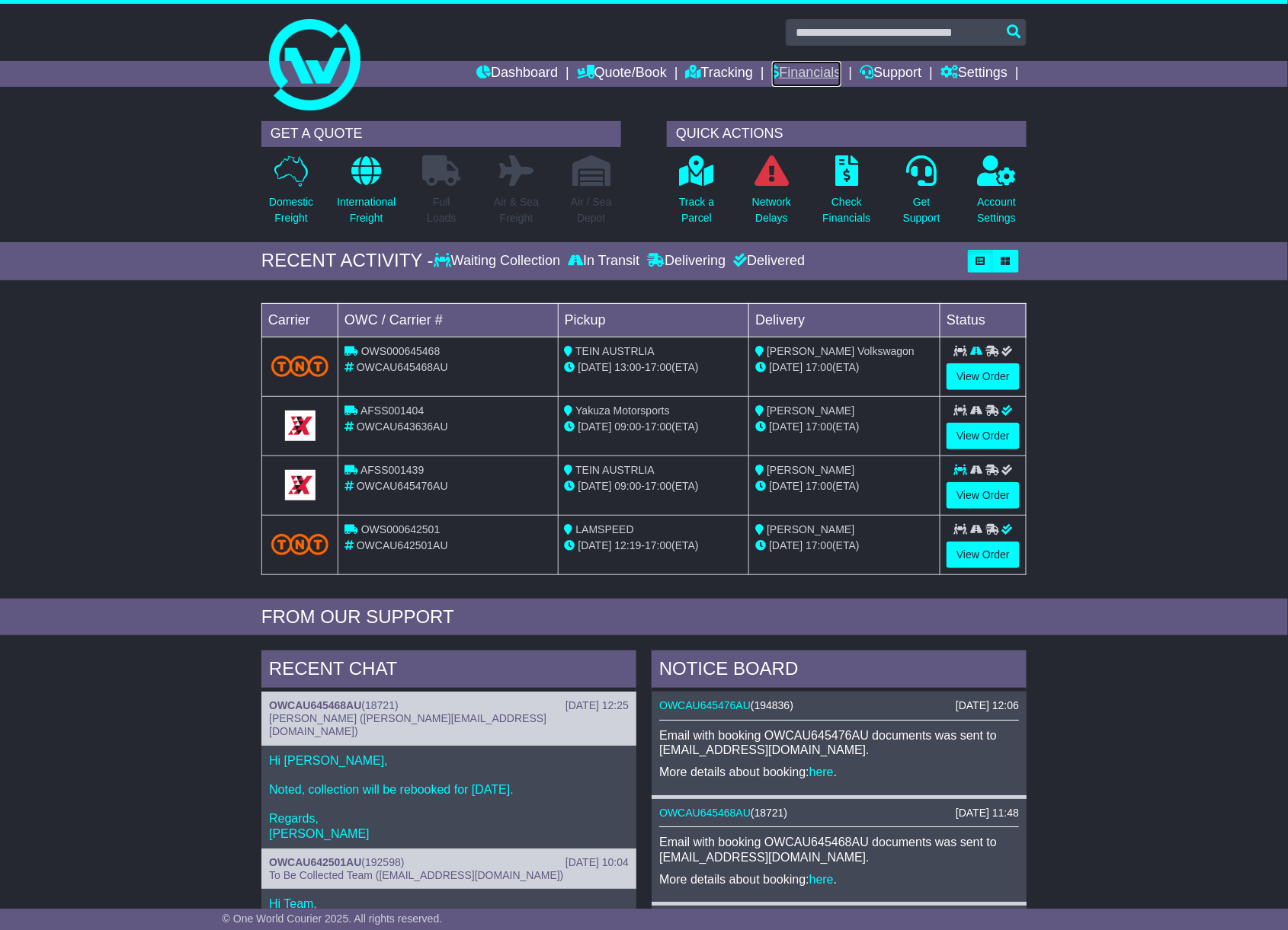
click at [802, 71] on link "Financials" at bounding box center [806, 74] width 69 height 26
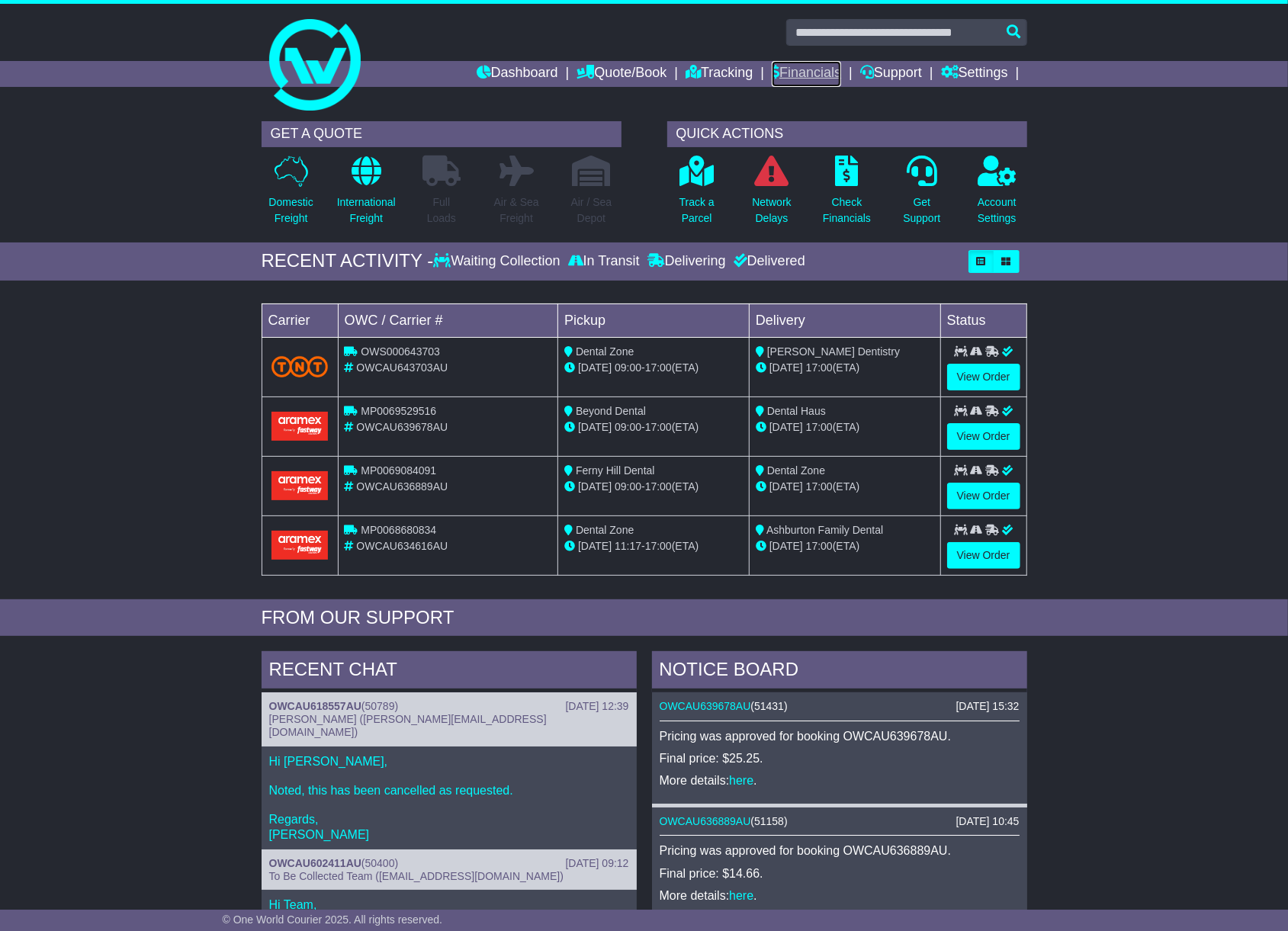
click at [823, 64] on link "Financials" at bounding box center [807, 74] width 69 height 26
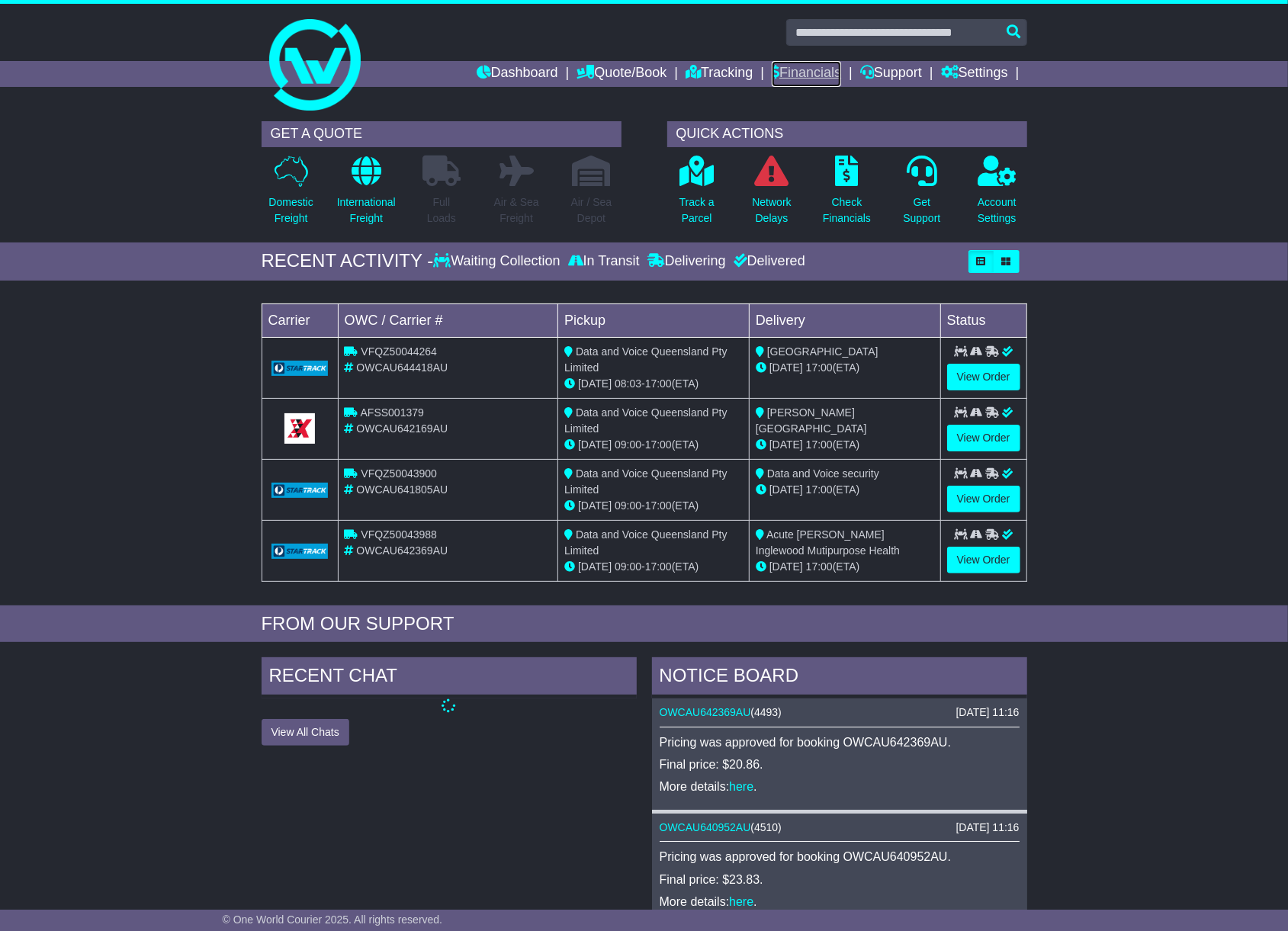
click at [794, 63] on link "Financials" at bounding box center [807, 74] width 69 height 26
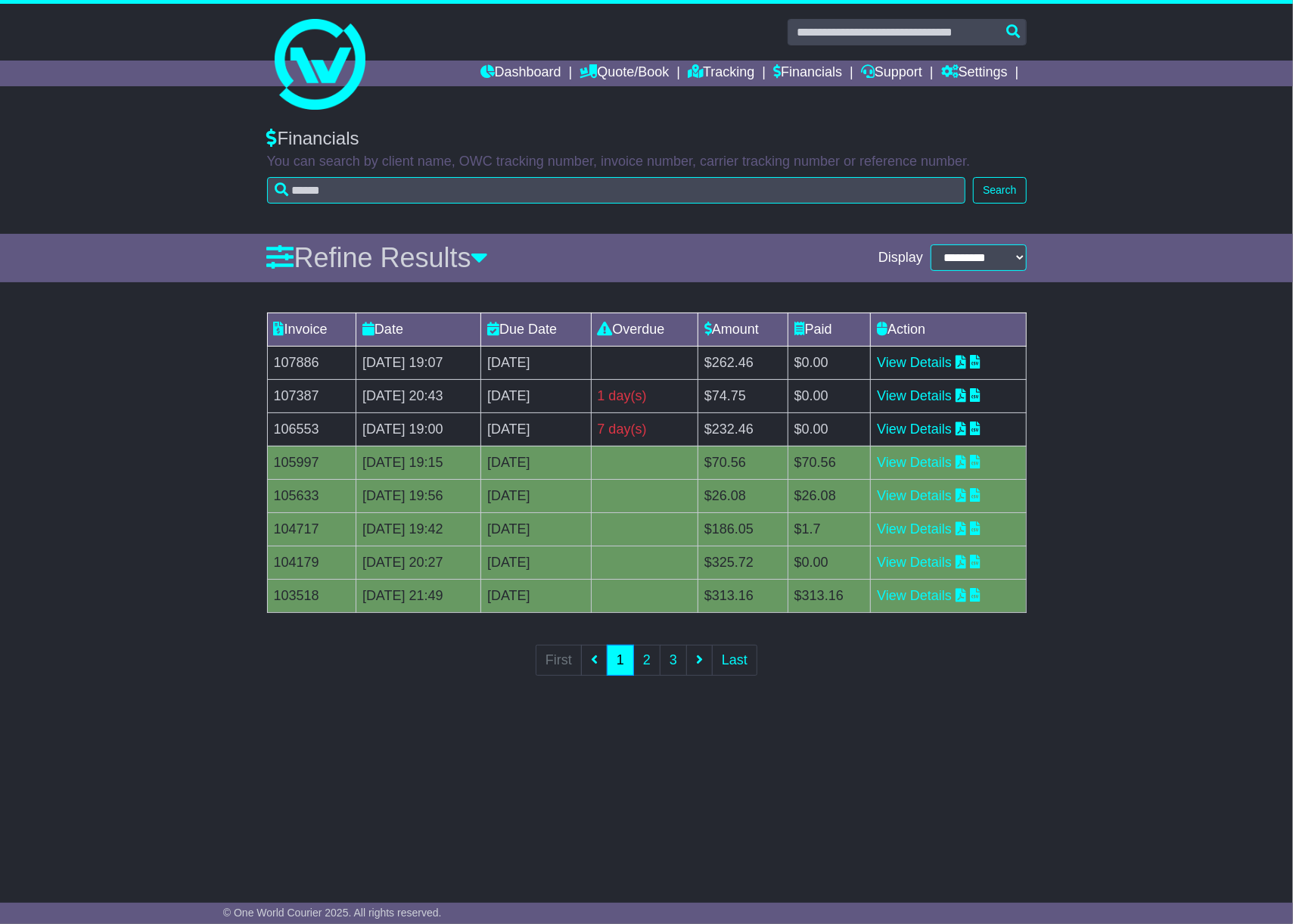
drag, startPoint x: 350, startPoint y: 860, endPoint x: 34, endPoint y: 566, distance: 431.6
click at [345, 853] on div "**********" at bounding box center [646, 496] width 1293 height 766
click at [652, 812] on div "**********" at bounding box center [646, 496] width 1293 height 766
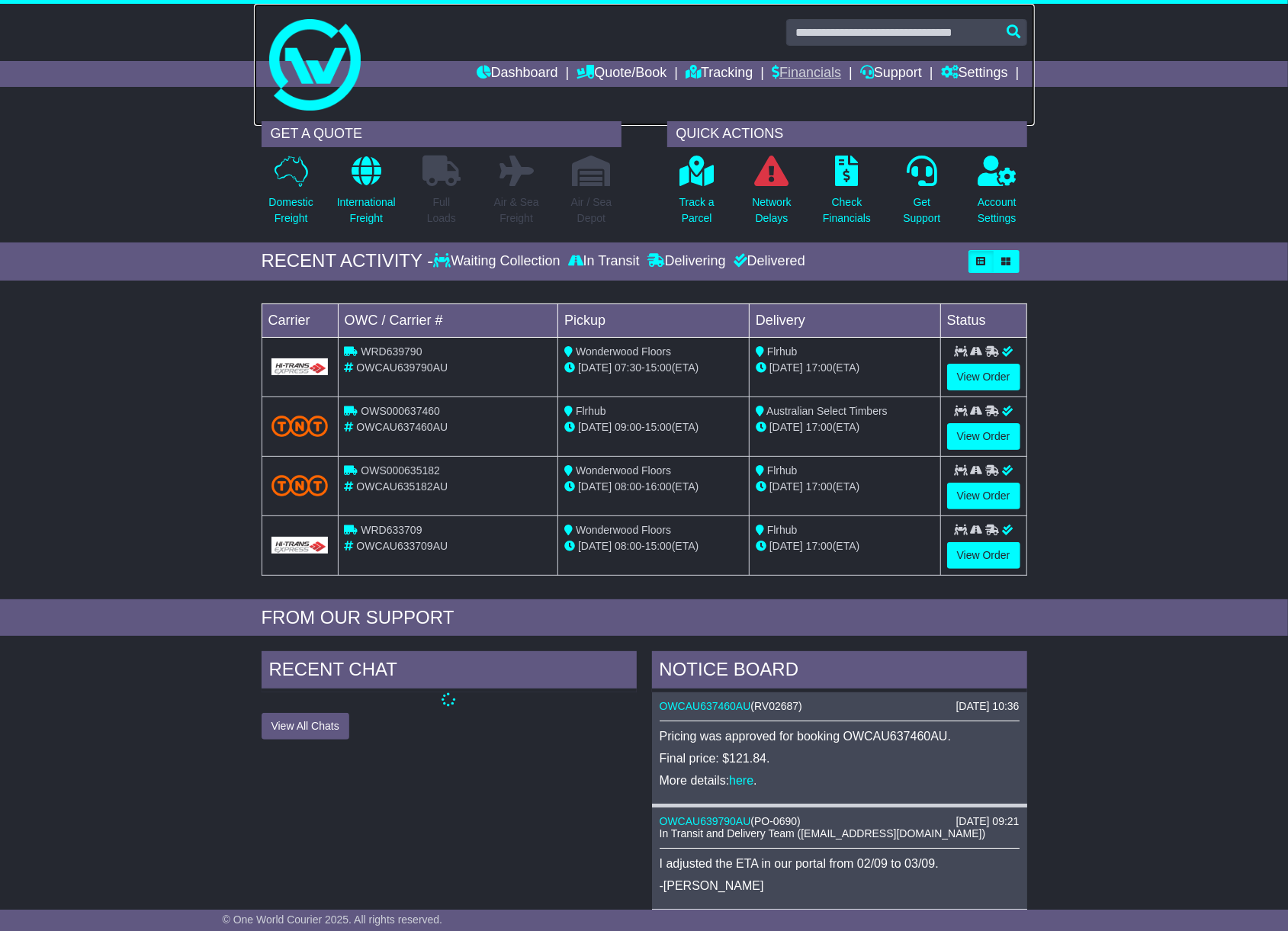
click at [839, 58] on link at bounding box center [644, 64] width 780 height 122
click at [805, 64] on link "Financials" at bounding box center [807, 74] width 69 height 26
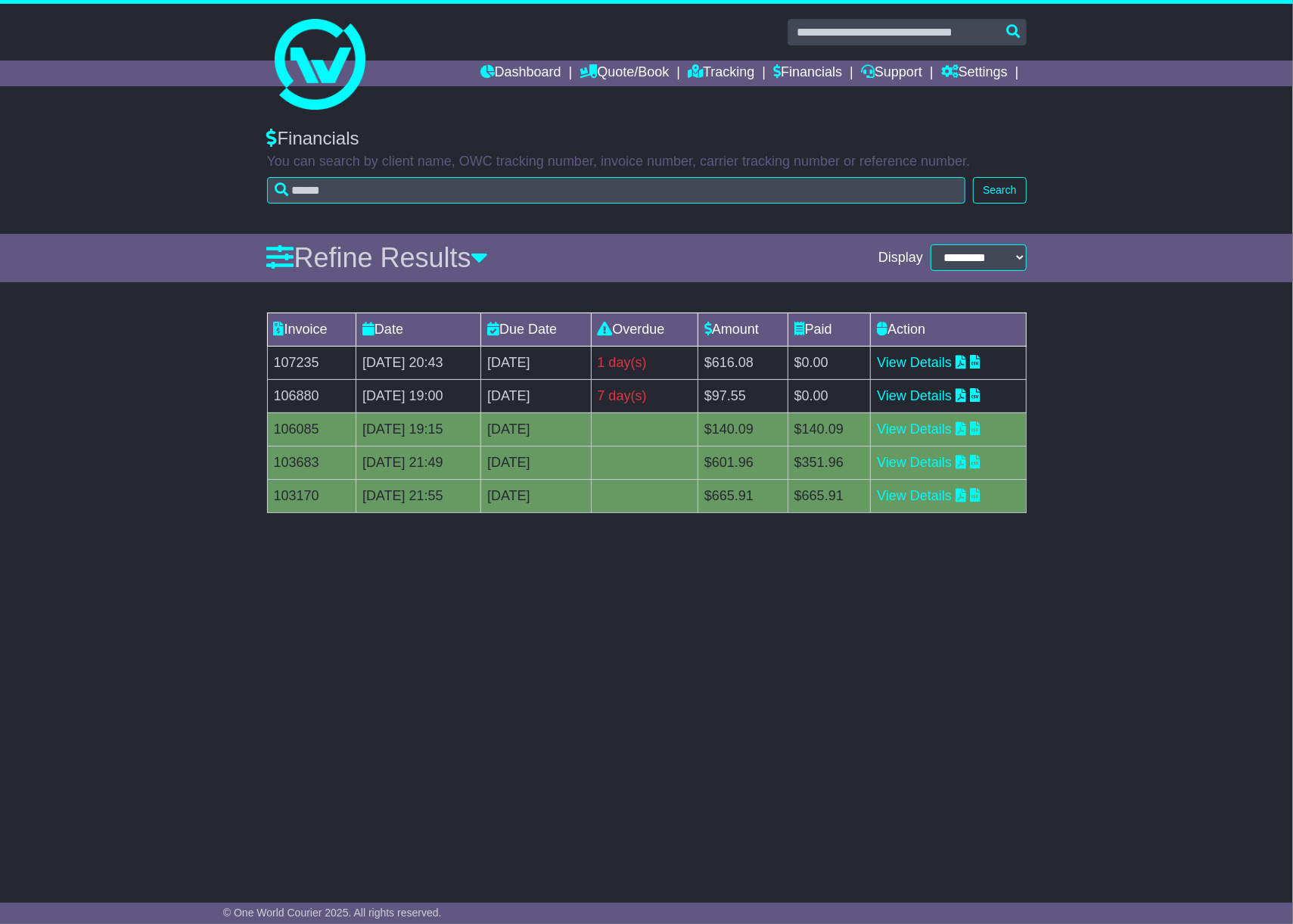
drag, startPoint x: 1248, startPoint y: 511, endPoint x: 1008, endPoint y: 339, distance: 295.3
click at [1250, 511] on div "Invoice Date Due Date Overdue Amount Paid Action 107235 04 Sep 2025 20:43 11th …" at bounding box center [646, 421] width 1293 height 232
